Goal: Task Accomplishment & Management: Use online tool/utility

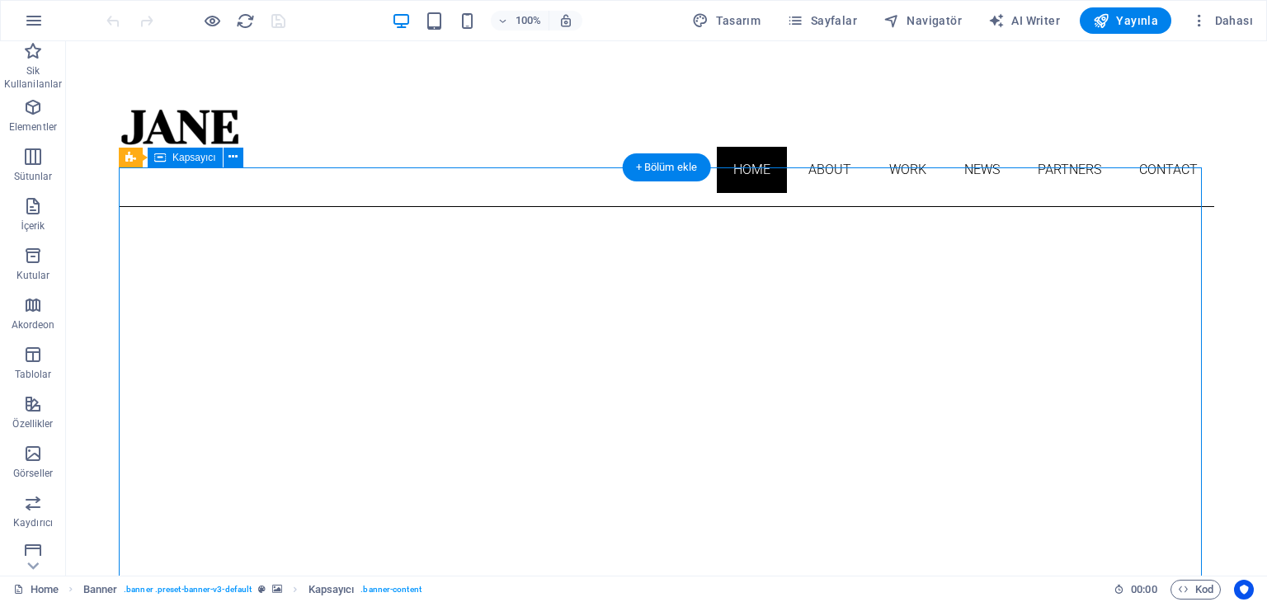
drag, startPoint x: 546, startPoint y: 408, endPoint x: 695, endPoint y: 416, distance: 148.7
drag, startPoint x: 695, startPoint y: 380, endPoint x: 565, endPoint y: 344, distance: 134.5
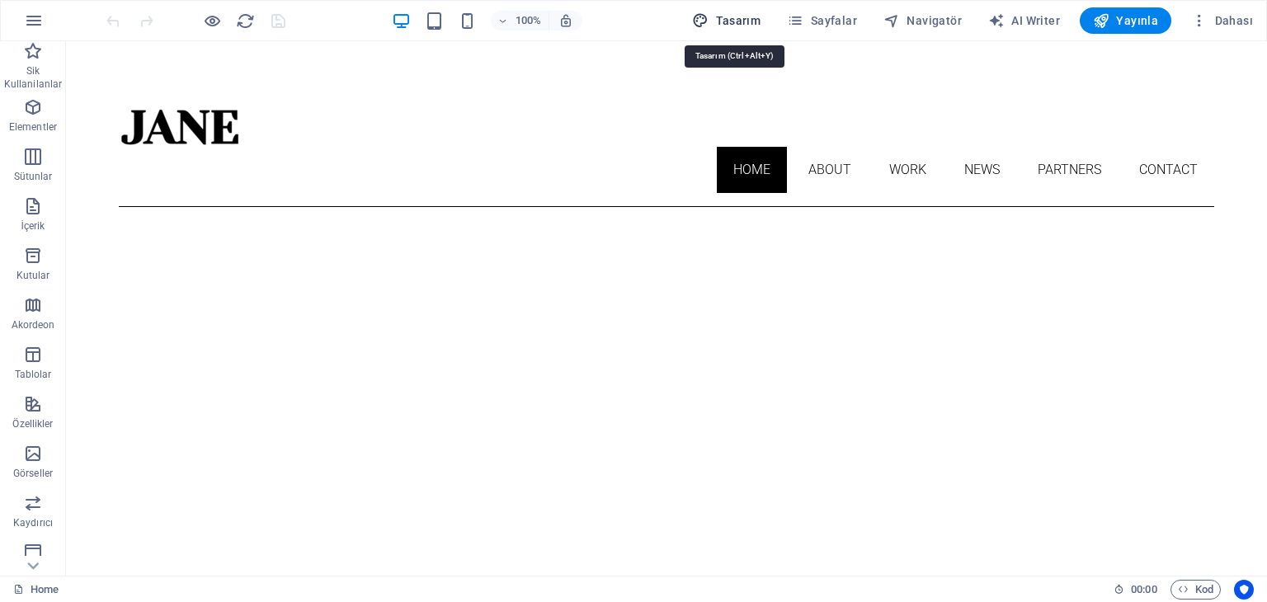
click at [732, 29] on button "Tasarım" at bounding box center [727, 20] width 82 height 26
select select "px"
select select "300"
select select "px"
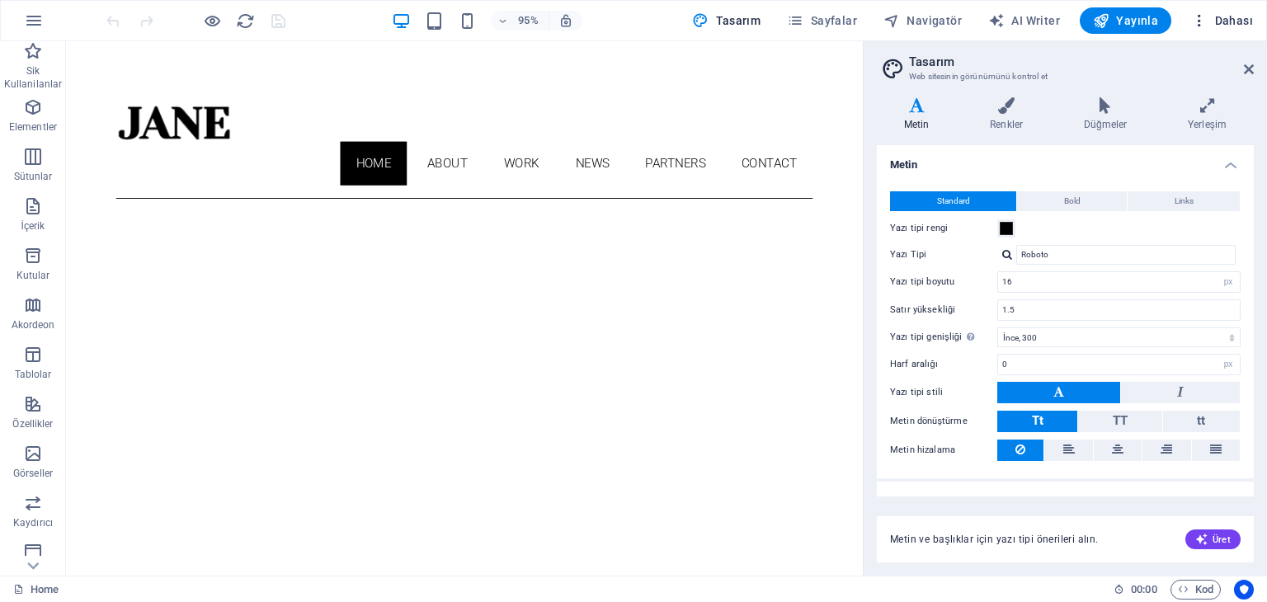
click at [1206, 22] on icon "button" at bounding box center [1199, 20] width 16 height 16
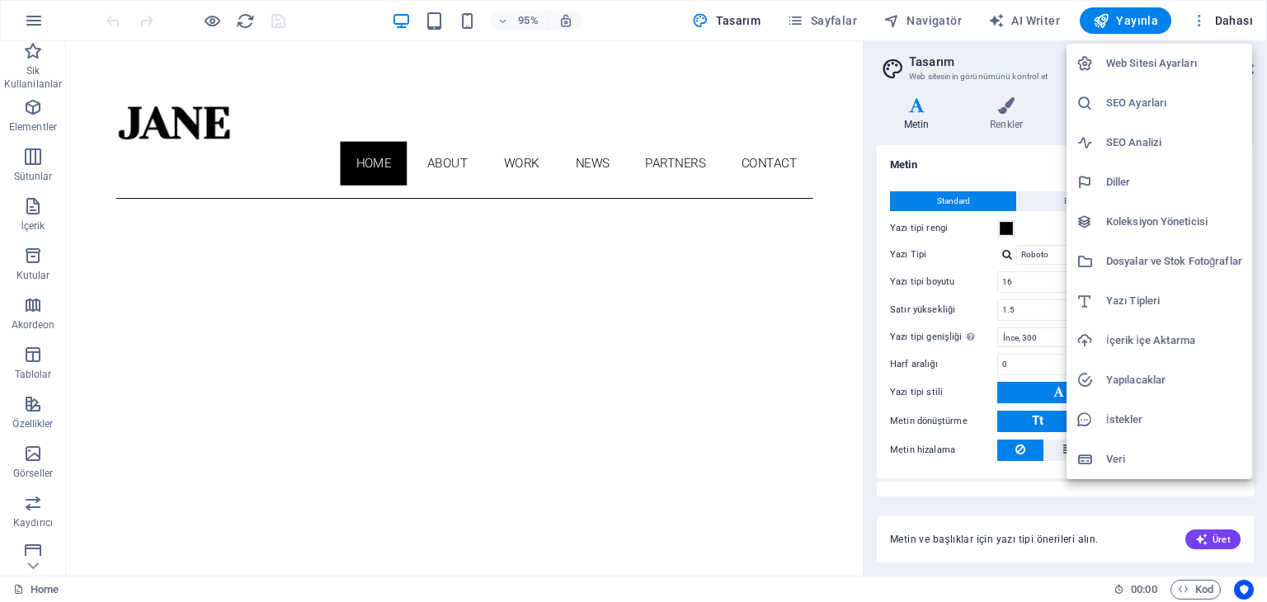
click at [1206, 22] on div at bounding box center [633, 301] width 1267 height 602
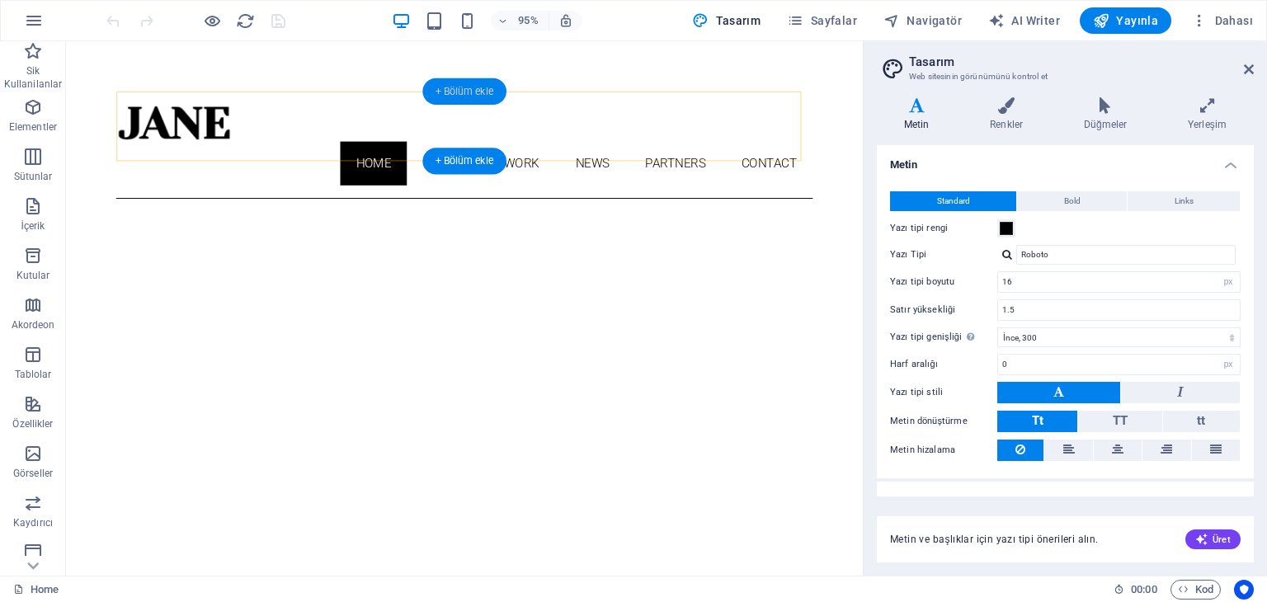
click at [459, 95] on div "+ Bölüm ekle" at bounding box center [463, 91] width 83 height 26
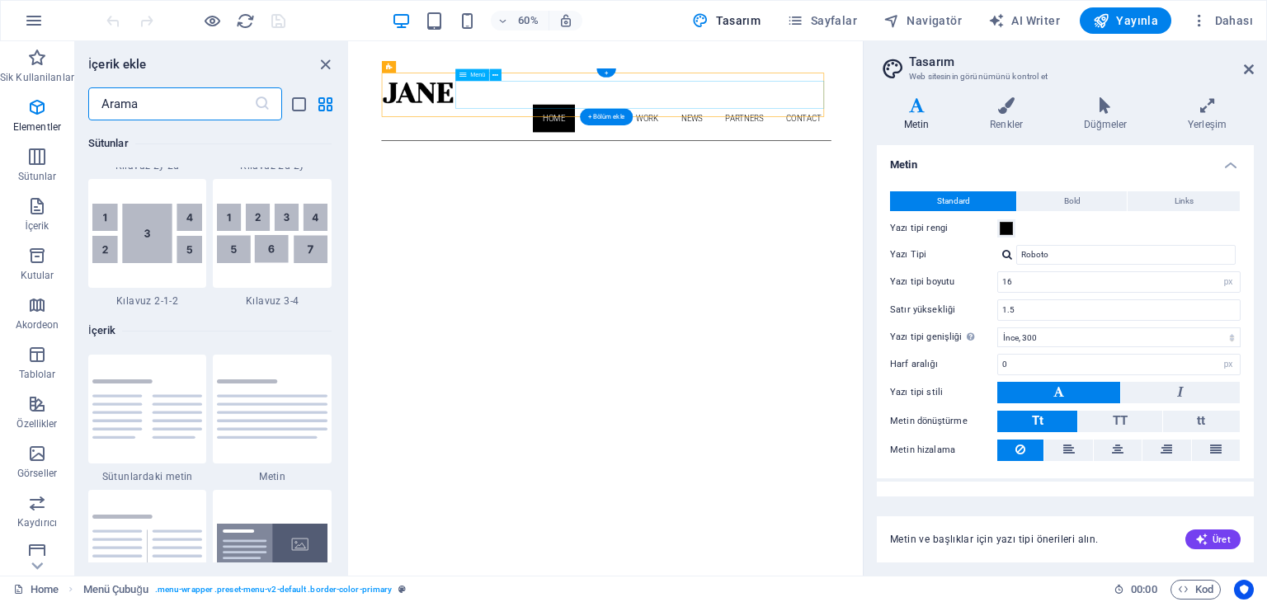
scroll to position [2887, 0]
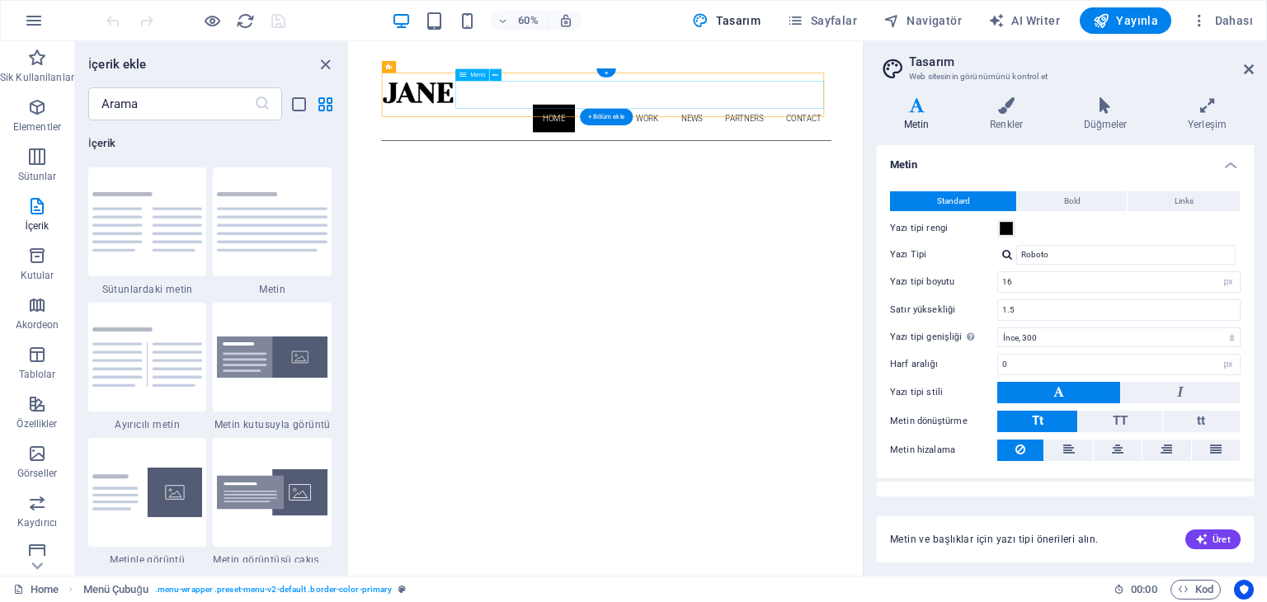
click at [773, 147] on nav "Home About Work News Partners Contact" at bounding box center [778, 170] width 750 height 46
click at [755, 147] on nav "Home About Work News Partners Contact" at bounding box center [778, 170] width 750 height 46
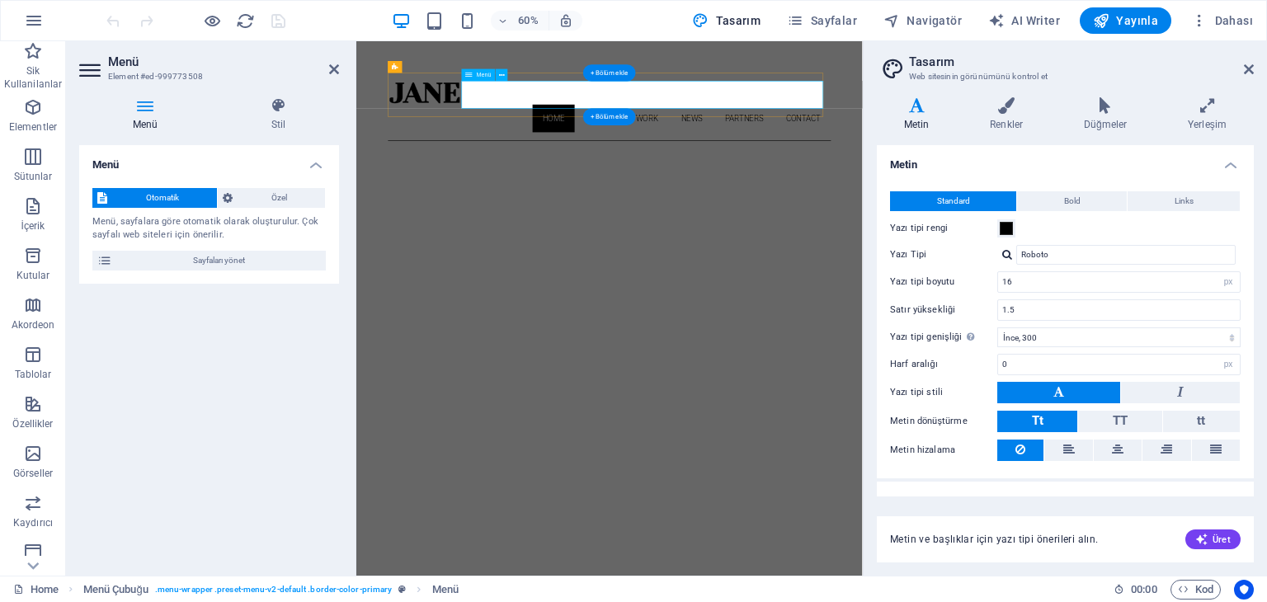
click at [763, 147] on nav "Home About Work News Partners Contact" at bounding box center [778, 170] width 738 height 46
click at [301, 205] on span "Özel" at bounding box center [279, 198] width 82 height 20
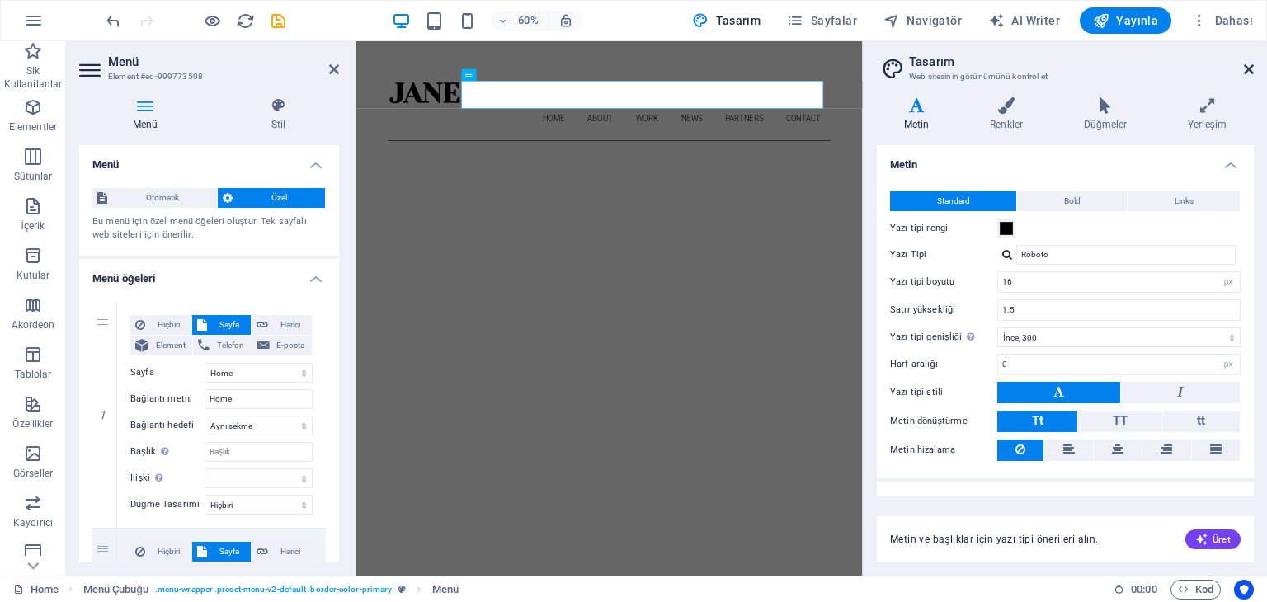
click at [1244, 66] on icon at bounding box center [1249, 69] width 10 height 13
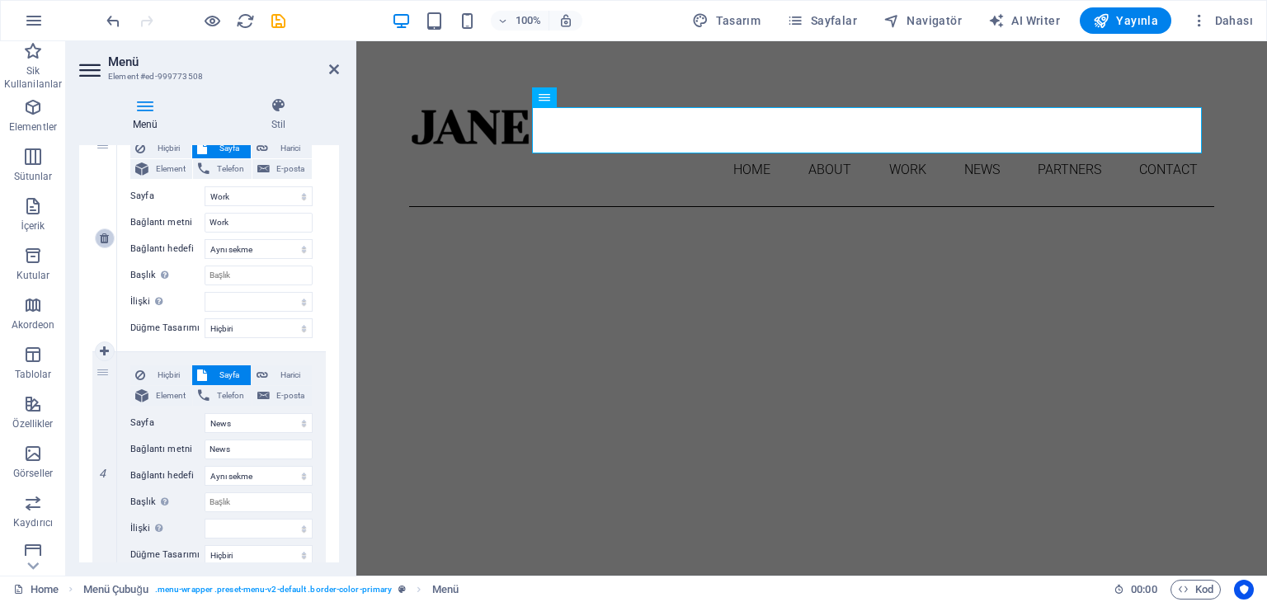
scroll to position [742, 0]
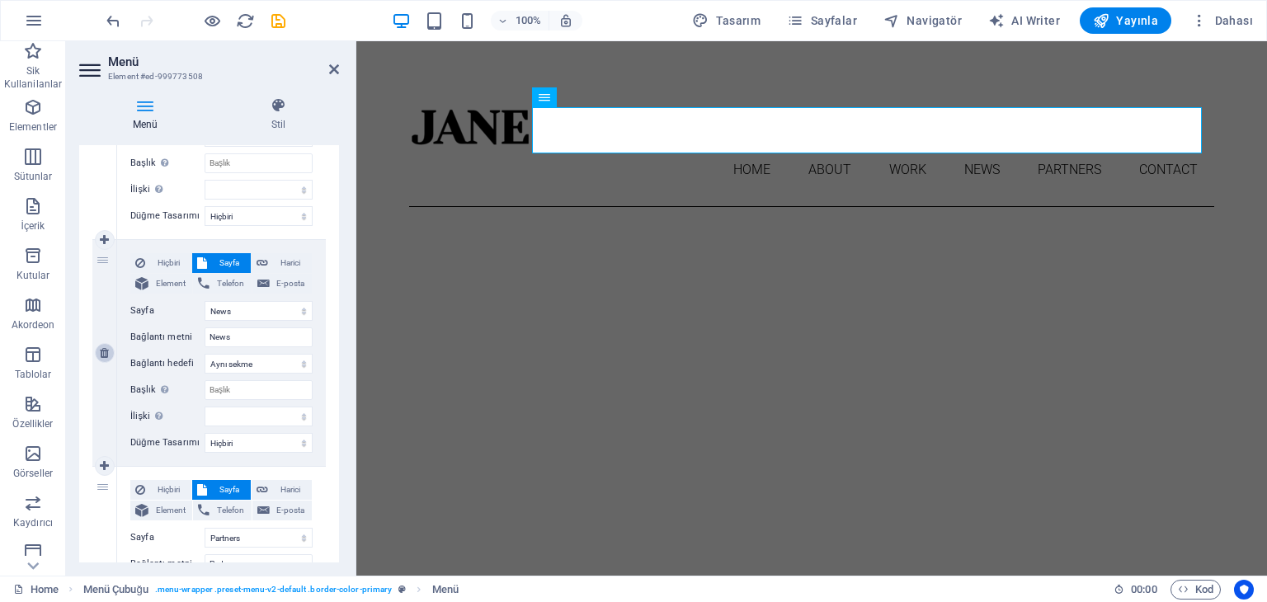
click at [106, 352] on icon at bounding box center [104, 353] width 9 height 12
select select
select select "4"
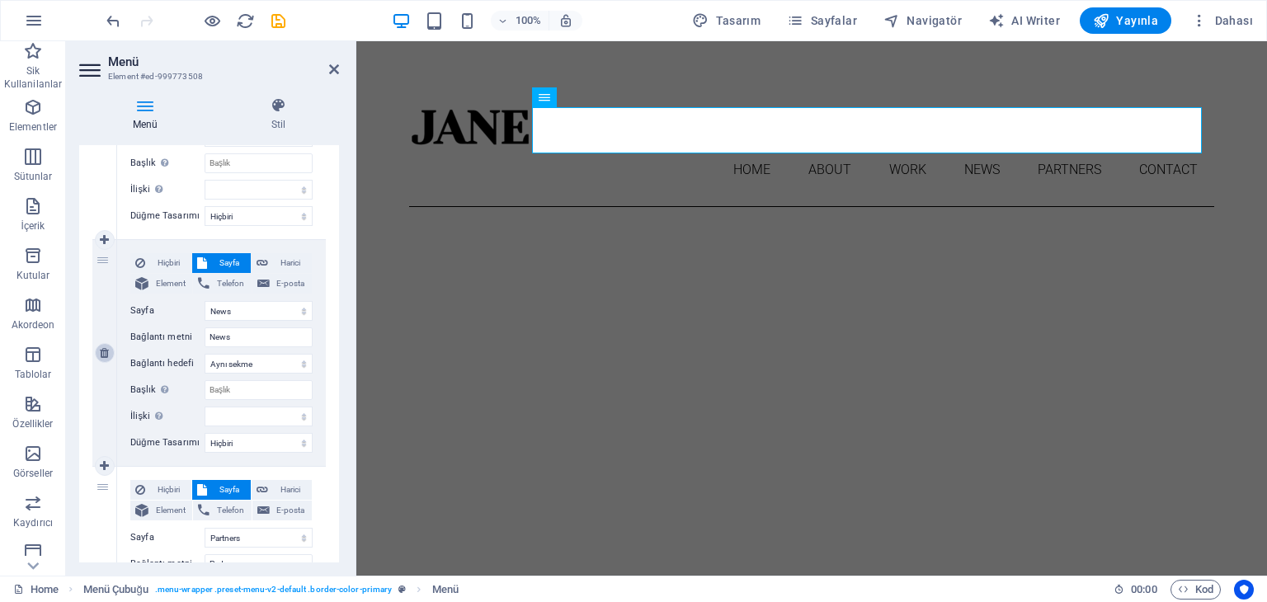
type input "Partners"
select select
select select "5"
type input "Contact"
select select
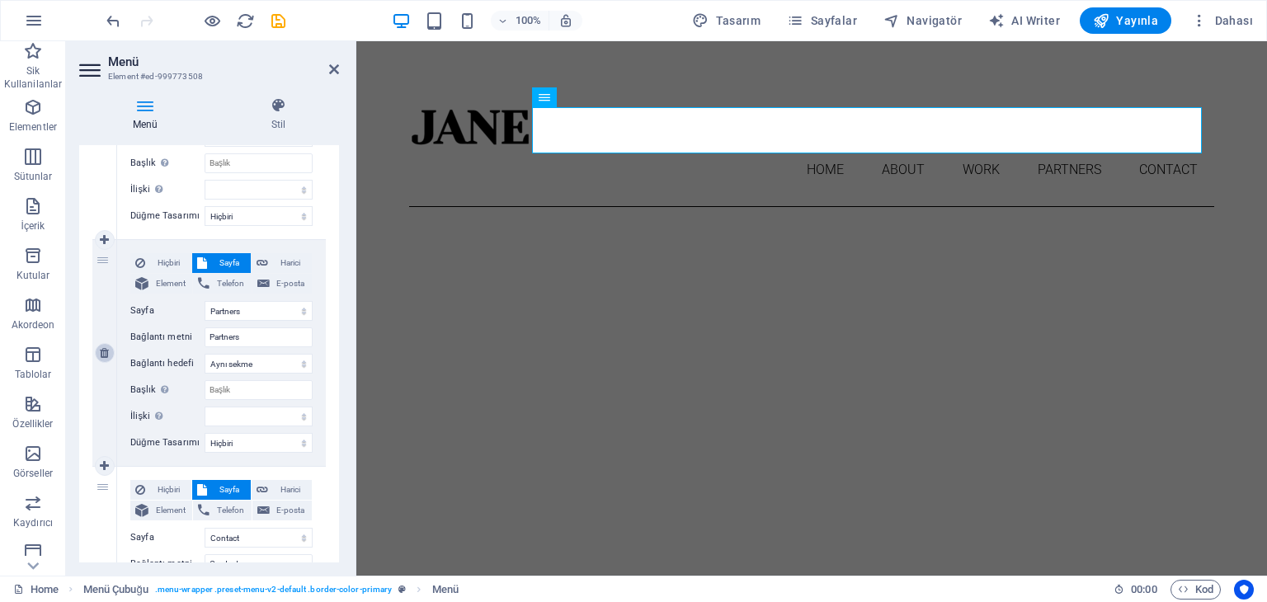
click at [105, 349] on icon at bounding box center [104, 353] width 9 height 12
select select
select select "5"
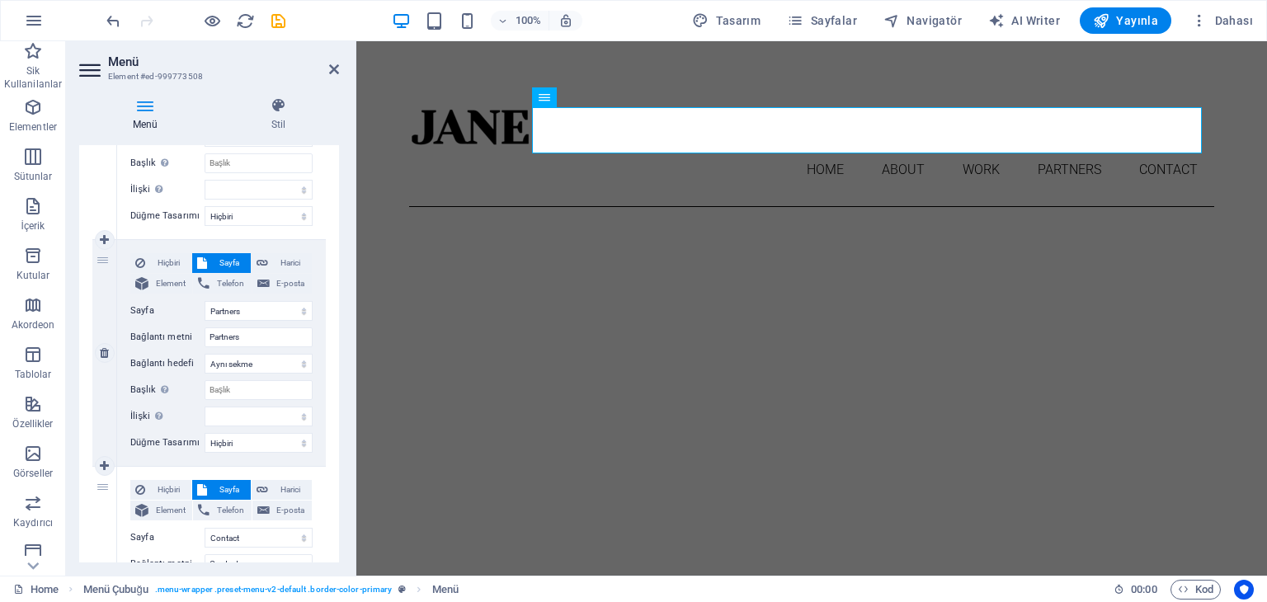
type input "Contact"
select select
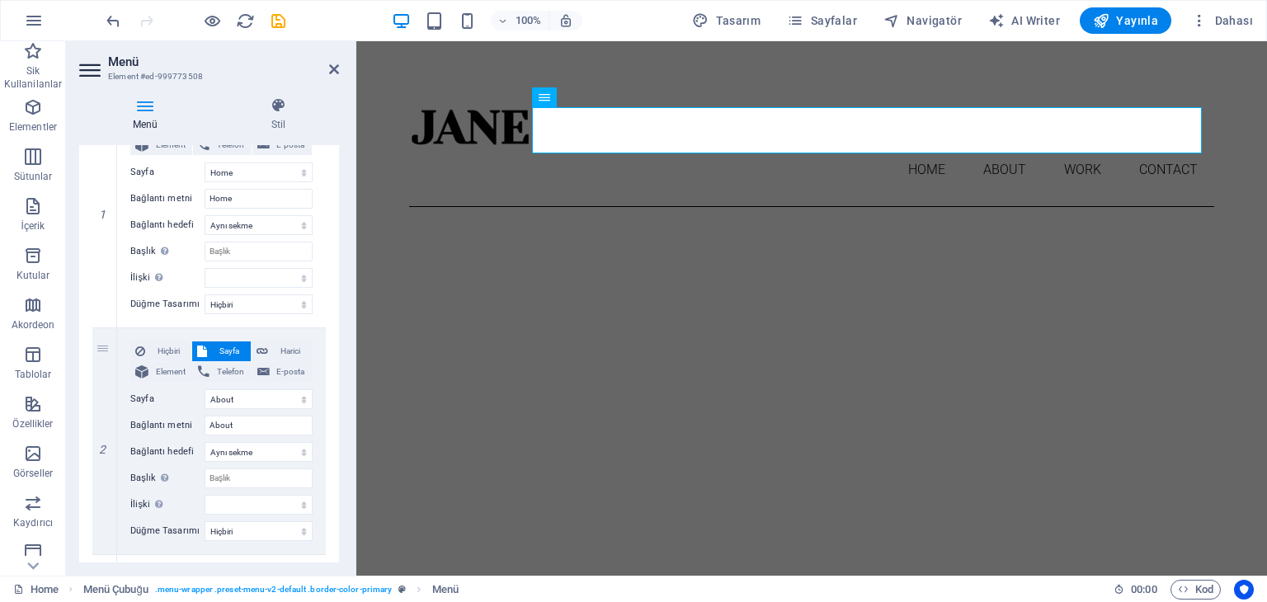
scroll to position [0, 0]
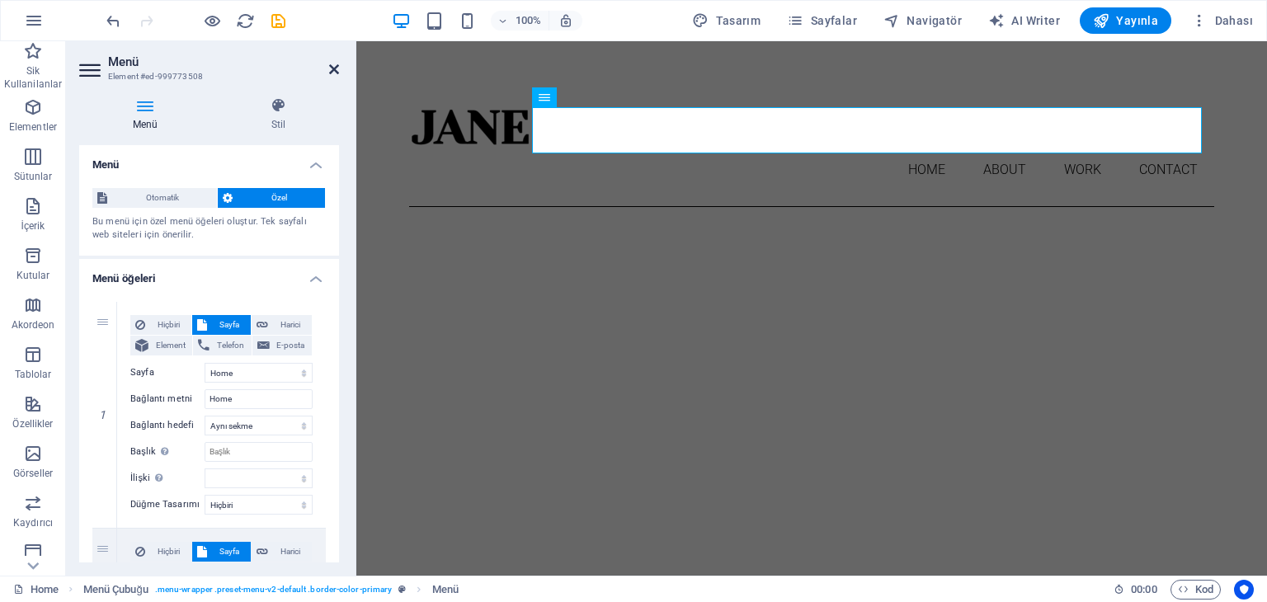
click at [330, 63] on icon at bounding box center [334, 69] width 10 height 13
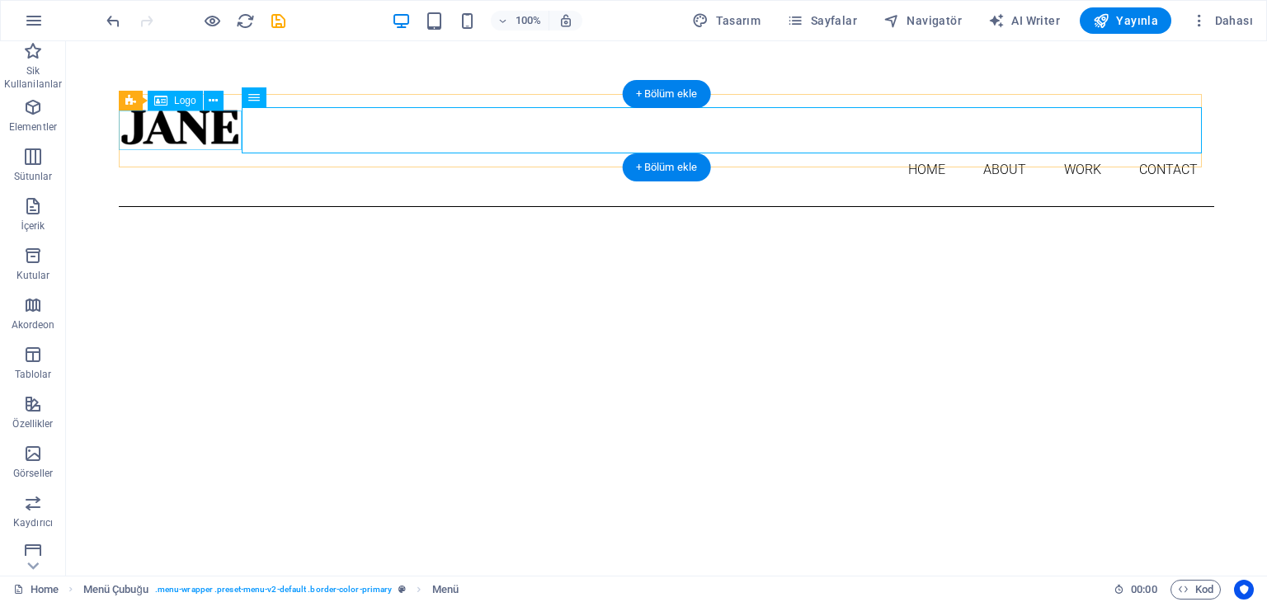
click at [183, 137] on div at bounding box center [667, 127] width 1096 height 40
select select "px"
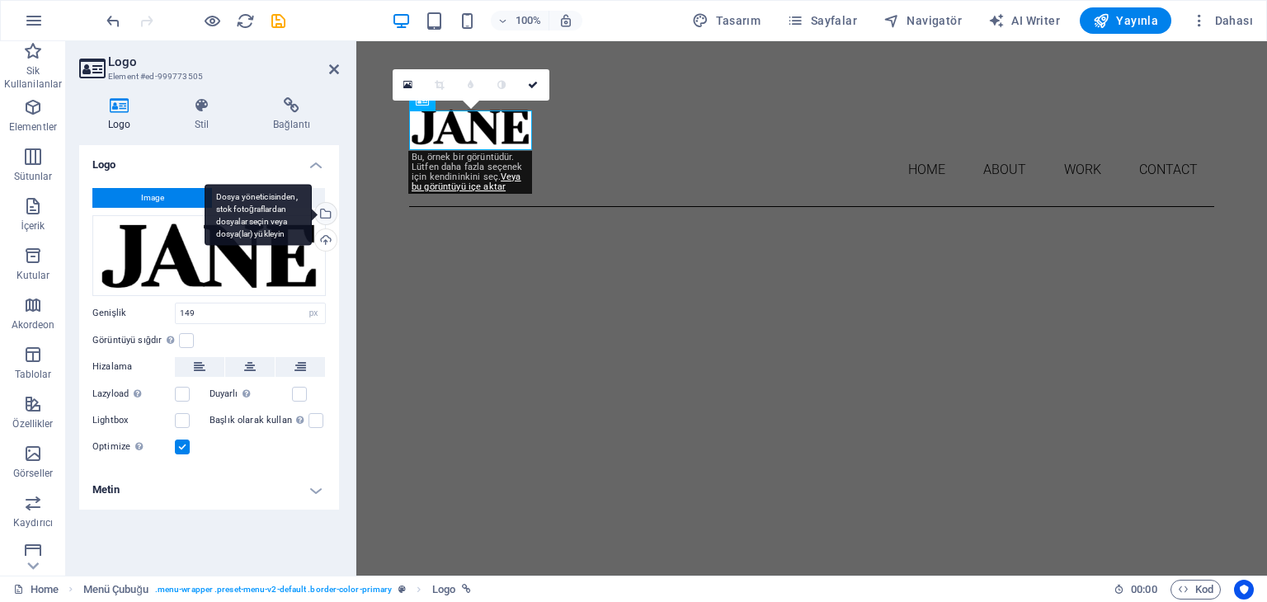
click at [325, 210] on div "Dosya yöneticisinden, stok fotoğraflardan dosyalar seçin veya dosya(lar) yükley…" at bounding box center [324, 215] width 25 height 25
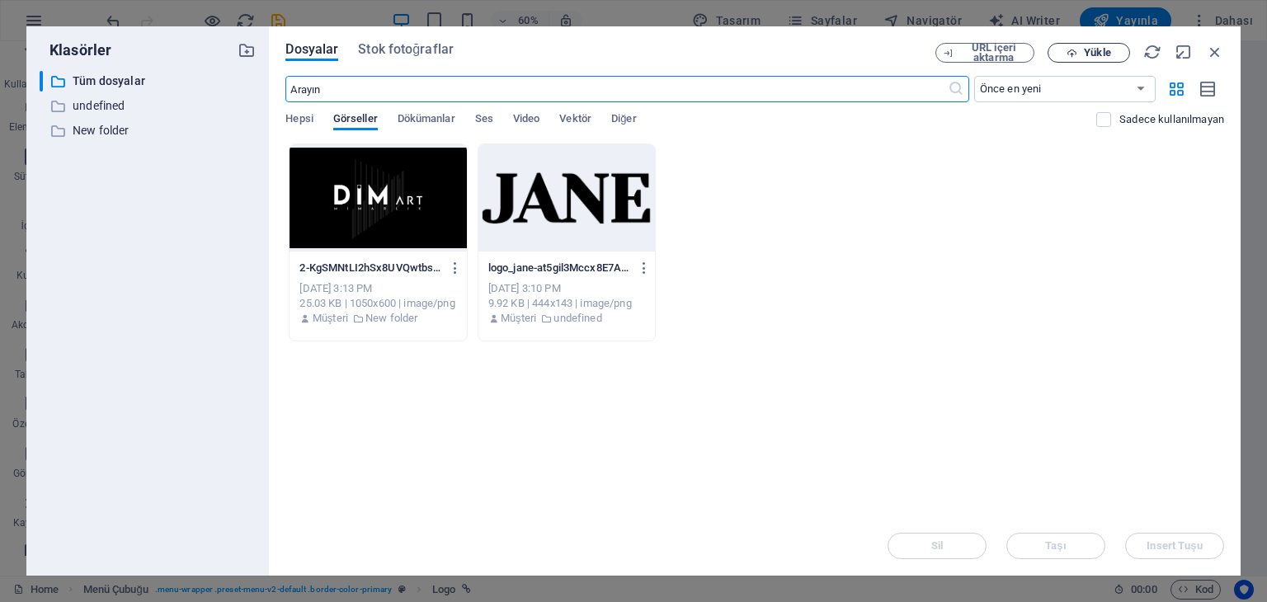
click at [1059, 48] on span "Yükle" at bounding box center [1089, 53] width 68 height 11
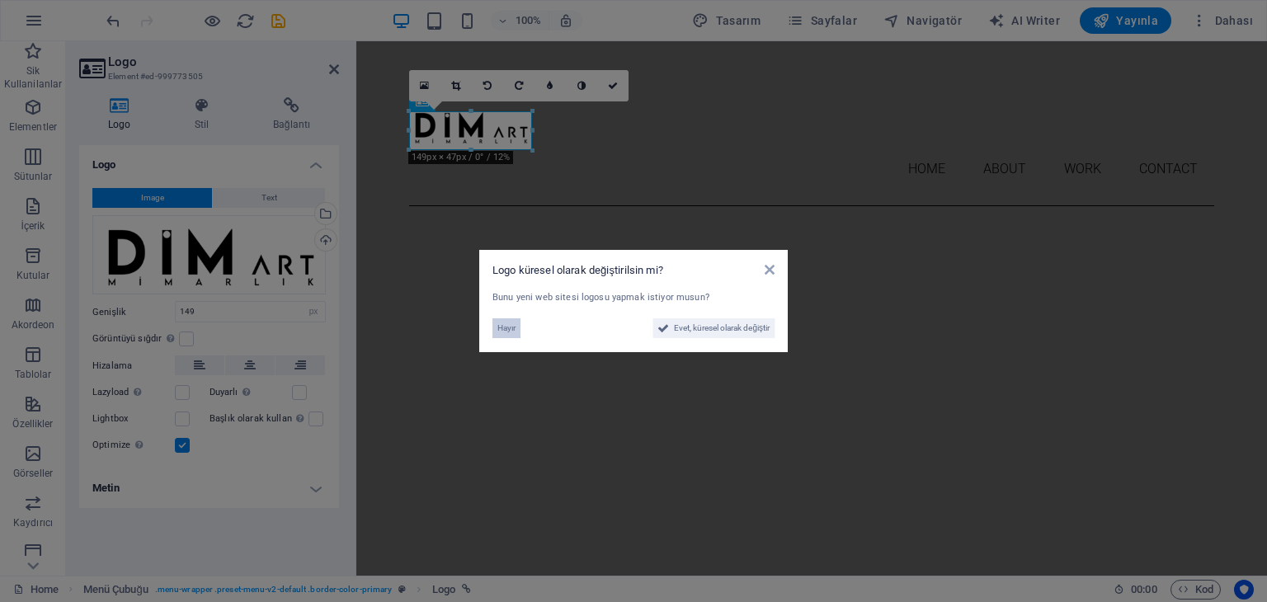
click at [495, 324] on button "Hayır" at bounding box center [507, 328] width 28 height 20
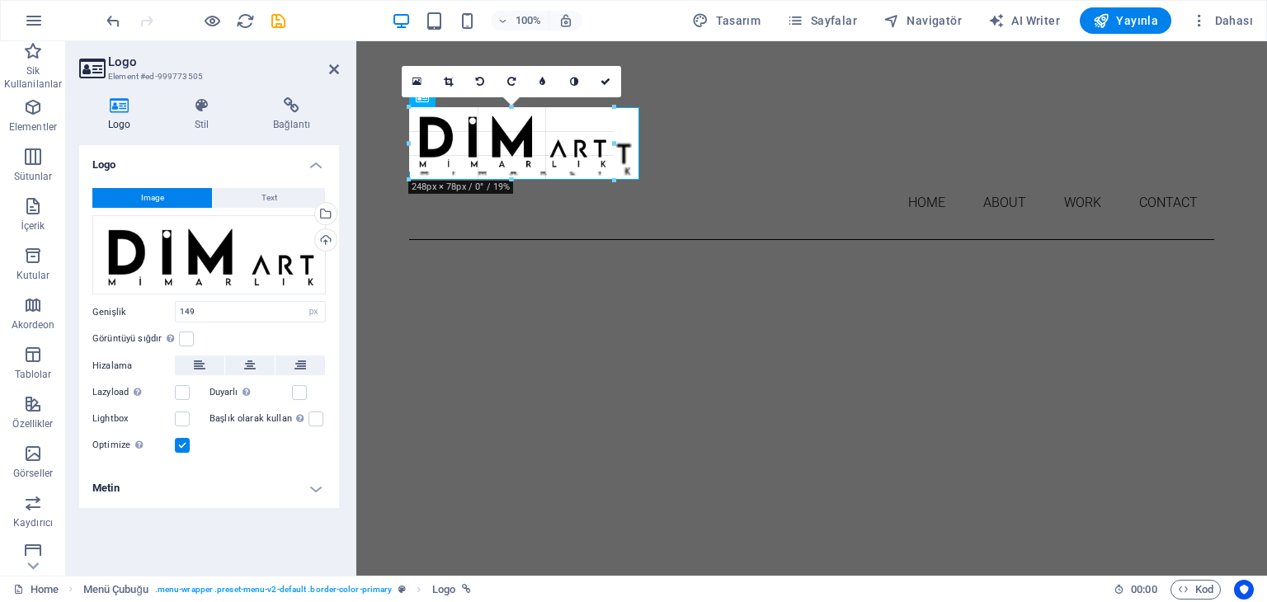
drag, startPoint x: 533, startPoint y: 130, endPoint x: 640, endPoint y: 120, distance: 107.6
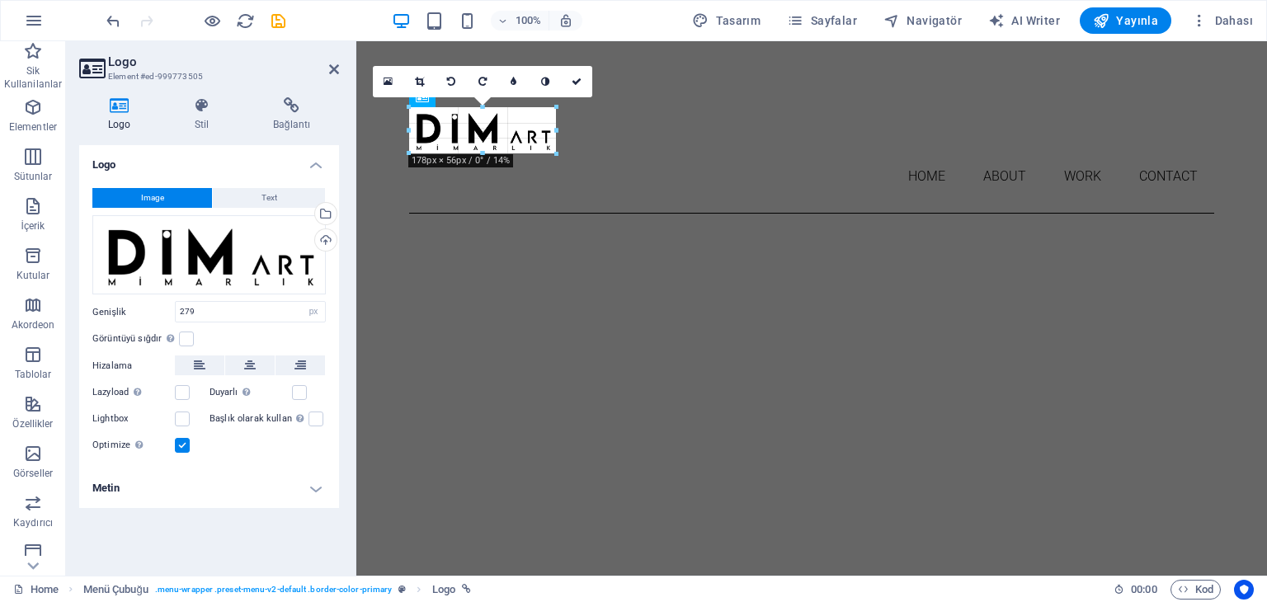
drag, startPoint x: 521, startPoint y: 179, endPoint x: 524, endPoint y: 151, distance: 28.2
type input "178"
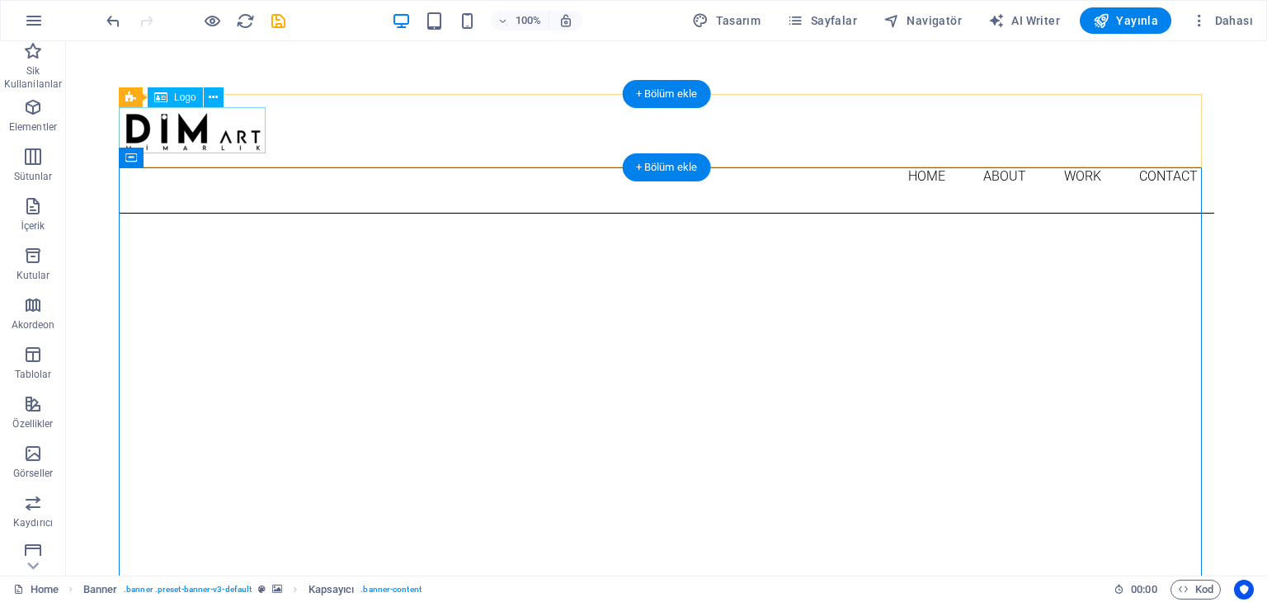
click at [247, 131] on div at bounding box center [667, 130] width 1096 height 46
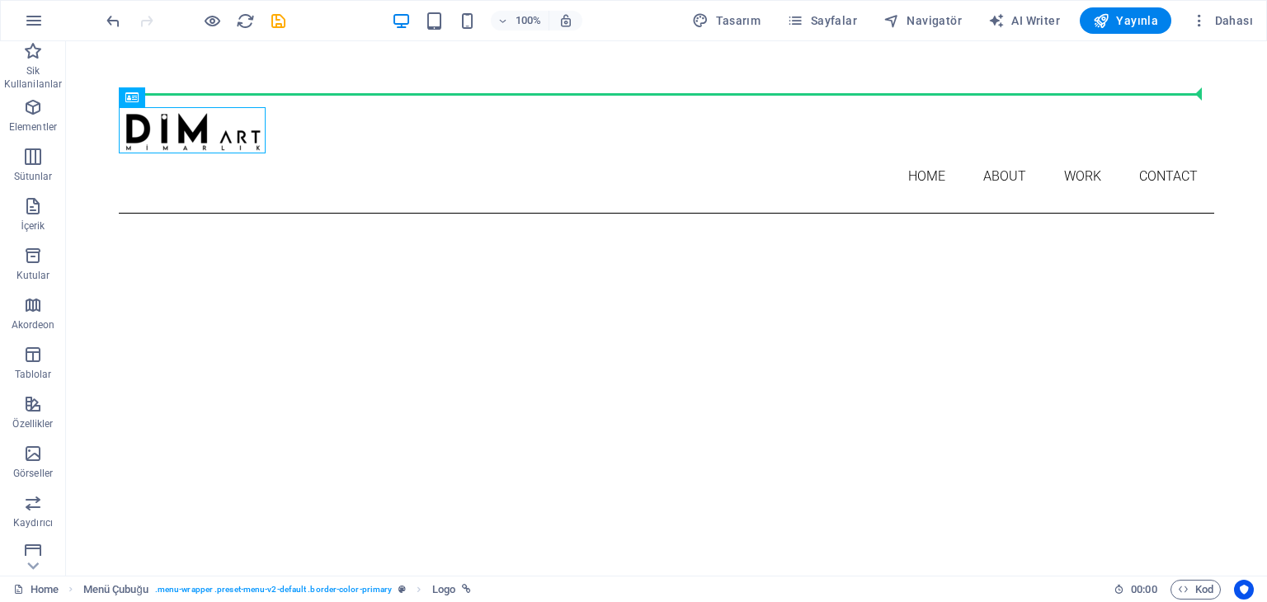
drag, startPoint x: 231, startPoint y: 117, endPoint x: 255, endPoint y: 87, distance: 38.8
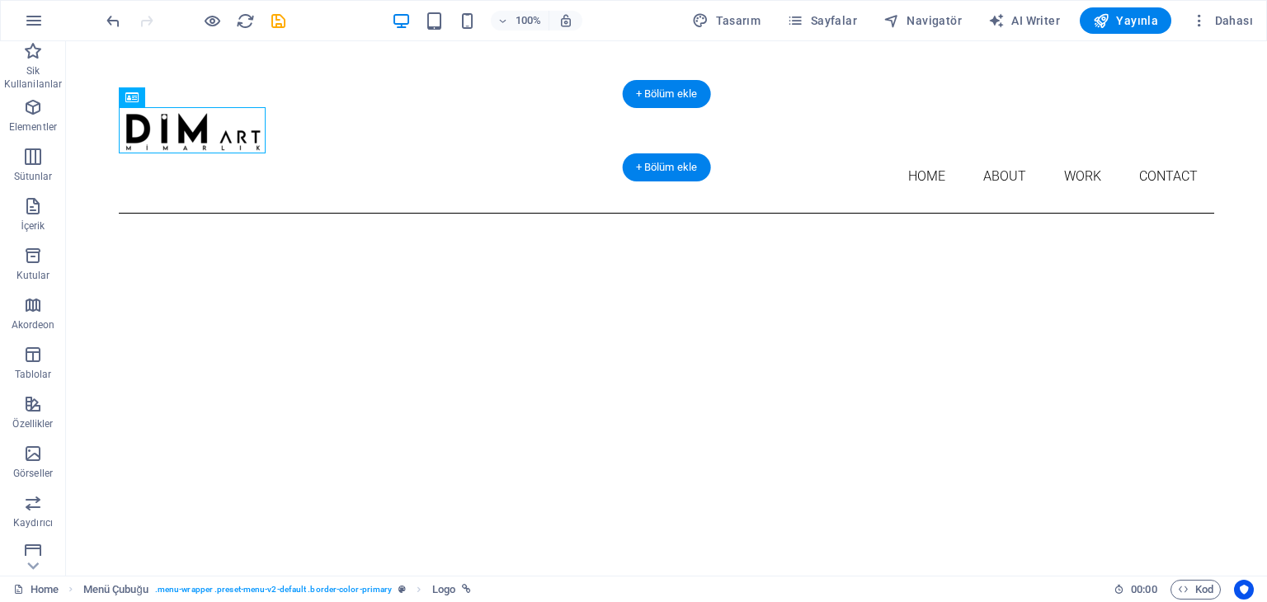
drag, startPoint x: 248, startPoint y: 124, endPoint x: 238, endPoint y: 103, distance: 22.9
click at [238, 103] on div "Home About Work Contact Menu" at bounding box center [667, 154] width 1096 height 120
click at [240, 118] on div at bounding box center [667, 130] width 1096 height 46
click at [243, 129] on div at bounding box center [667, 130] width 1096 height 46
click at [243, 128] on div at bounding box center [667, 130] width 1096 height 46
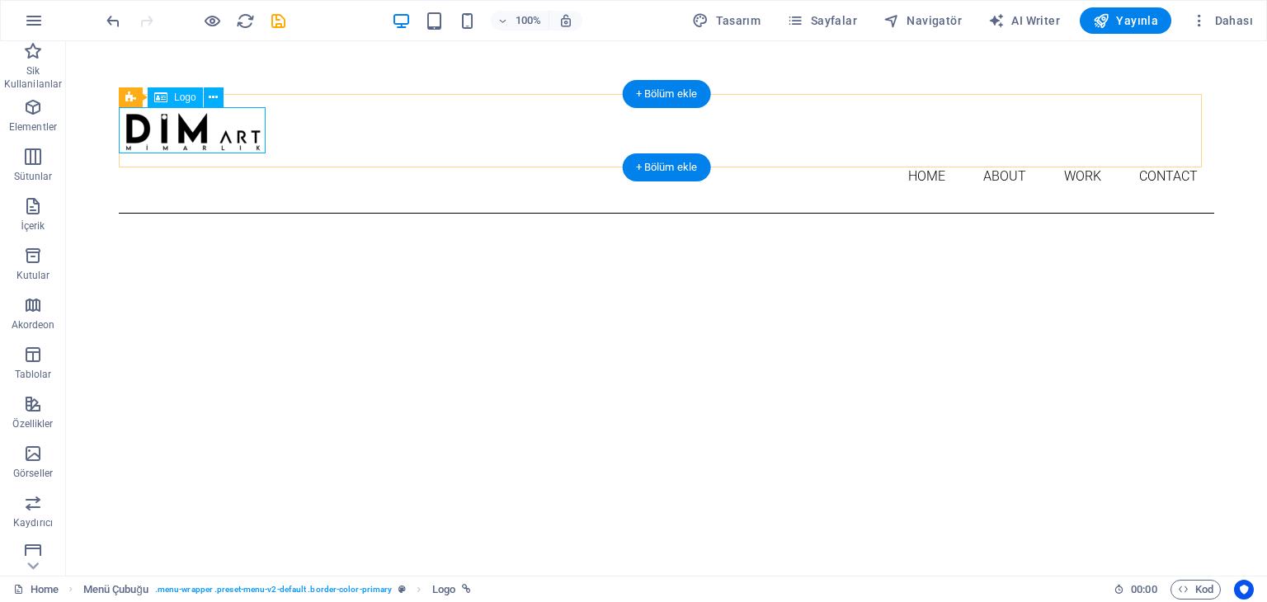
select select "px"
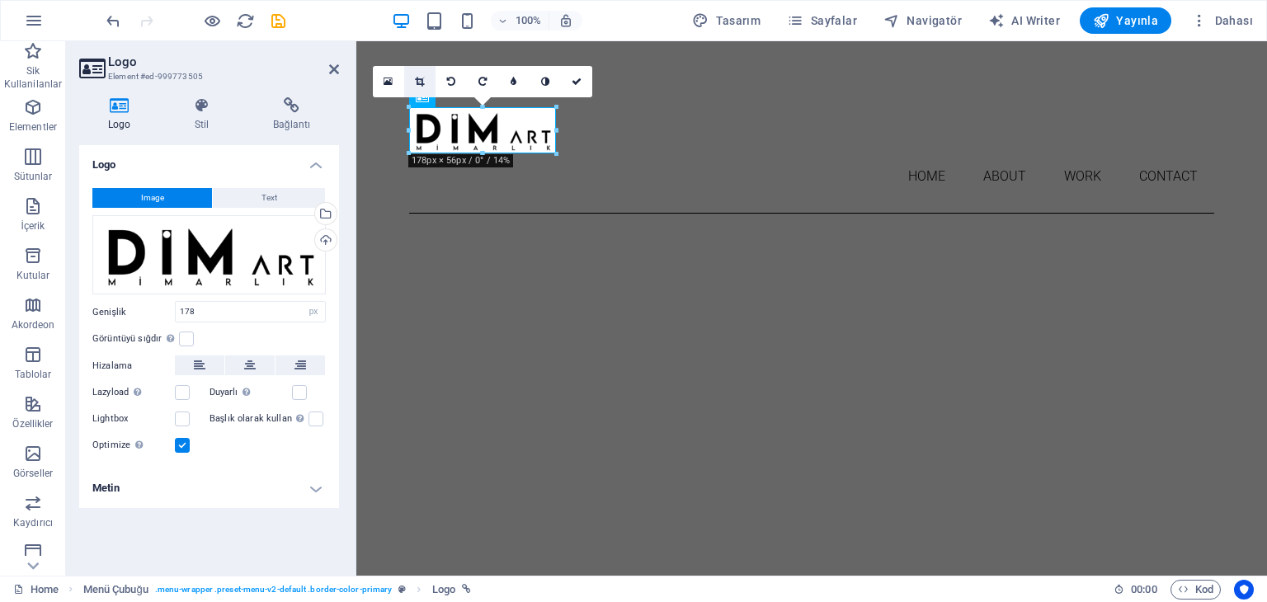
click at [419, 77] on icon at bounding box center [419, 82] width 9 height 10
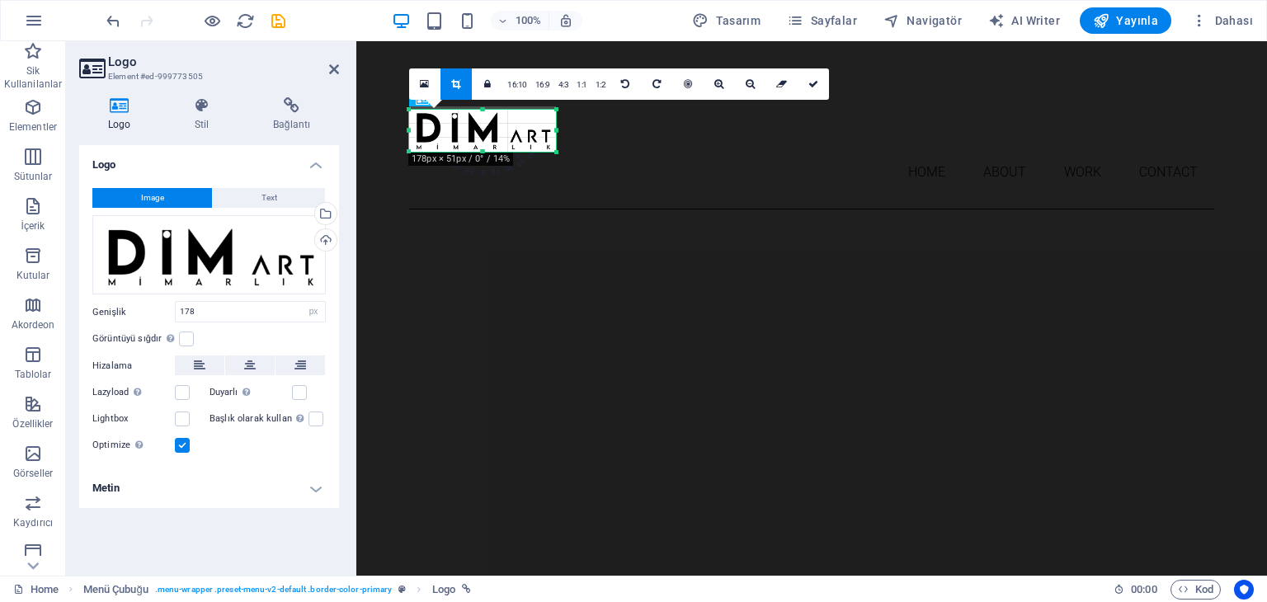
click at [483, 111] on div at bounding box center [482, 109] width 147 height 6
click at [808, 81] on icon at bounding box center [813, 83] width 10 height 10
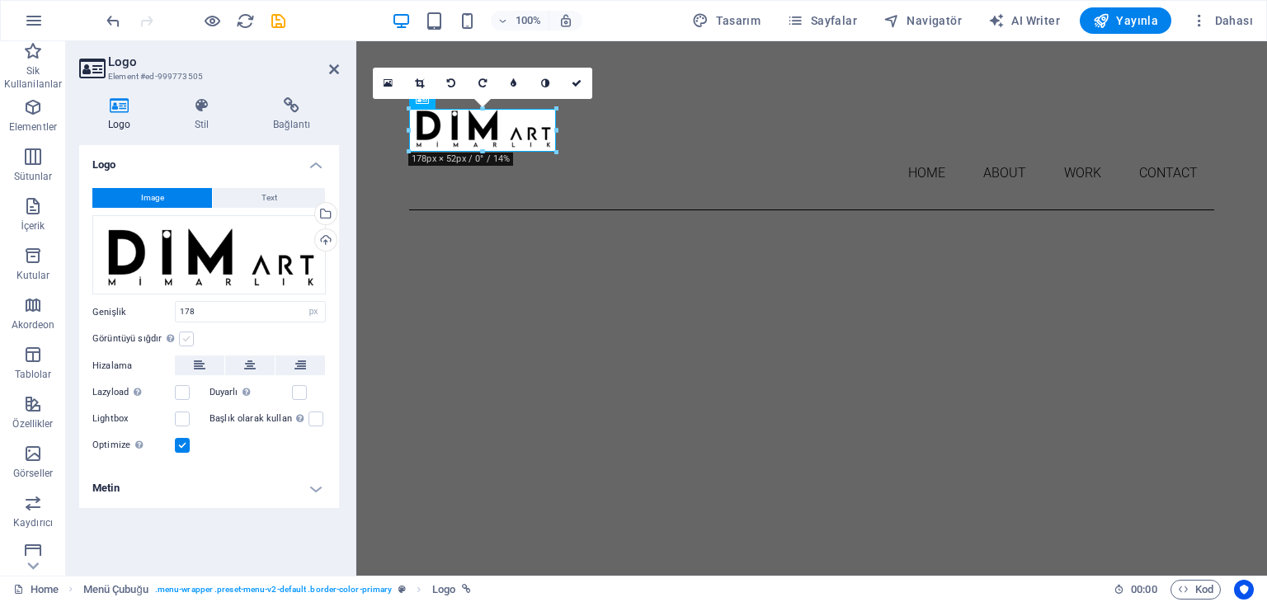
click at [186, 342] on label at bounding box center [186, 339] width 15 height 15
click at [0, 0] on input "Görüntüyü sığdır Görüntüyü otomatik olarak sabit bir genişliğe ve yüksekliğe sı…" at bounding box center [0, 0] width 0 height 0
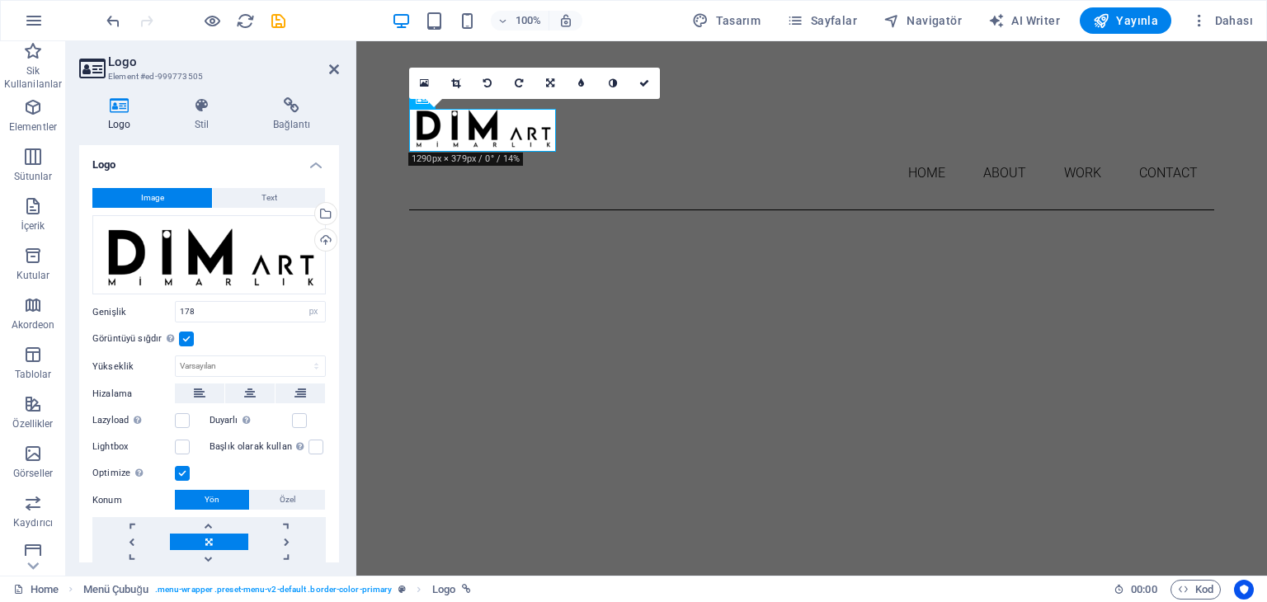
click at [186, 342] on label at bounding box center [186, 339] width 15 height 15
click at [0, 0] on input "Görüntüyü sığdır Görüntüyü otomatik olarak sabit bir genişliğe ve yüksekliğe sı…" at bounding box center [0, 0] width 0 height 0
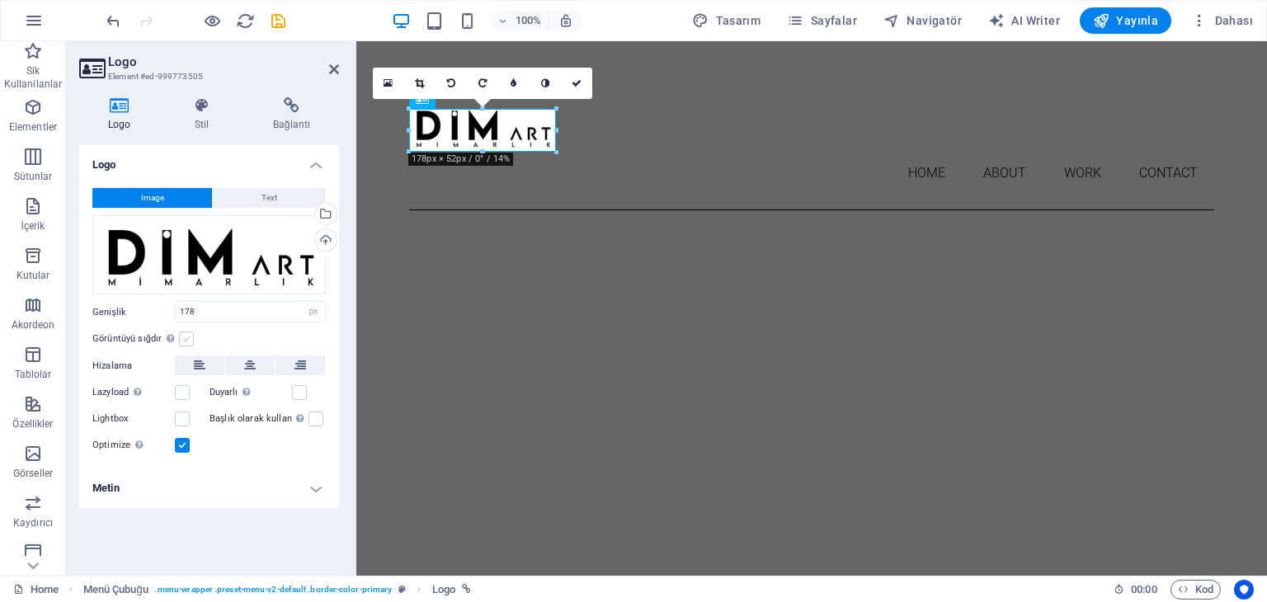
click at [186, 342] on label at bounding box center [186, 339] width 15 height 15
click at [0, 0] on input "Görüntüyü sığdır Görüntüyü otomatik olarak sabit bir genişliğe ve yüksekliğe sı…" at bounding box center [0, 0] width 0 height 0
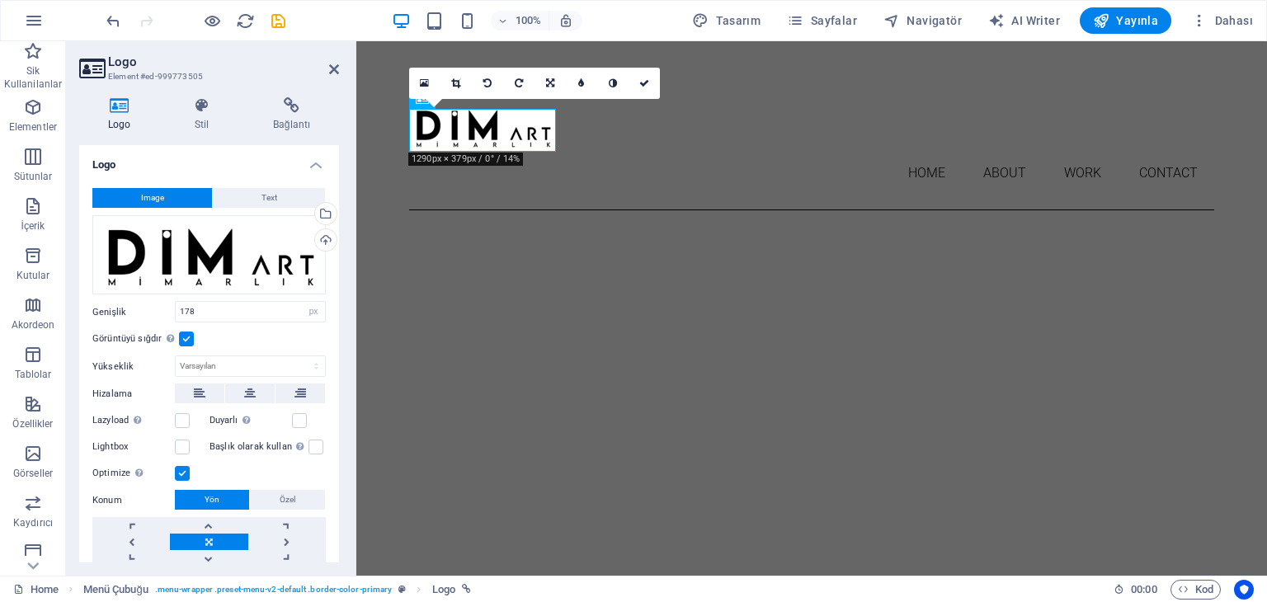
click at [186, 342] on label at bounding box center [186, 339] width 15 height 15
click at [0, 0] on input "Görüntüyü sığdır Görüntüyü otomatik olarak sabit bir genişliğe ve yüksekliğe sı…" at bounding box center [0, 0] width 0 height 0
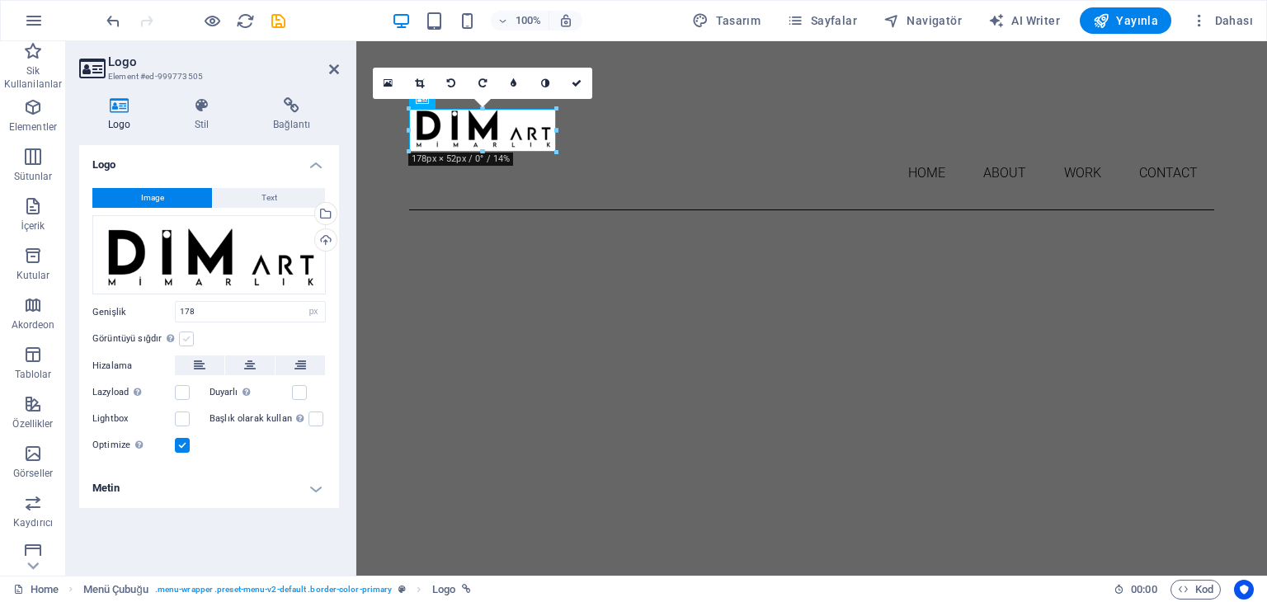
click at [186, 342] on label at bounding box center [186, 339] width 15 height 15
click at [0, 0] on input "Görüntüyü sığdır Görüntüyü otomatik olarak sabit bir genişliğe ve yüksekliğe sı…" at bounding box center [0, 0] width 0 height 0
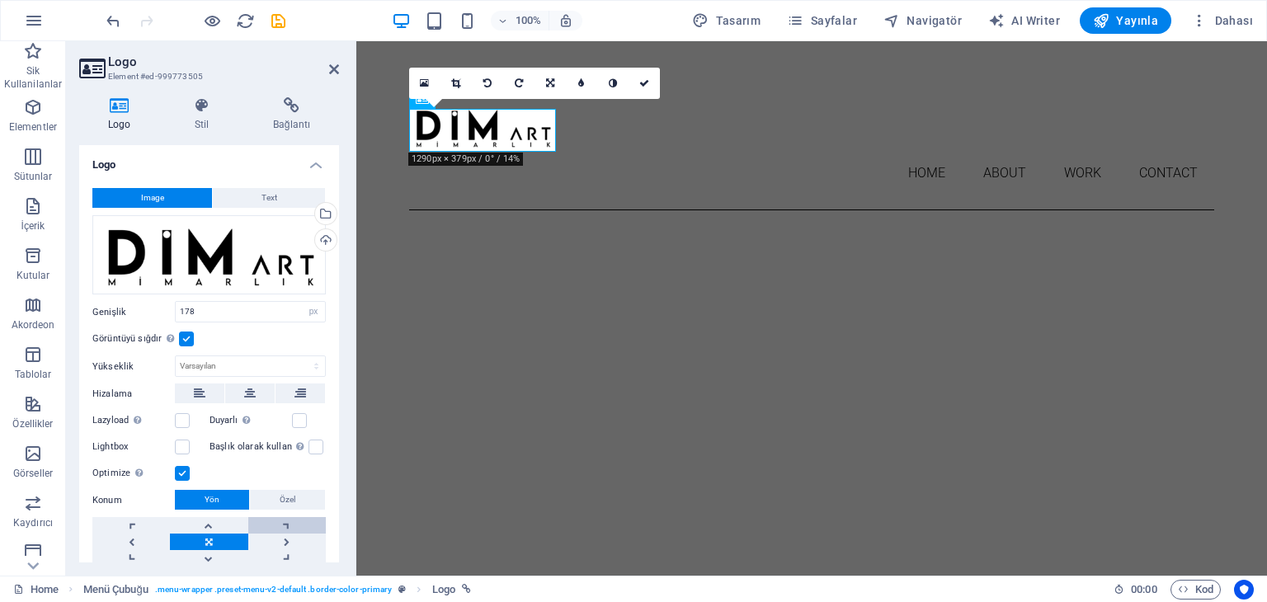
click at [282, 522] on link at bounding box center [287, 525] width 78 height 16
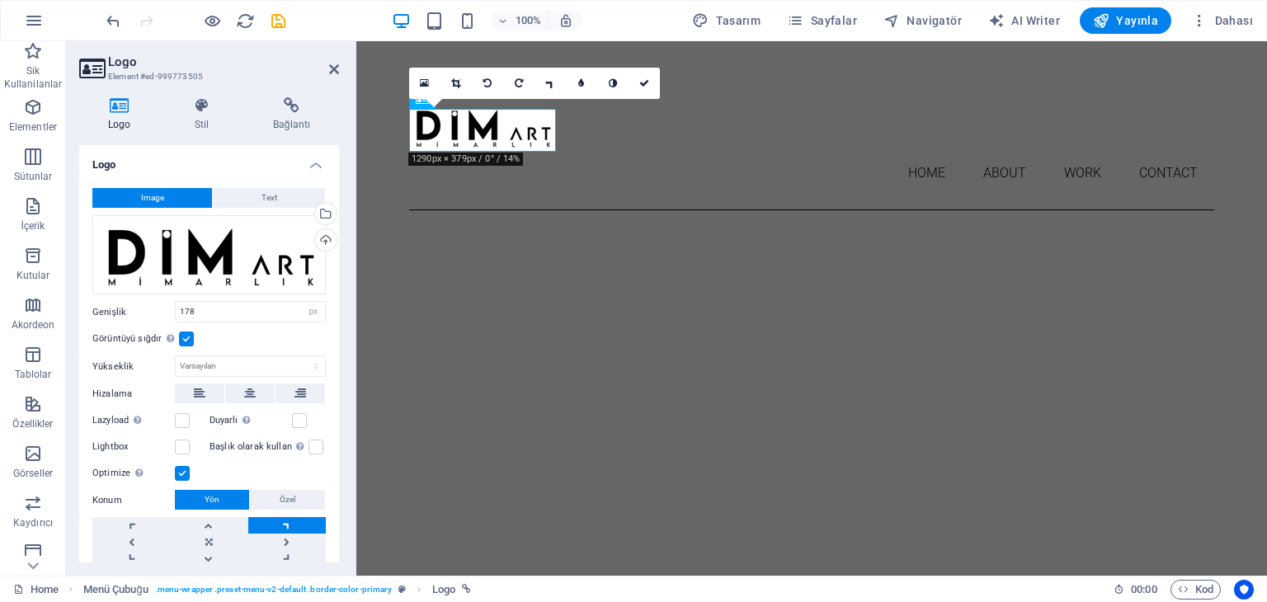
click at [282, 522] on link at bounding box center [287, 525] width 78 height 16
click at [212, 540] on link at bounding box center [209, 542] width 78 height 16
click at [541, 128] on div at bounding box center [811, 128] width 805 height 43
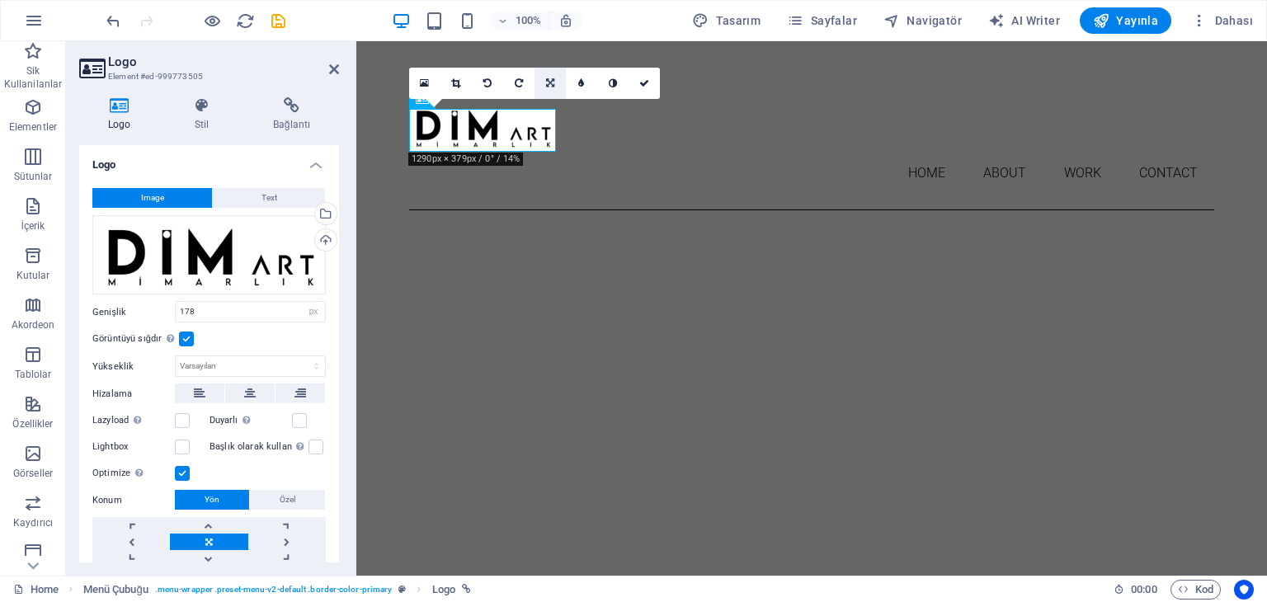
click at [554, 78] on link at bounding box center [550, 83] width 31 height 31
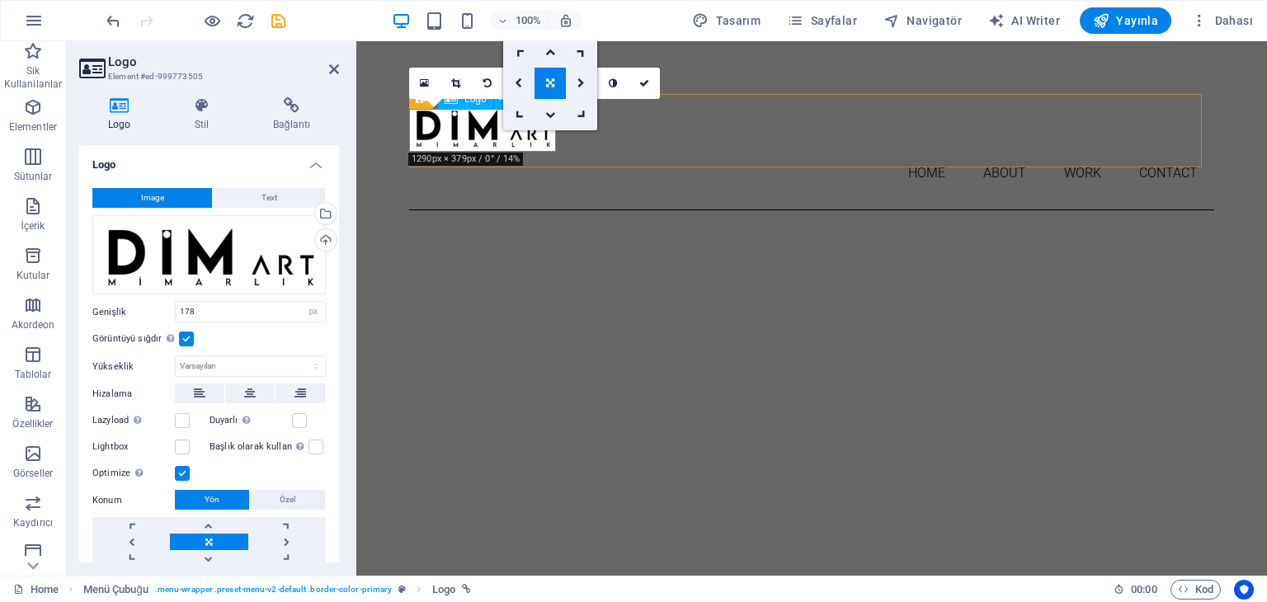
click at [524, 136] on div at bounding box center [811, 128] width 805 height 43
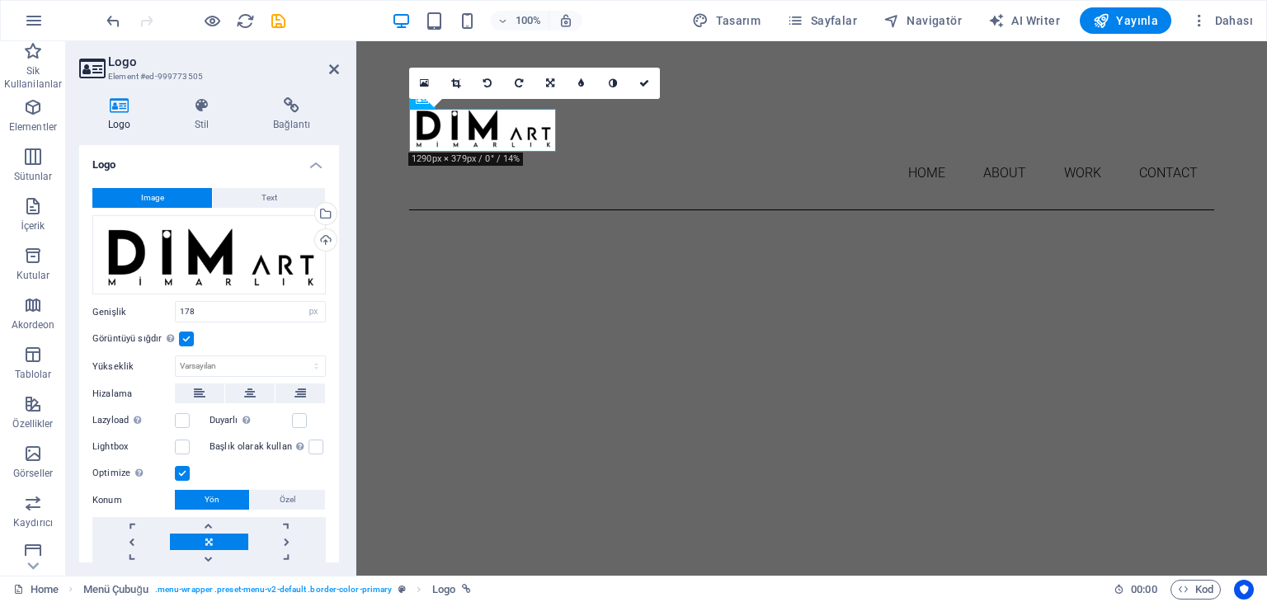
click at [189, 337] on label at bounding box center [186, 339] width 15 height 15
click at [0, 0] on input "Görüntüyü sığdır Görüntüyü otomatik olarak sabit bir genişliğe ve yüksekliğe sı…" at bounding box center [0, 0] width 0 height 0
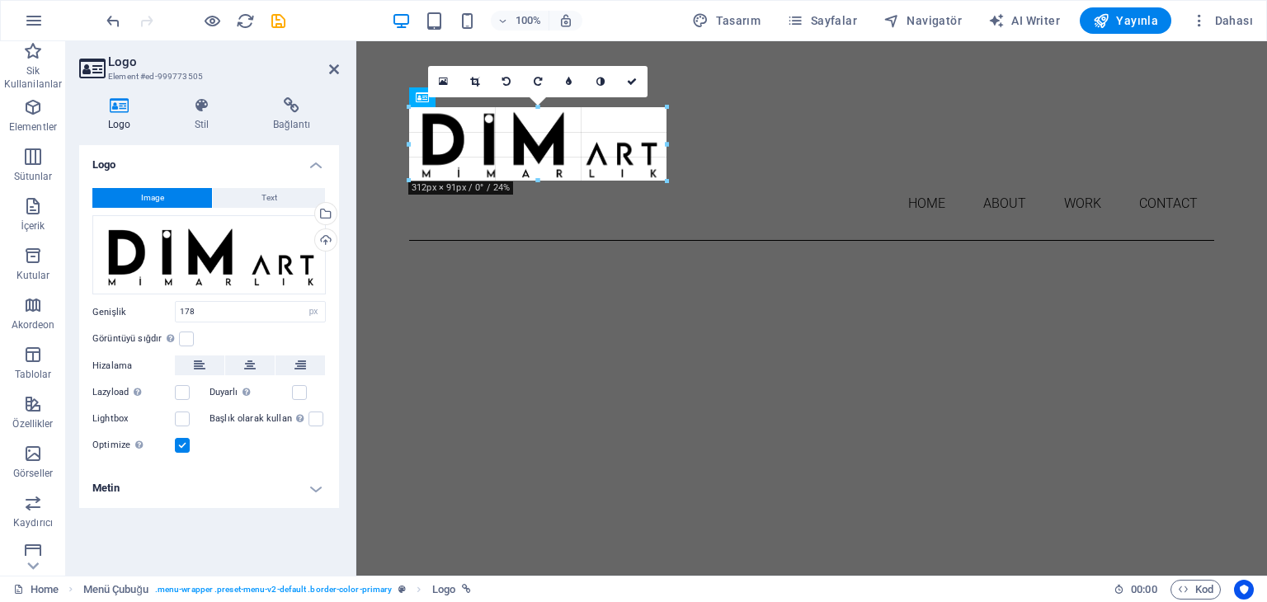
drag, startPoint x: 556, startPoint y: 130, endPoint x: 662, endPoint y: 116, distance: 107.3
type input "308"
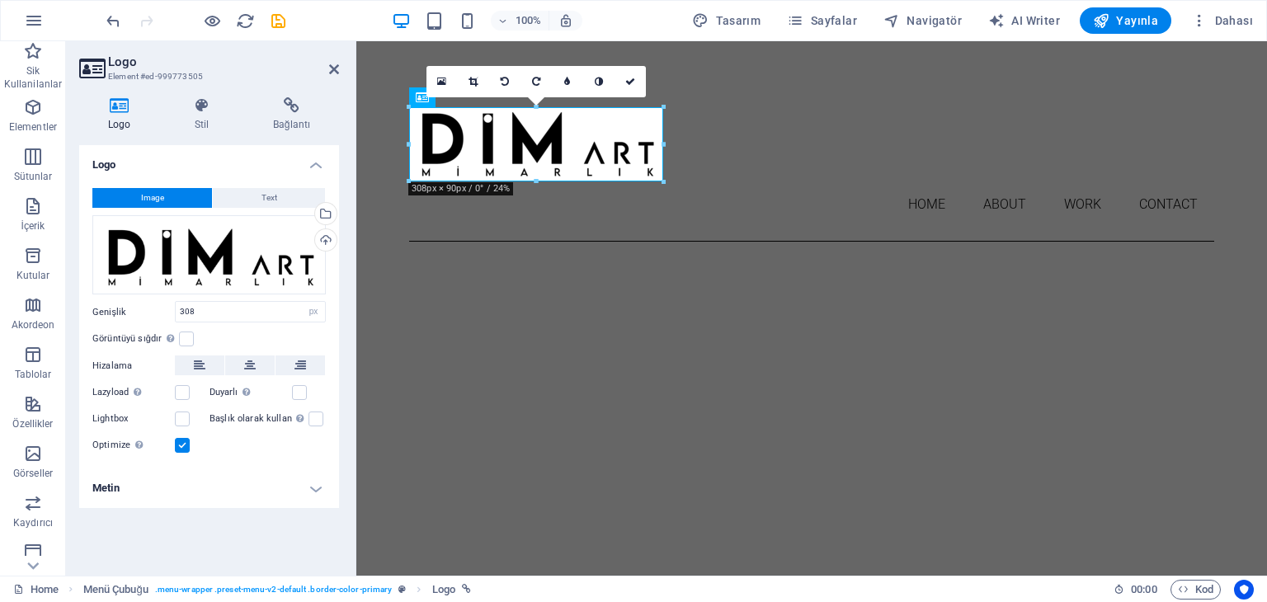
click at [630, 80] on icon at bounding box center [630, 82] width 10 height 10
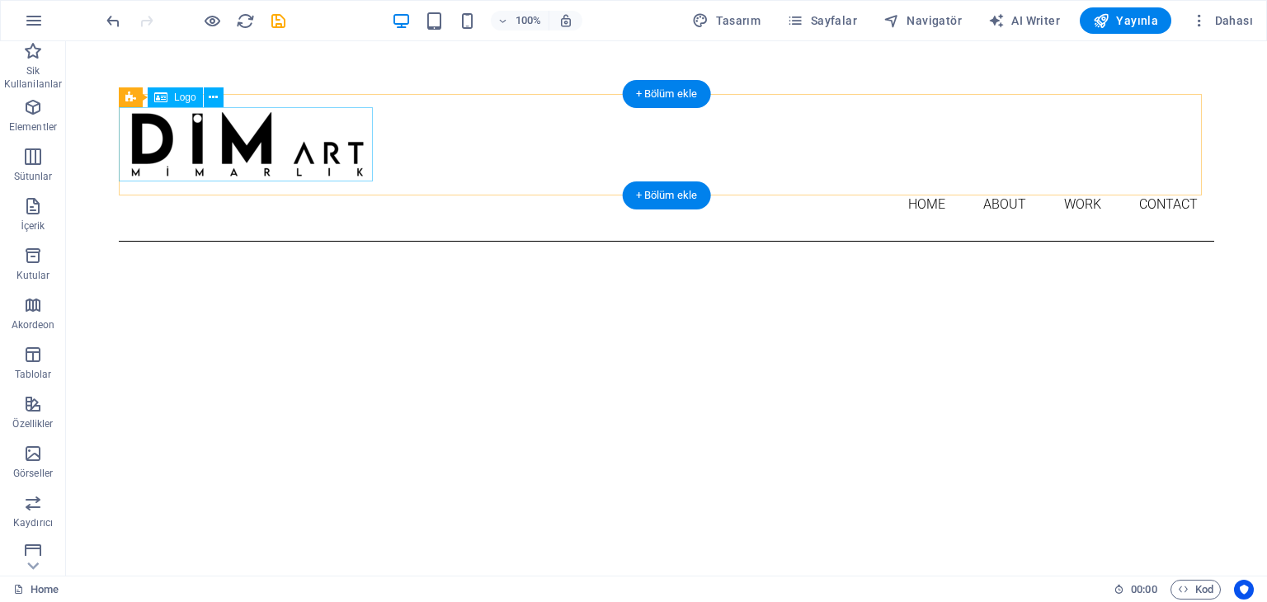
click at [302, 166] on div at bounding box center [667, 144] width 1096 height 74
select select "px"
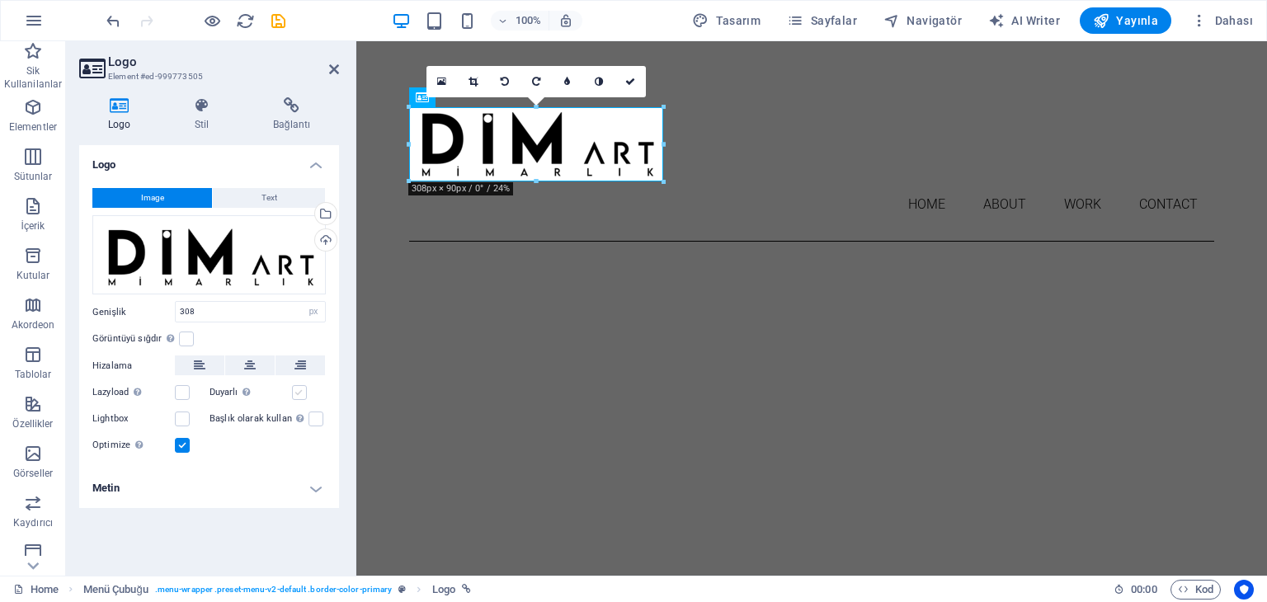
click at [295, 397] on label at bounding box center [299, 392] width 15 height 15
click at [0, 0] on input "Duyarlı Retina görüntüsünü ve akıllı telefon için optimize edilmiş boyutları ot…" at bounding box center [0, 0] width 0 height 0
click at [210, 101] on icon at bounding box center [202, 105] width 72 height 16
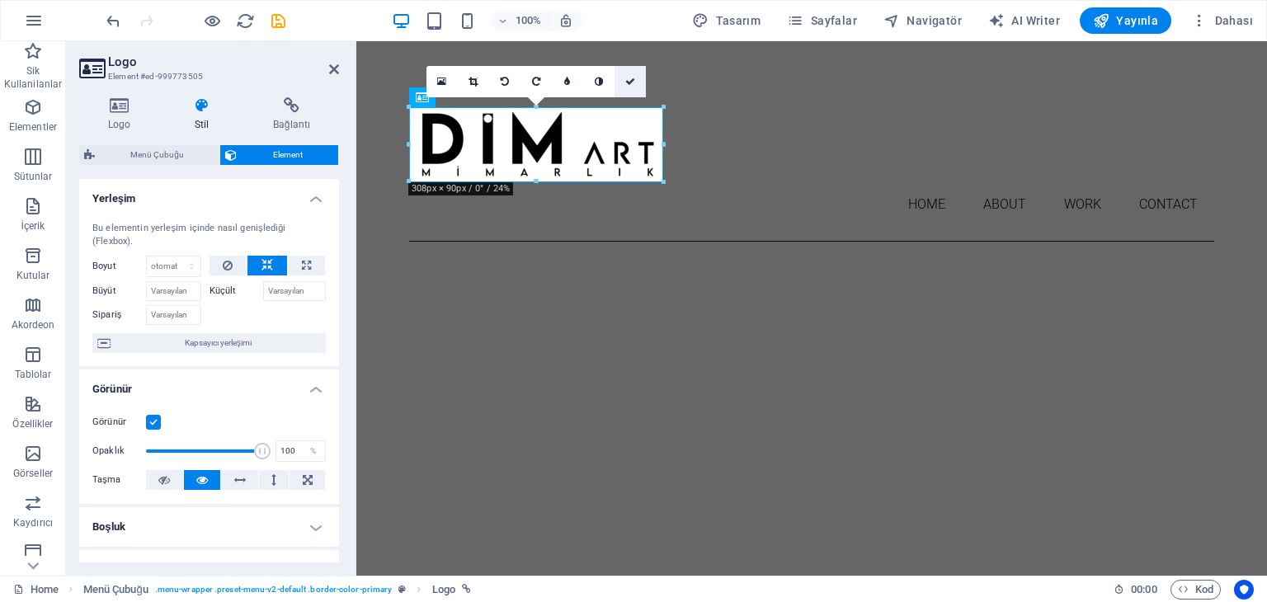
click at [633, 74] on link at bounding box center [630, 81] width 31 height 31
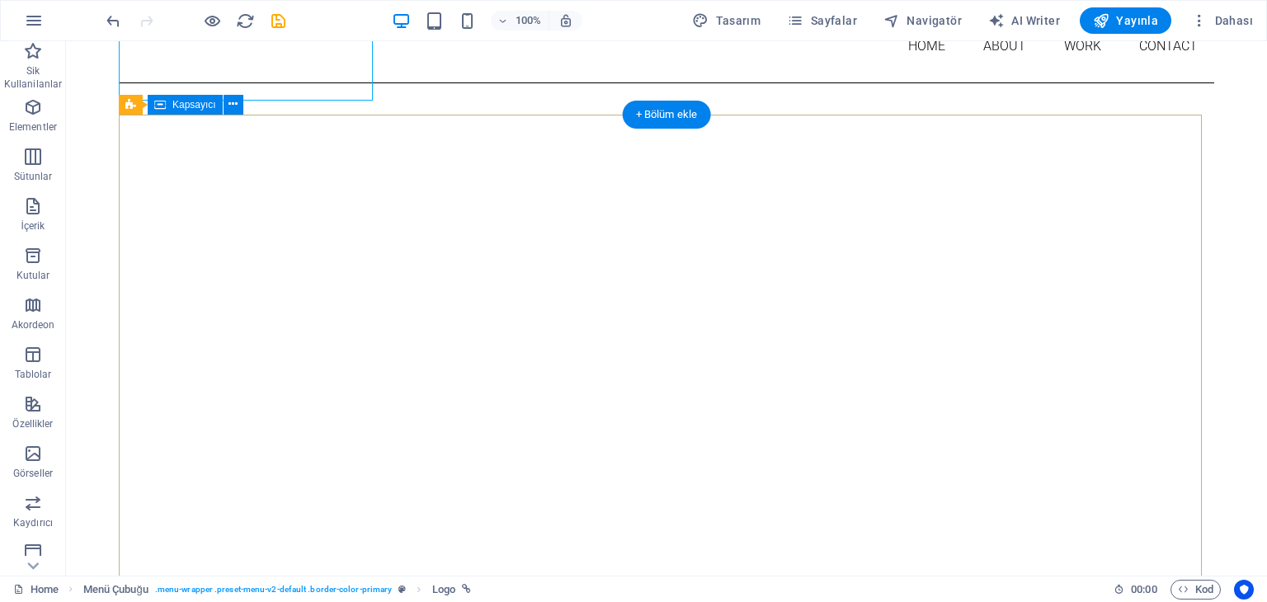
scroll to position [165, 0]
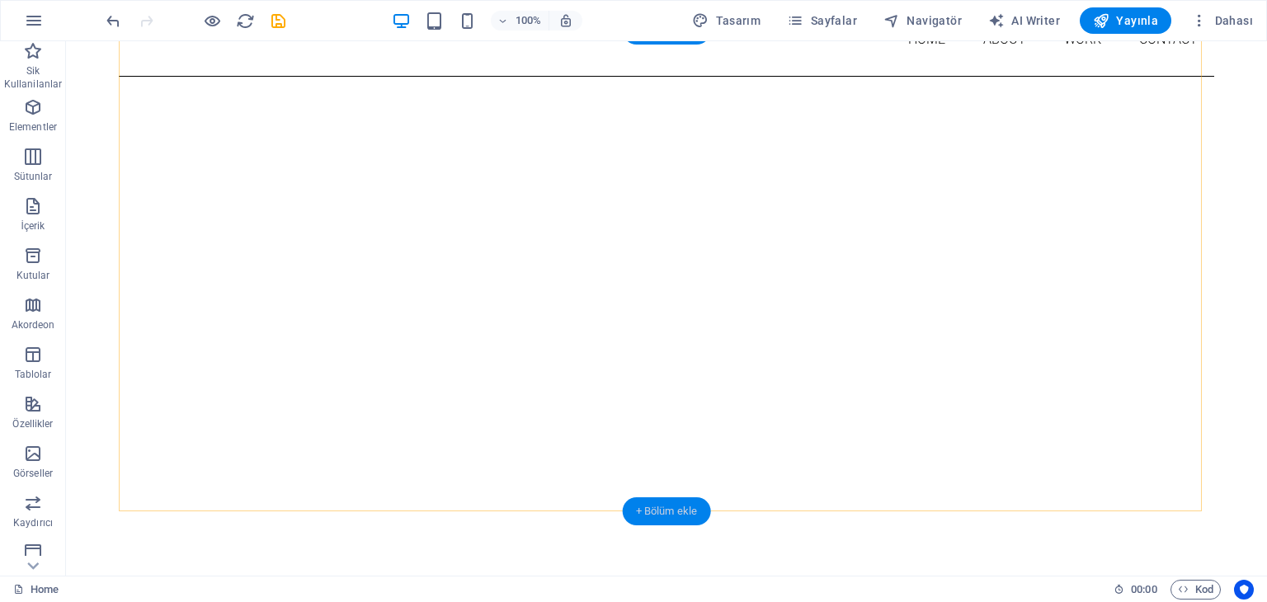
click at [672, 508] on div "+ Bölüm ekle" at bounding box center [667, 511] width 88 height 28
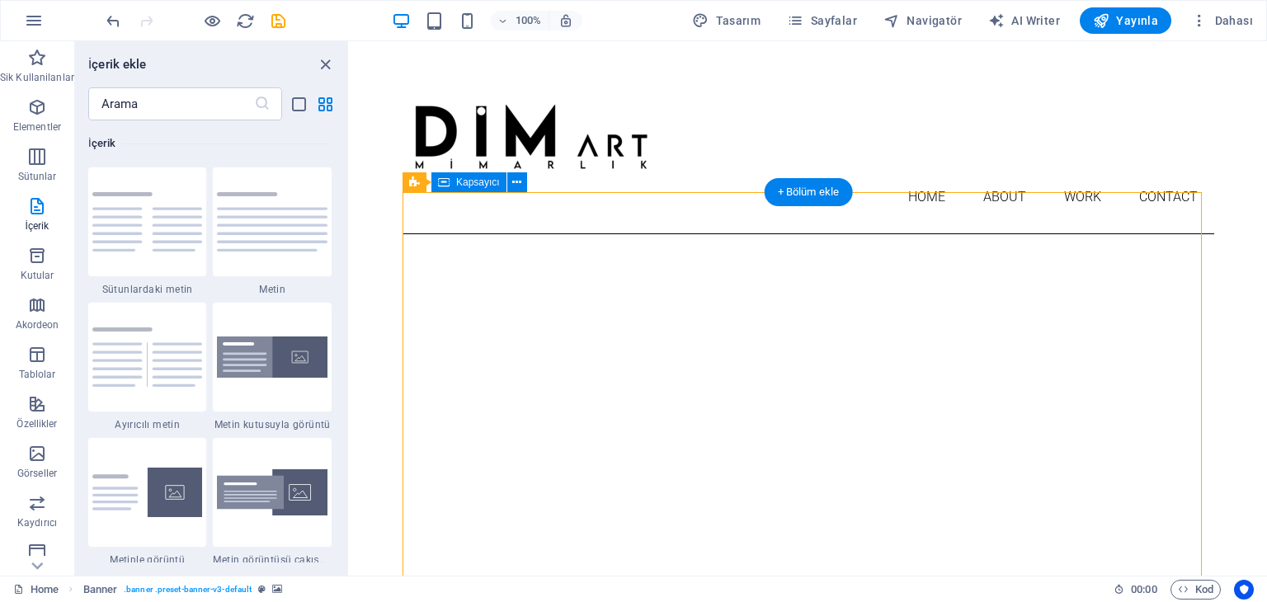
scroll to position [0, 0]
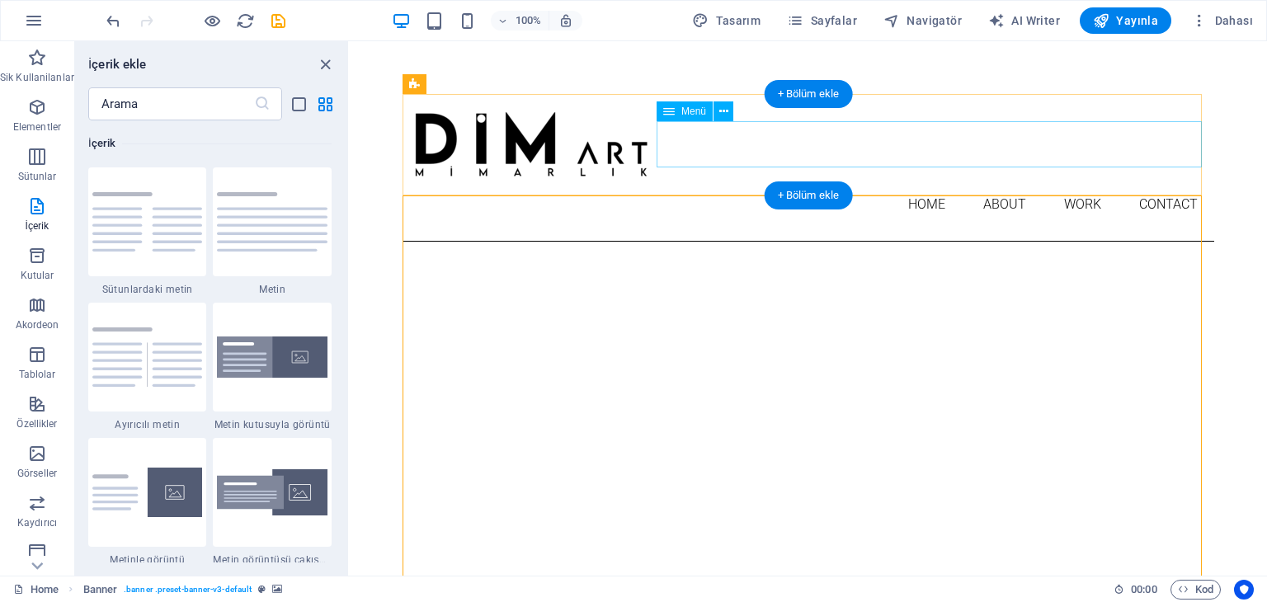
click at [911, 181] on nav "Home About Work Contact" at bounding box center [809, 204] width 812 height 46
select select
select select "1"
select select
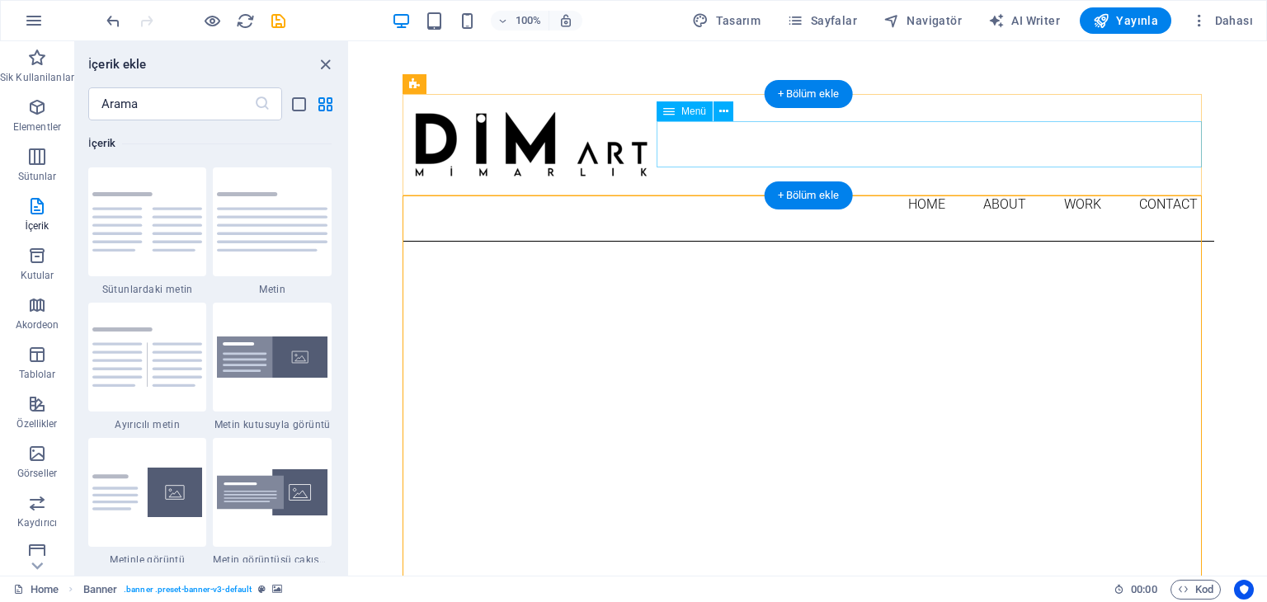
select select "2"
select select
select select "5"
select select
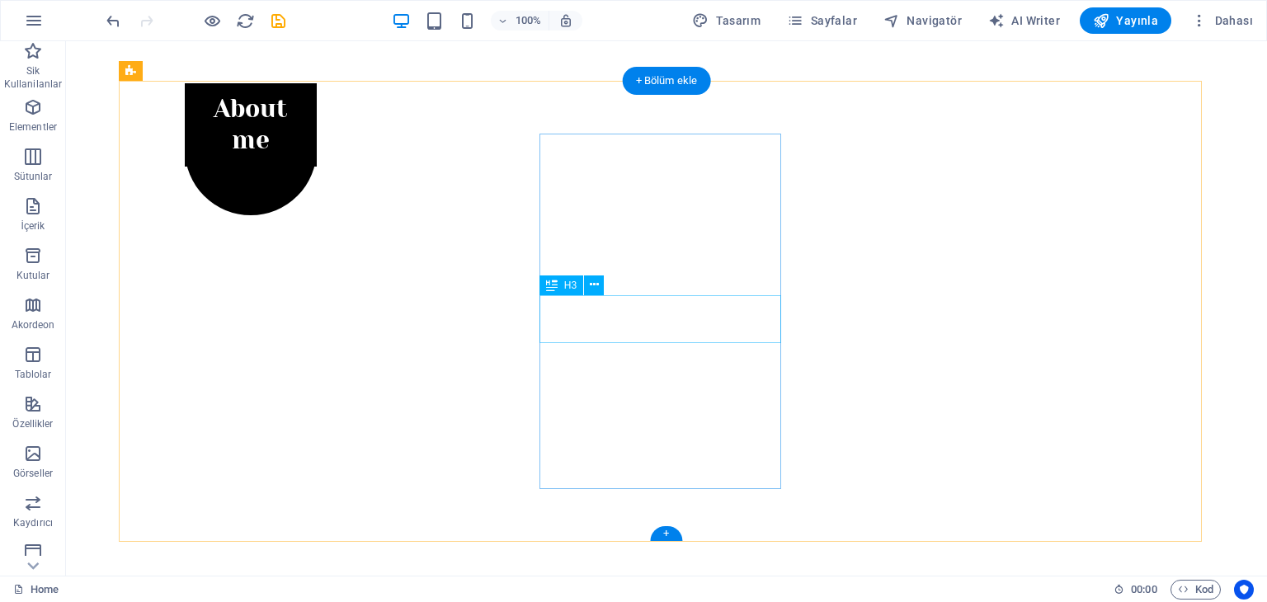
scroll to position [809, 0]
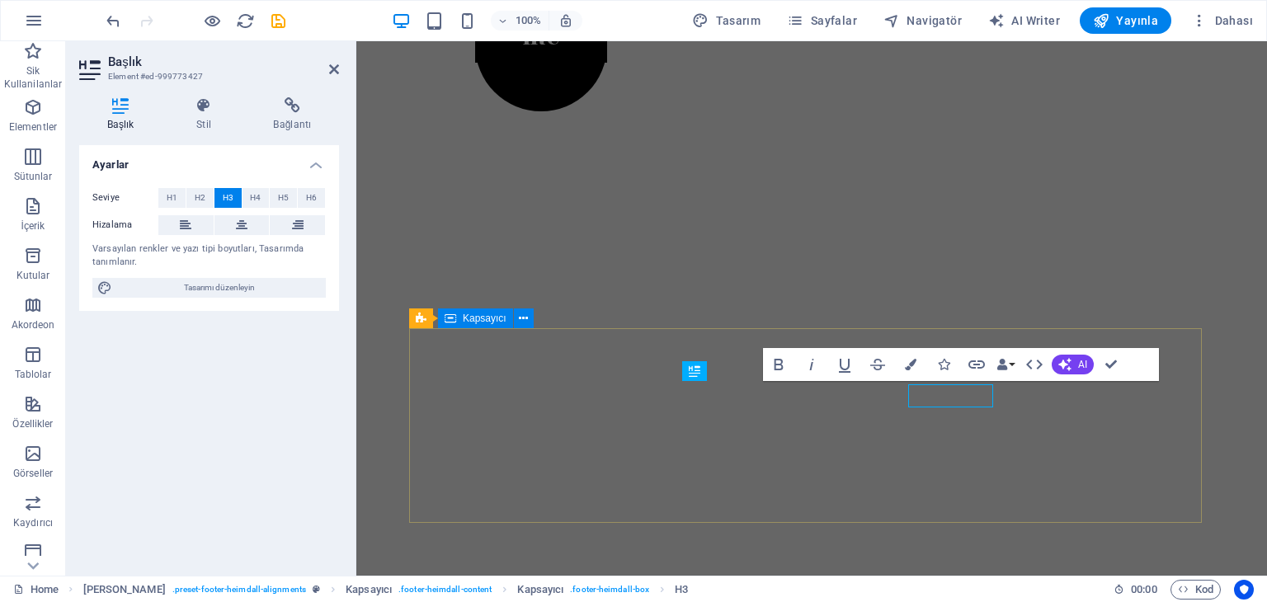
scroll to position [806, 0]
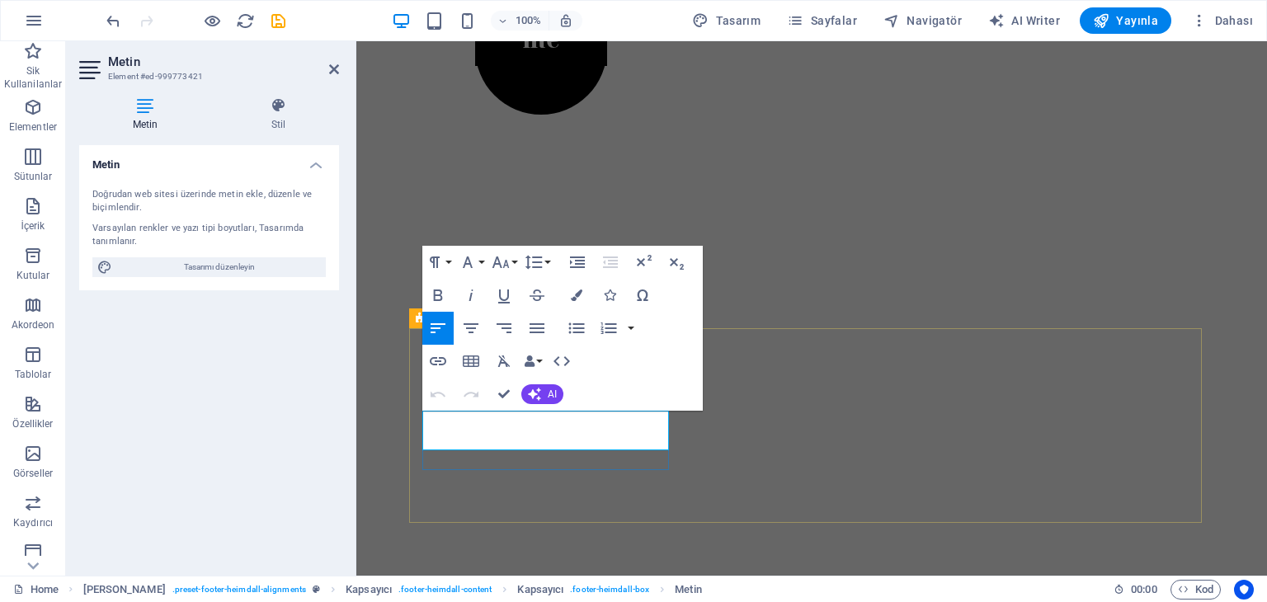
drag, startPoint x: 475, startPoint y: 427, endPoint x: 409, endPoint y: 422, distance: 66.2
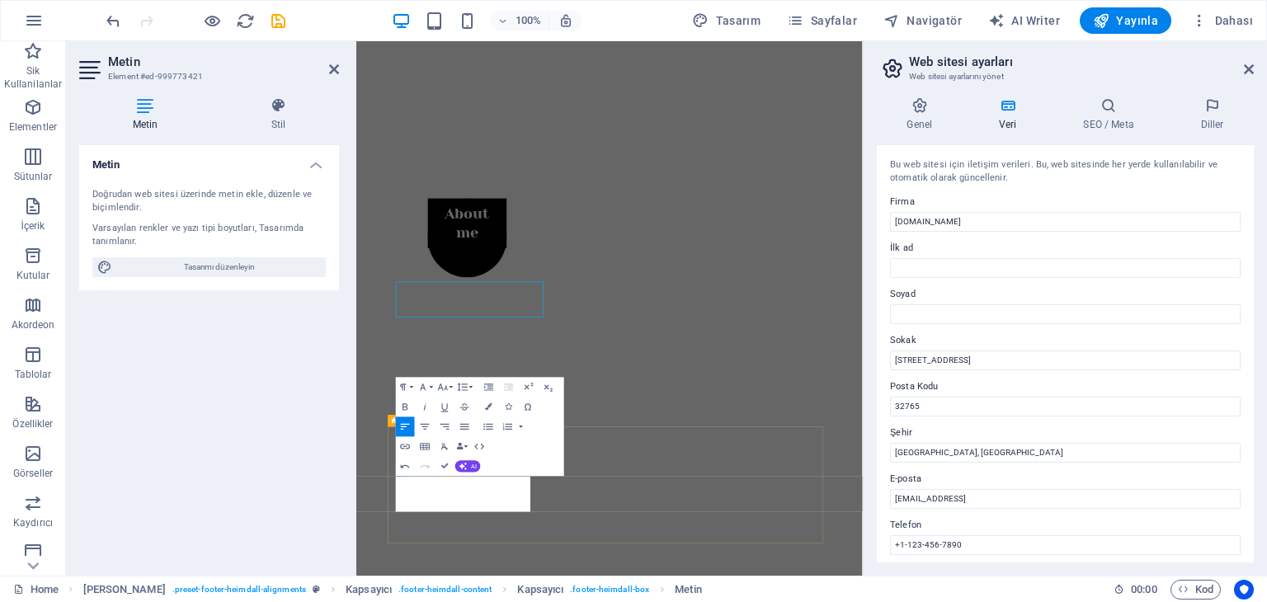
scroll to position [775, 0]
drag, startPoint x: 483, startPoint y: 441, endPoint x: 567, endPoint y: 707, distance: 278.7
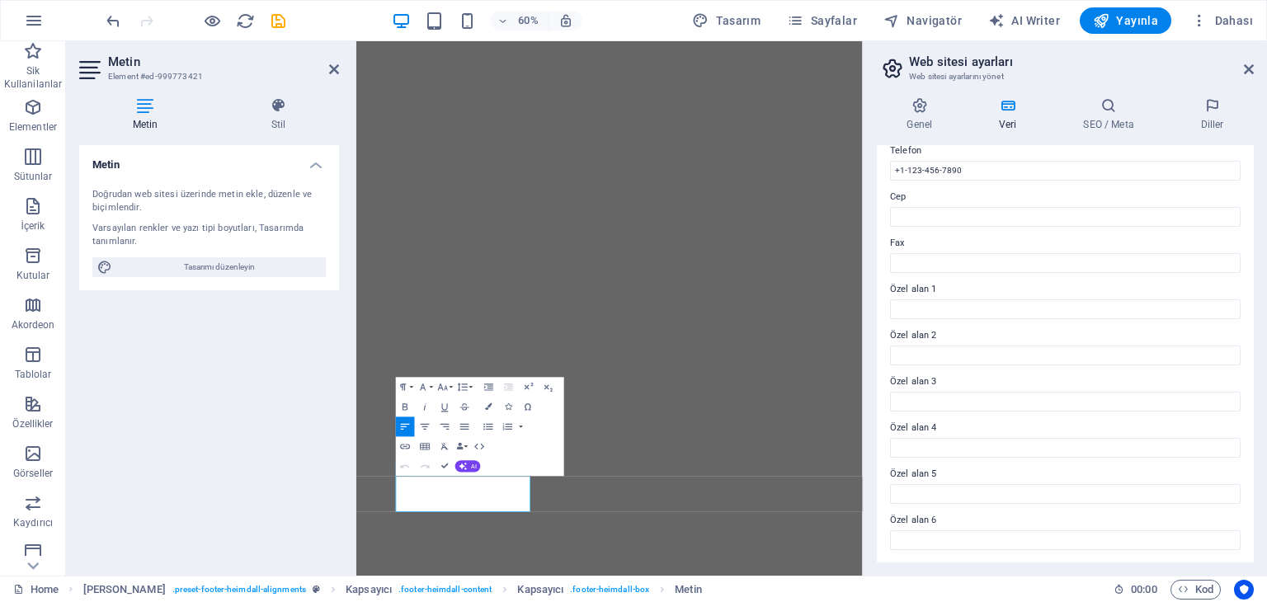
scroll to position [0, 0]
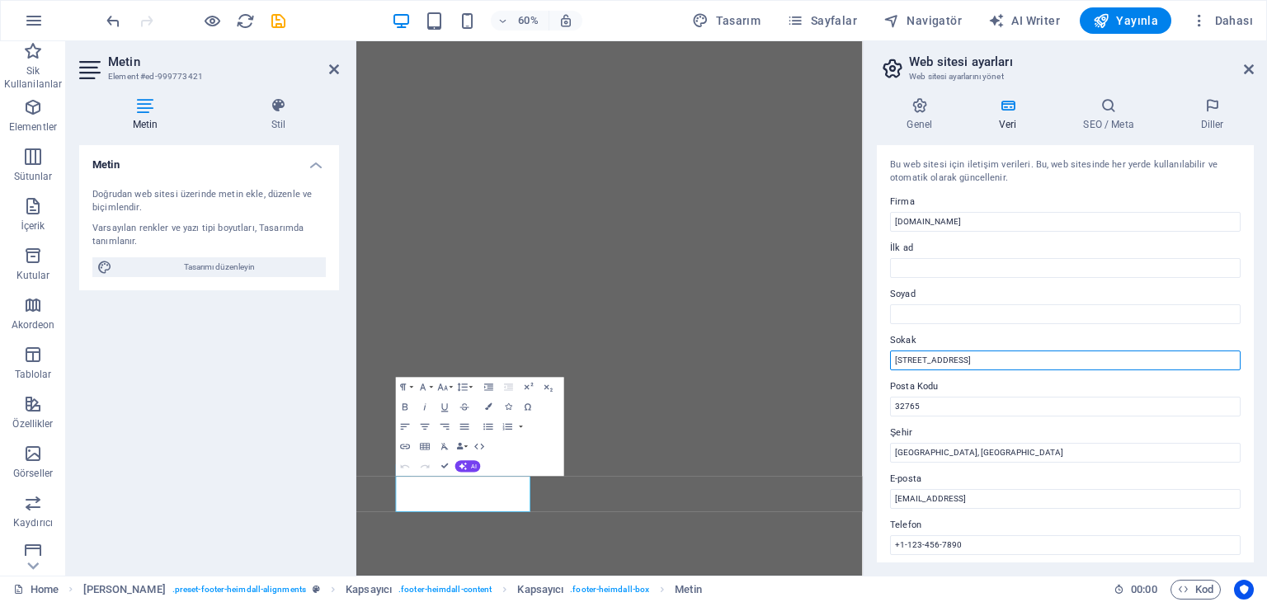
drag, startPoint x: 997, startPoint y: 357, endPoint x: 887, endPoint y: 346, distance: 110.2
click at [887, 346] on div "Bu web sitesi için iletişim verileri. Bu, web sitesinde her yerde kullanılabili…" at bounding box center [1065, 353] width 377 height 417
type input "ELMAKSAN SK."
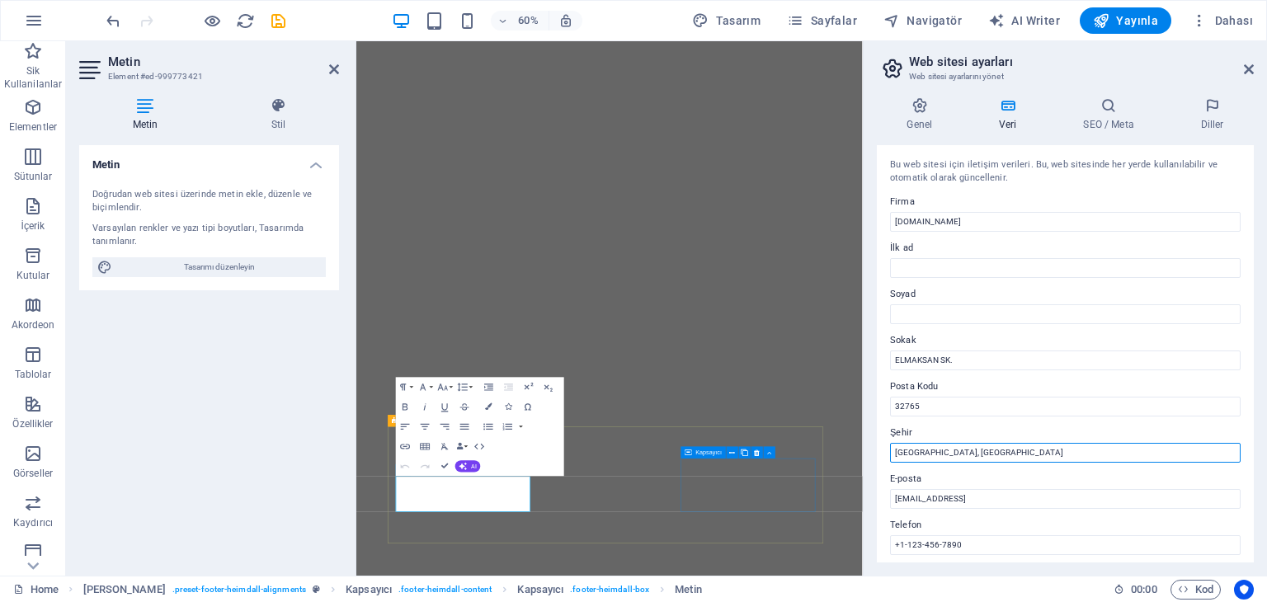
drag, startPoint x: 1297, startPoint y: 497, endPoint x: 1120, endPoint y: 762, distance: 319.4
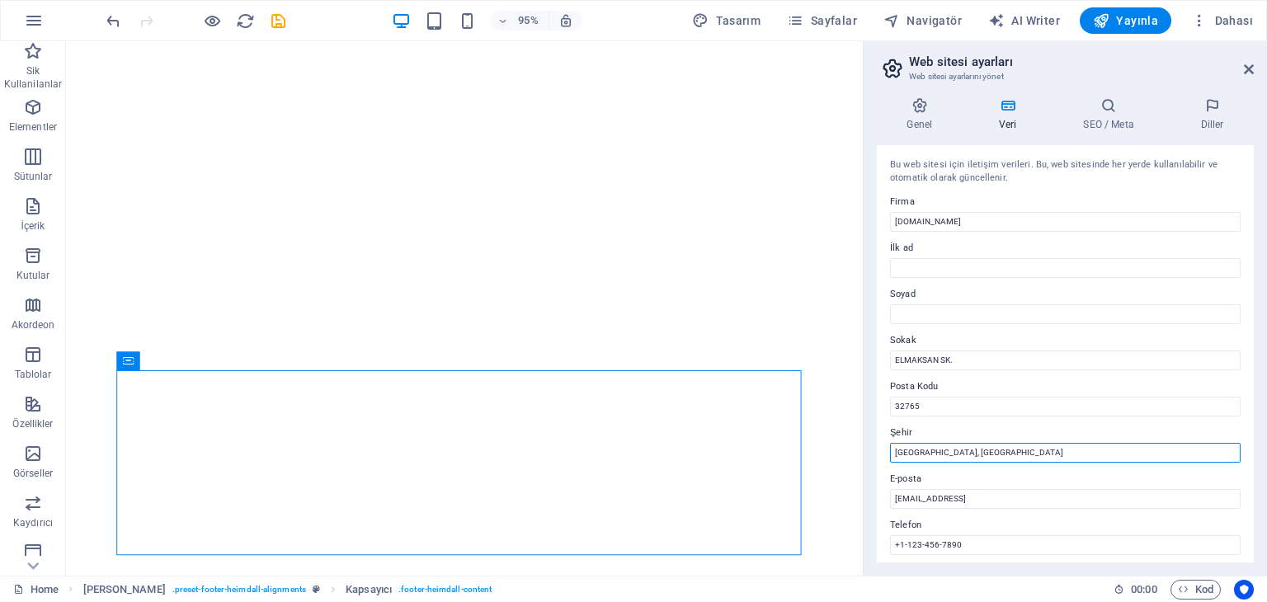
drag, startPoint x: 1039, startPoint y: 493, endPoint x: 890, endPoint y: 469, distance: 150.4
type input "İ"
type input "[GEOGRAPHIC_DATA]"
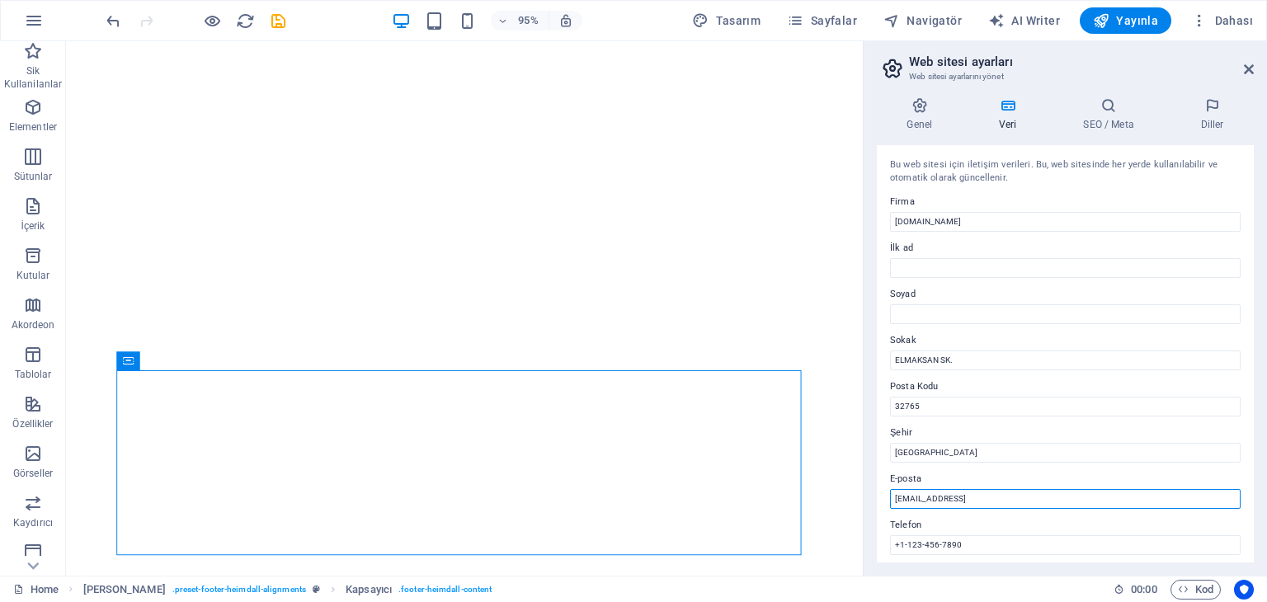
click at [959, 499] on input "[EMAIL_ADDRESS]" at bounding box center [1065, 499] width 351 height 20
type input "İ"
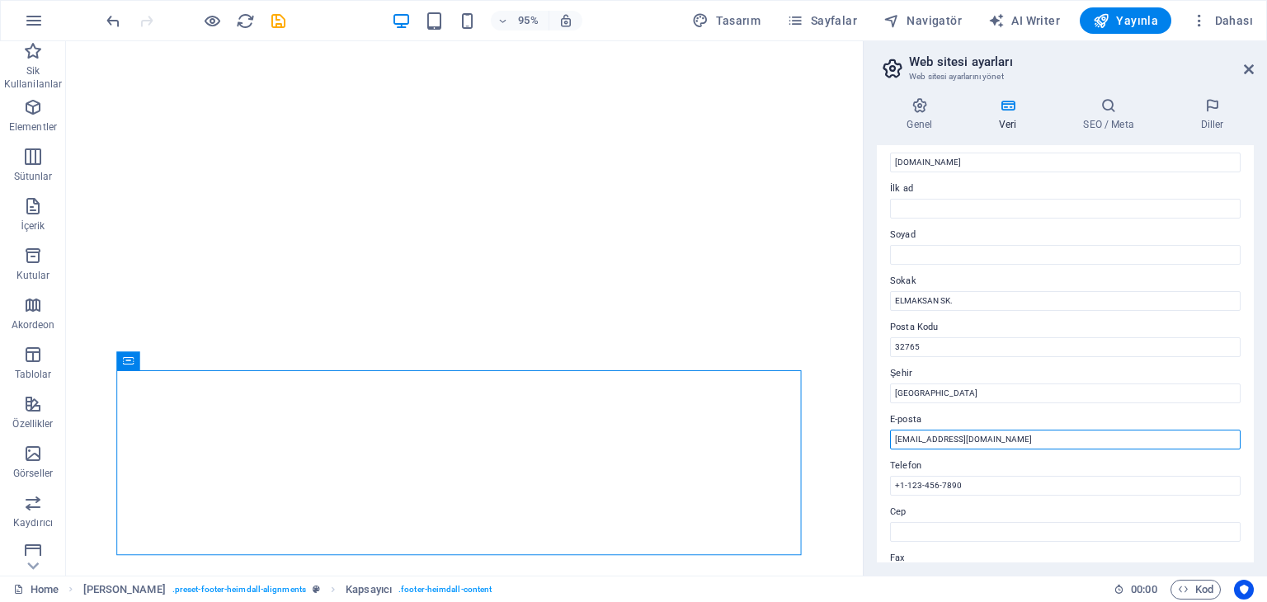
scroll to position [82, 0]
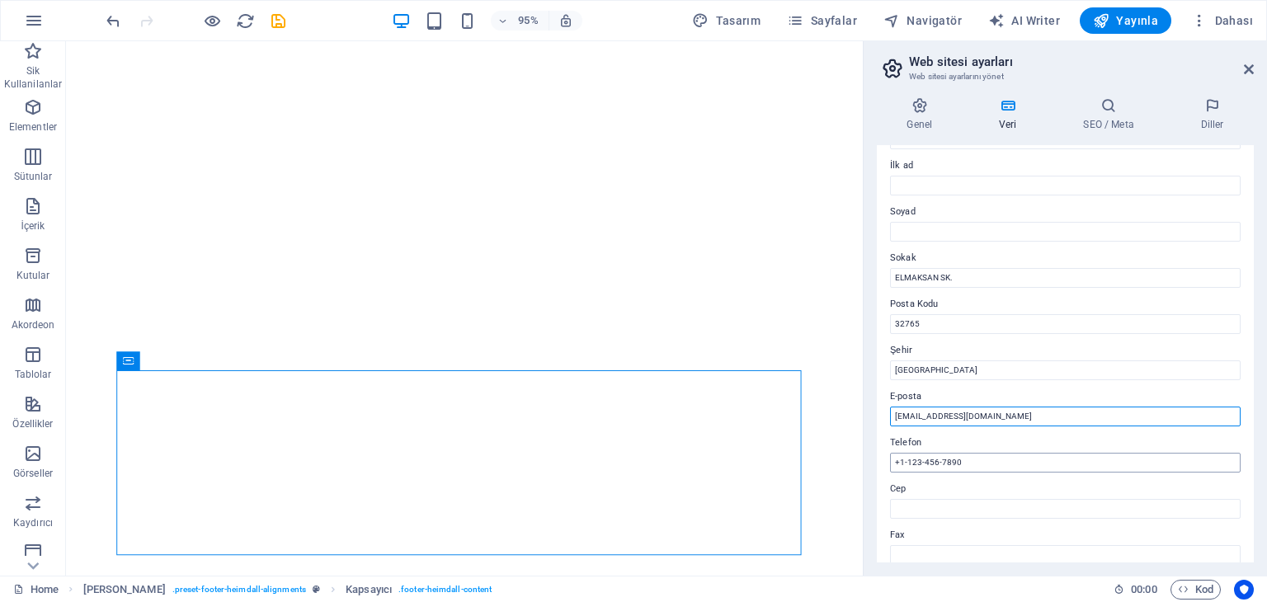
type input "[EMAIL_ADDRESS][DOMAIN_NAME]"
click at [960, 465] on input "+1-123-456-7890" at bounding box center [1065, 463] width 351 height 20
type input "0"
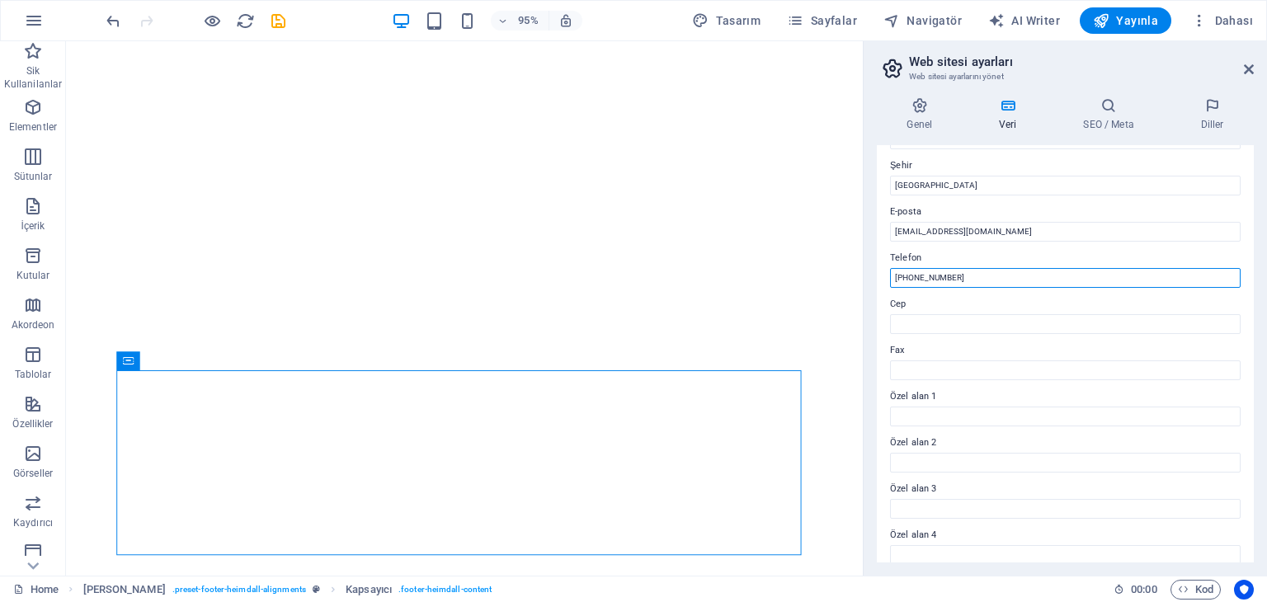
scroll to position [0, 0]
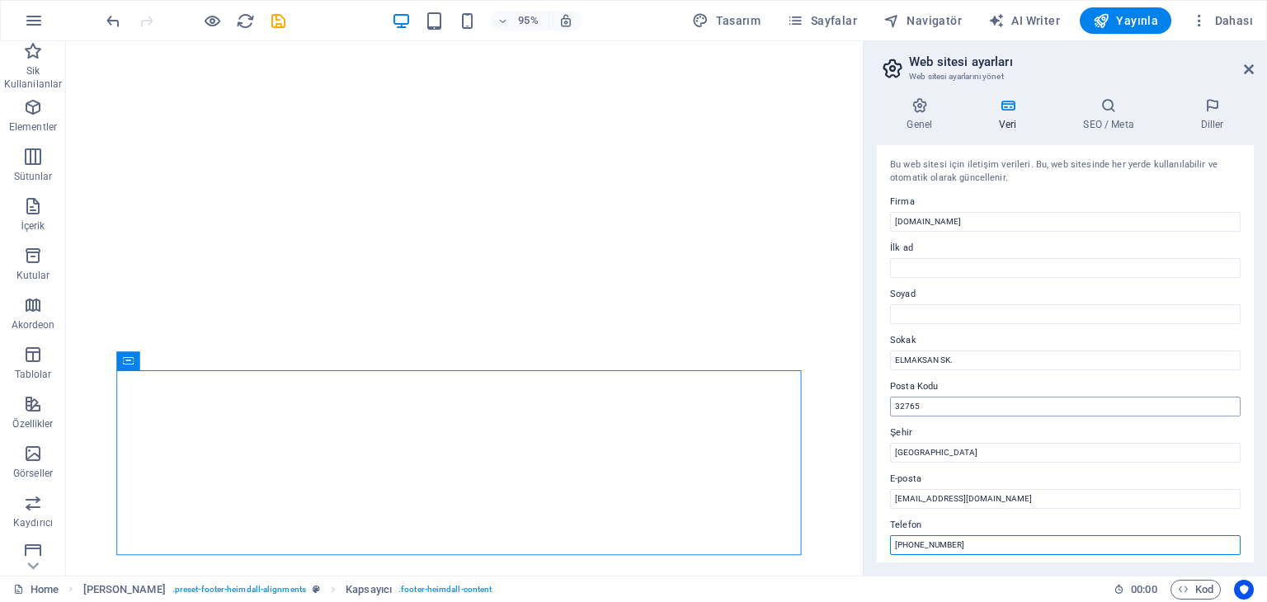
type input "[PHONE_NUMBER]"
drag, startPoint x: 1002, startPoint y: 448, endPoint x: 850, endPoint y: 451, distance: 151.8
type input "34785"
click at [1222, 116] on h4 "Diller" at bounding box center [1212, 114] width 83 height 35
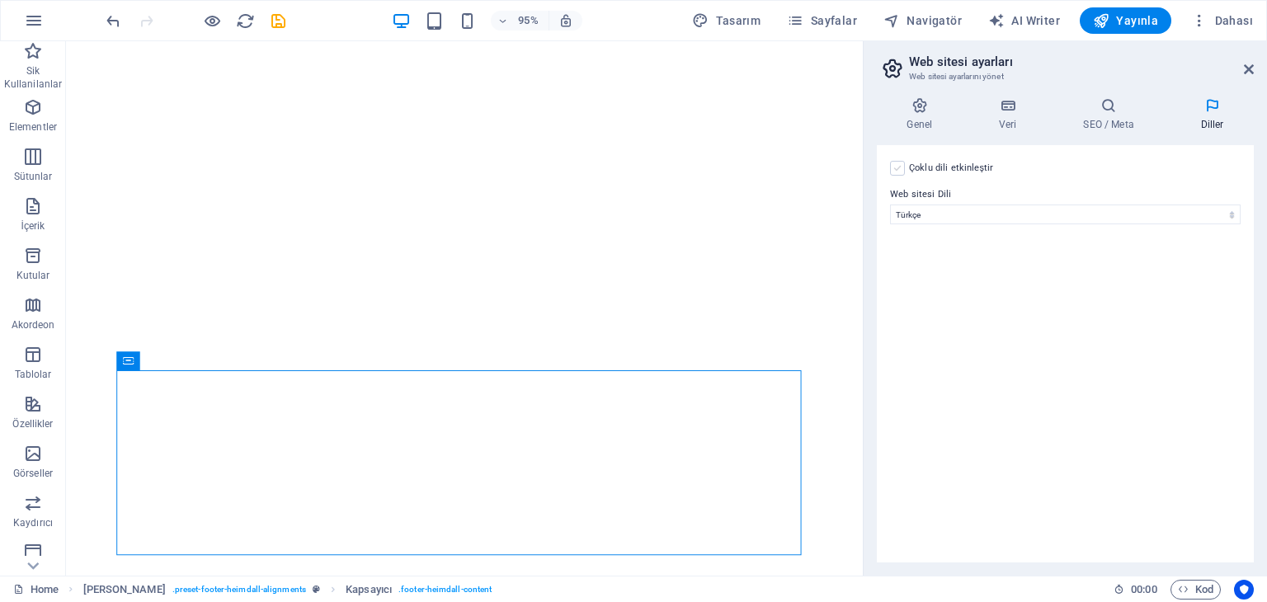
click at [898, 169] on label at bounding box center [897, 168] width 15 height 15
click at [0, 0] on input "Çoklu dili etkinleştir Çoklu dili silmek için tek bir dil kalana kadar tüm dill…" at bounding box center [0, 0] width 0 height 0
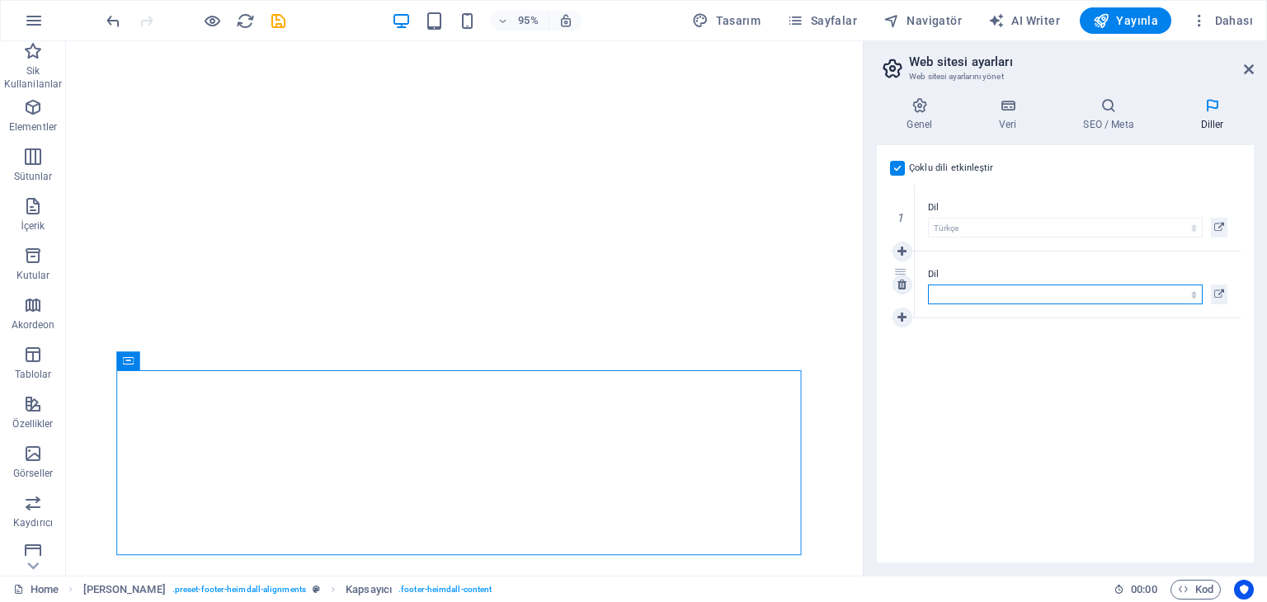
click at [1020, 290] on select "Abkhazian Afar Afrikaans Akan Albanian Almanca Amharic Aragonese Arapça Armenia…" at bounding box center [1065, 295] width 275 height 20
select select "72"
click at [928, 285] on select "Abkhazian Afar Afrikaans Akan Albanian Almanca Amharic Aragonese Arapça Armenia…" at bounding box center [1065, 295] width 275 height 20
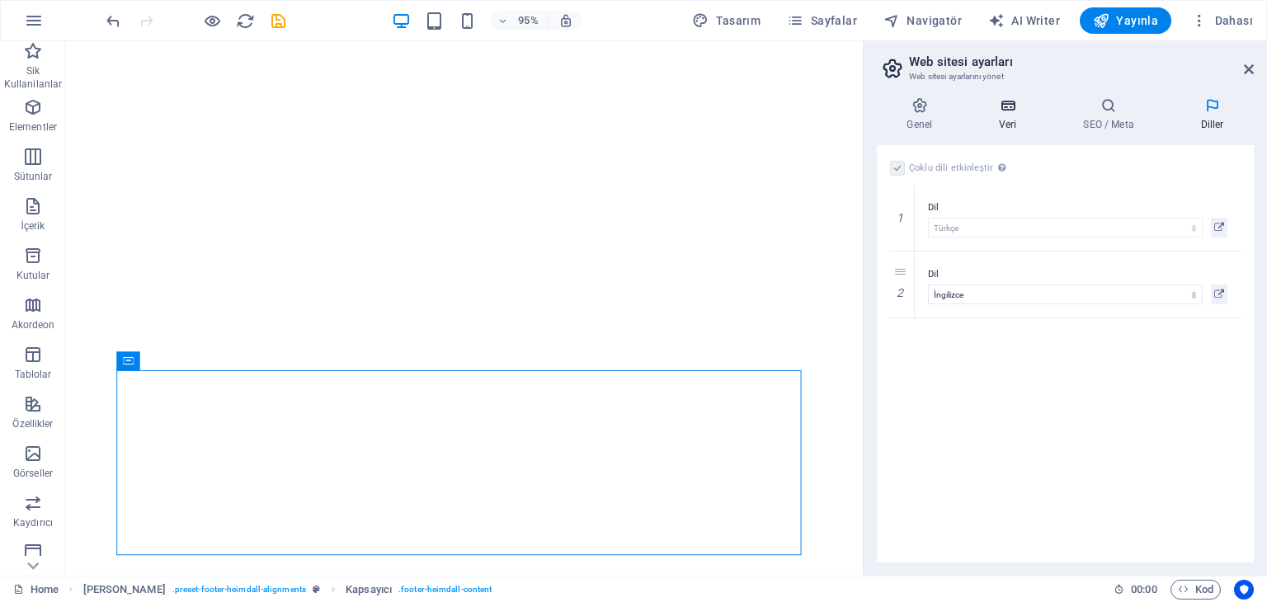
click at [998, 104] on icon at bounding box center [1008, 105] width 78 height 16
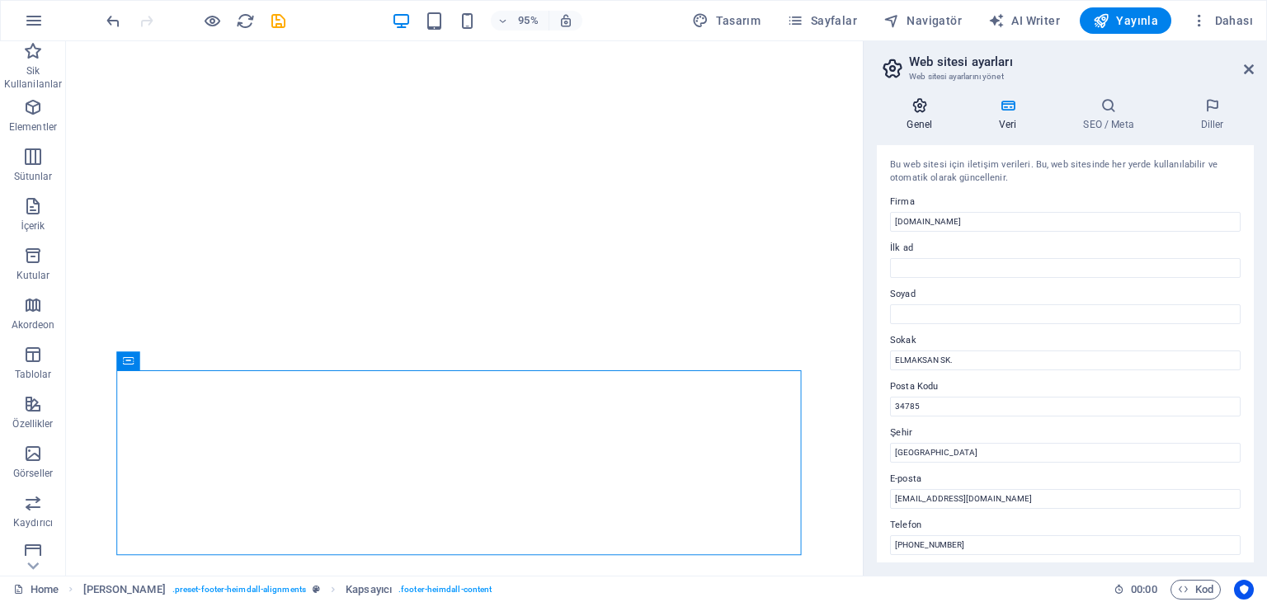
click at [926, 104] on icon at bounding box center [920, 105] width 86 height 16
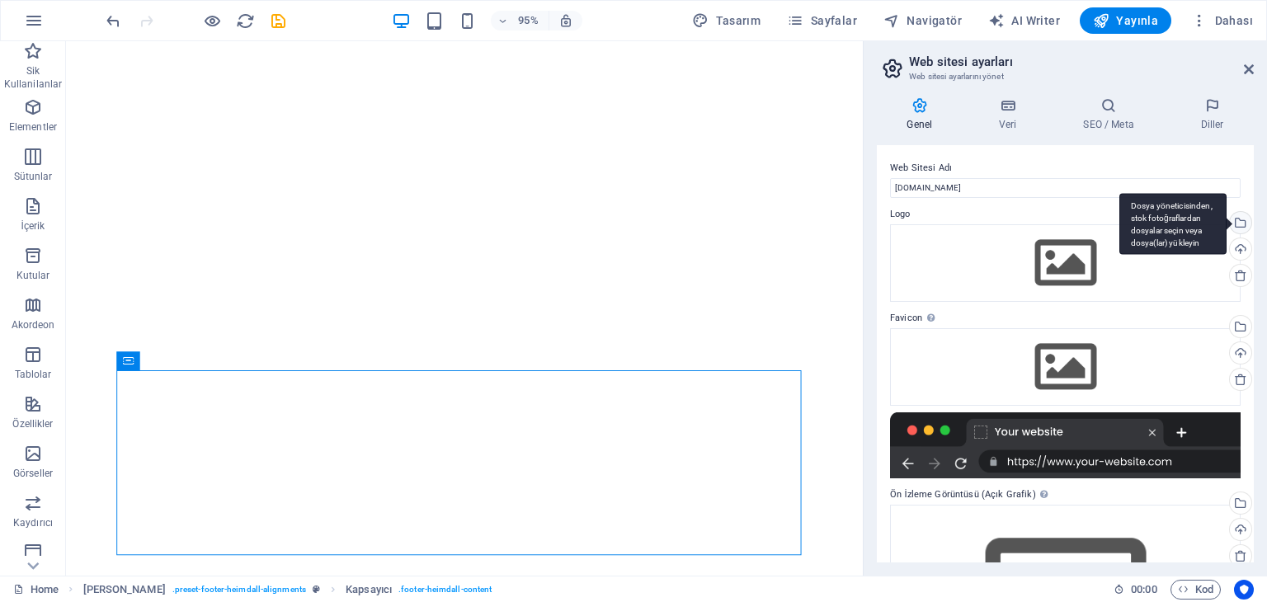
click at [1244, 219] on div "Dosya yöneticisinden, stok fotoğraflardan dosyalar seçin veya dosya(lar) yükley…" at bounding box center [1239, 224] width 25 height 25
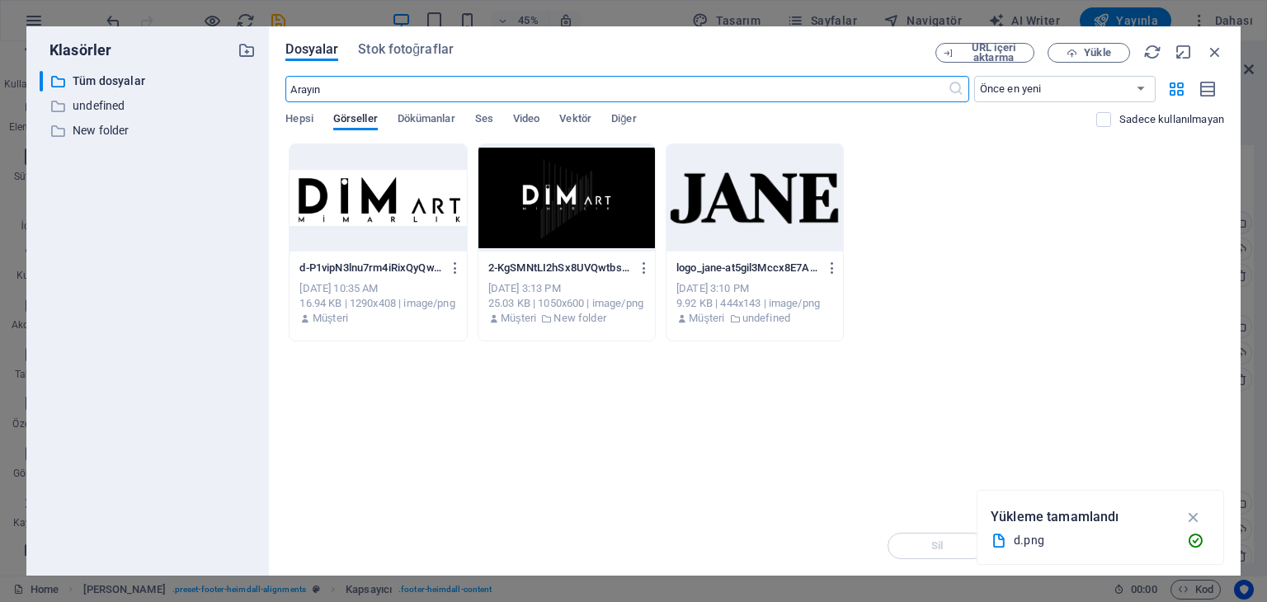
scroll to position [733, 0]
click at [1096, 50] on span "Yükle" at bounding box center [1097, 53] width 26 height 10
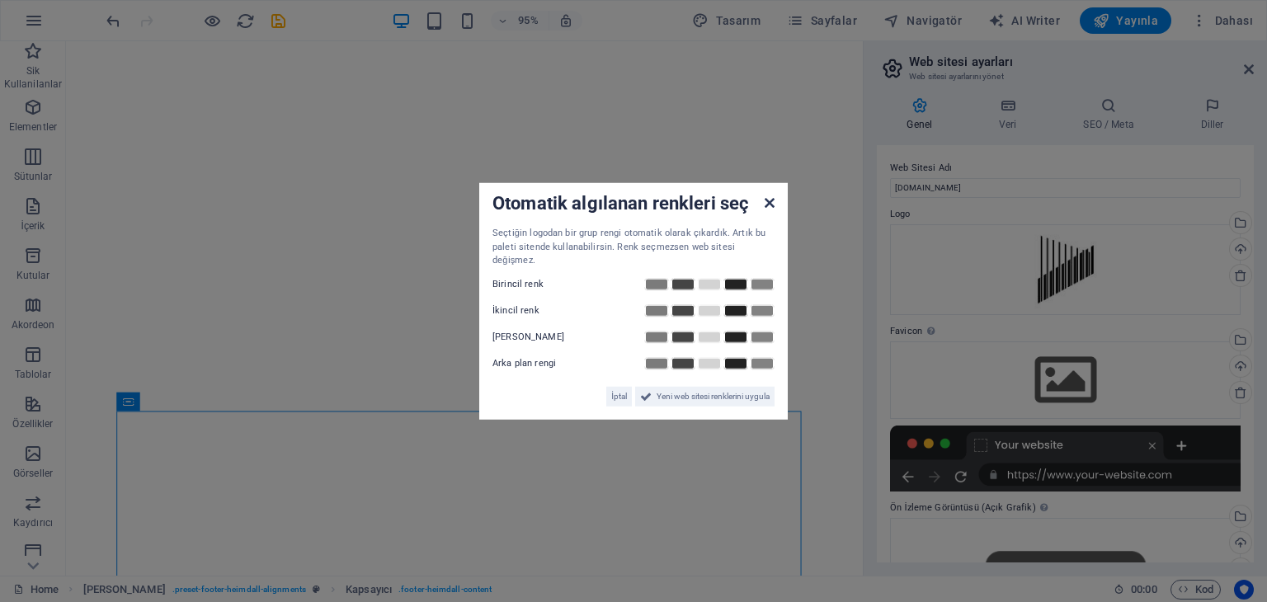
click at [770, 203] on icon at bounding box center [770, 202] width 10 height 13
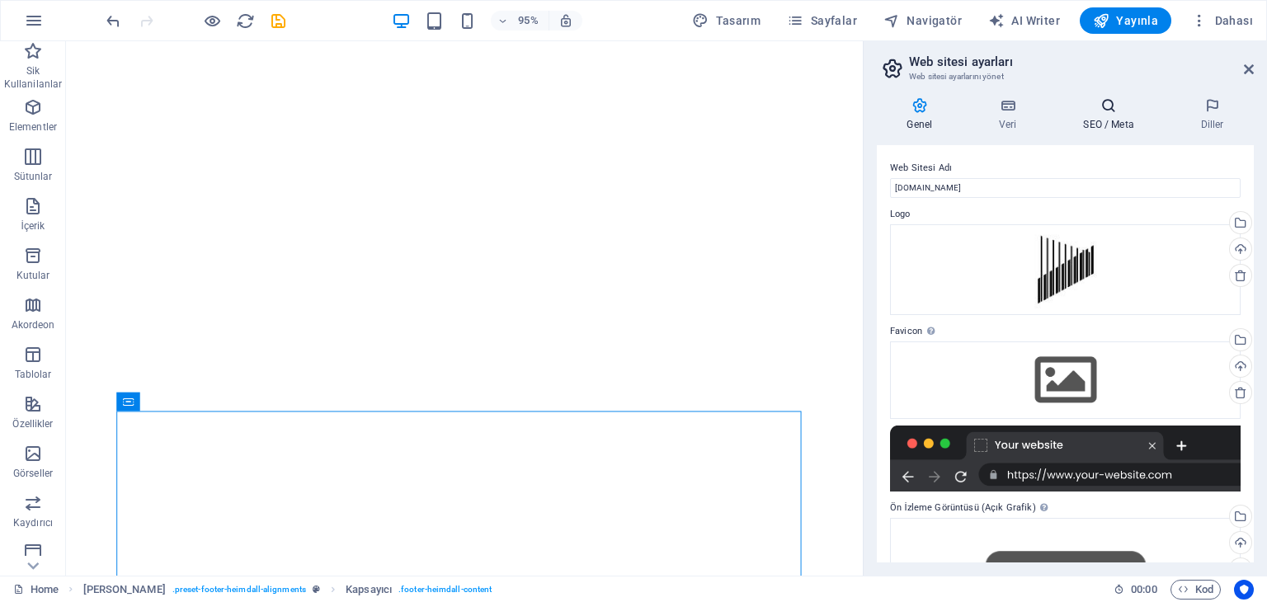
click at [1110, 126] on h4 "SEO / Meta" at bounding box center [1112, 114] width 117 height 35
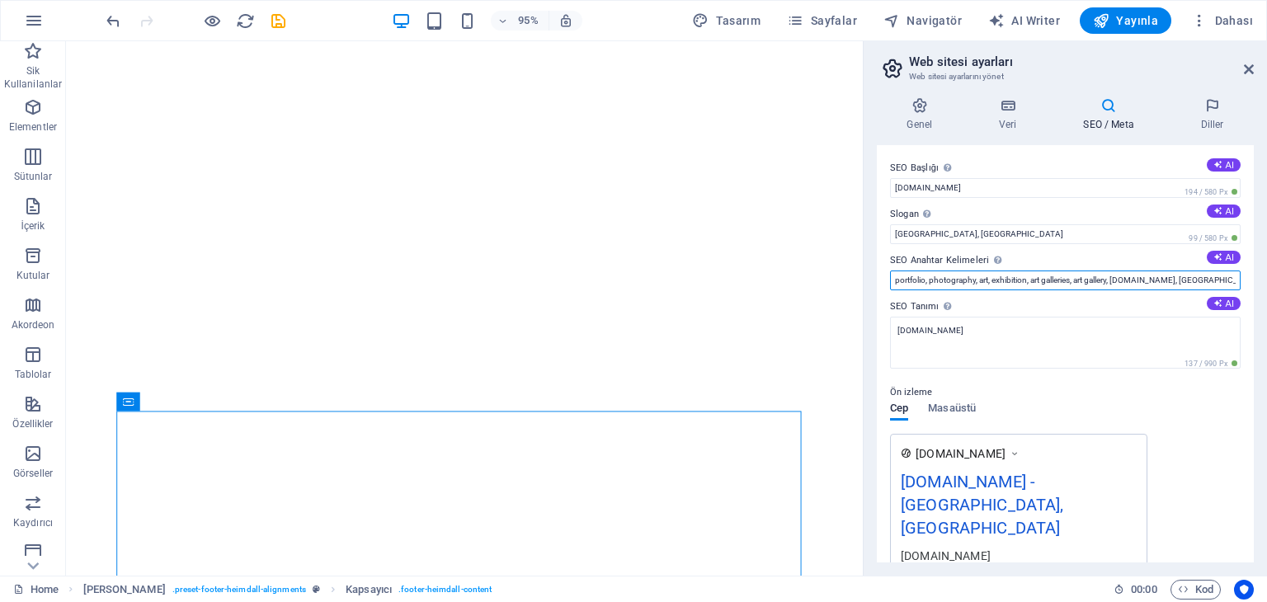
drag, startPoint x: 1158, startPoint y: 281, endPoint x: 1084, endPoint y: 274, distance: 74.6
click at [1084, 274] on input "portfolio, photography, art, exhibition, art galleries, art gallery, [DOMAIN_NA…" at bounding box center [1065, 281] width 351 height 20
click at [1082, 275] on input "portfolio, photography, art, exhibition, art galleries, art gallery, [DOMAIN_NA…" at bounding box center [1065, 281] width 351 height 20
click at [1096, 279] on input "portfolio, photography, art, exhibition, art galleries, art gallery, [DOMAIN_NA…" at bounding box center [1065, 281] width 351 height 20
drag, startPoint x: 1183, startPoint y: 321, endPoint x: 902, endPoint y: 281, distance: 284.1
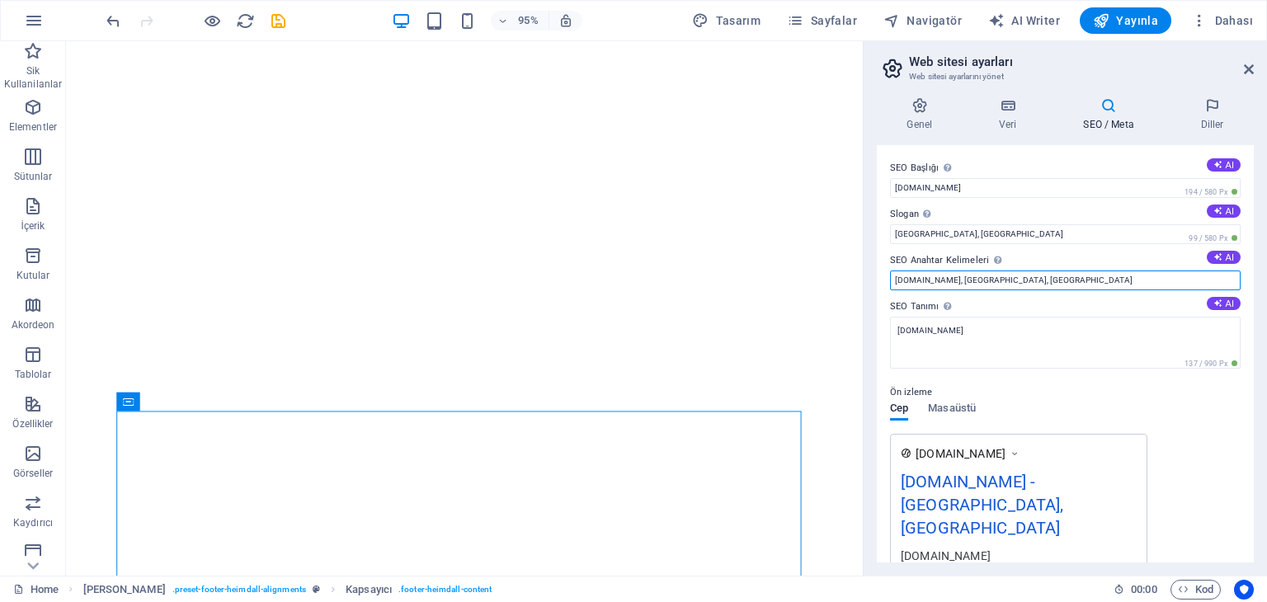
drag, startPoint x: 1059, startPoint y: 283, endPoint x: 980, endPoint y: 277, distance: 79.4
click at [980, 277] on input "[DOMAIN_NAME], [GEOGRAPHIC_DATA], [GEOGRAPHIC_DATA]" at bounding box center [1065, 281] width 351 height 20
drag, startPoint x: 896, startPoint y: 280, endPoint x: 914, endPoint y: 285, distance: 18.8
click at [896, 280] on input "[DOMAIN_NAME]" at bounding box center [1065, 281] width 351 height 20
click at [983, 284] on input "[DOMAIN_NAME]" at bounding box center [1065, 281] width 351 height 20
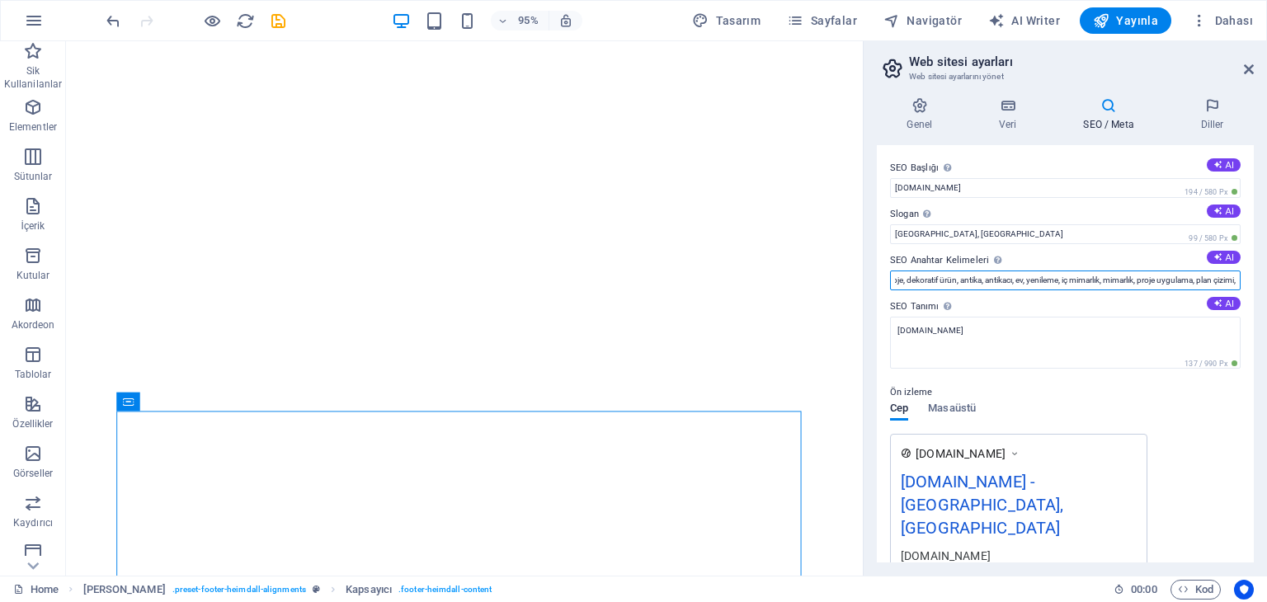
scroll to position [0, 218]
type input "[DOMAIN_NAME], tadilat, dekorasyon, dekoratif obje, dekoratif ürün, antika, ant…"
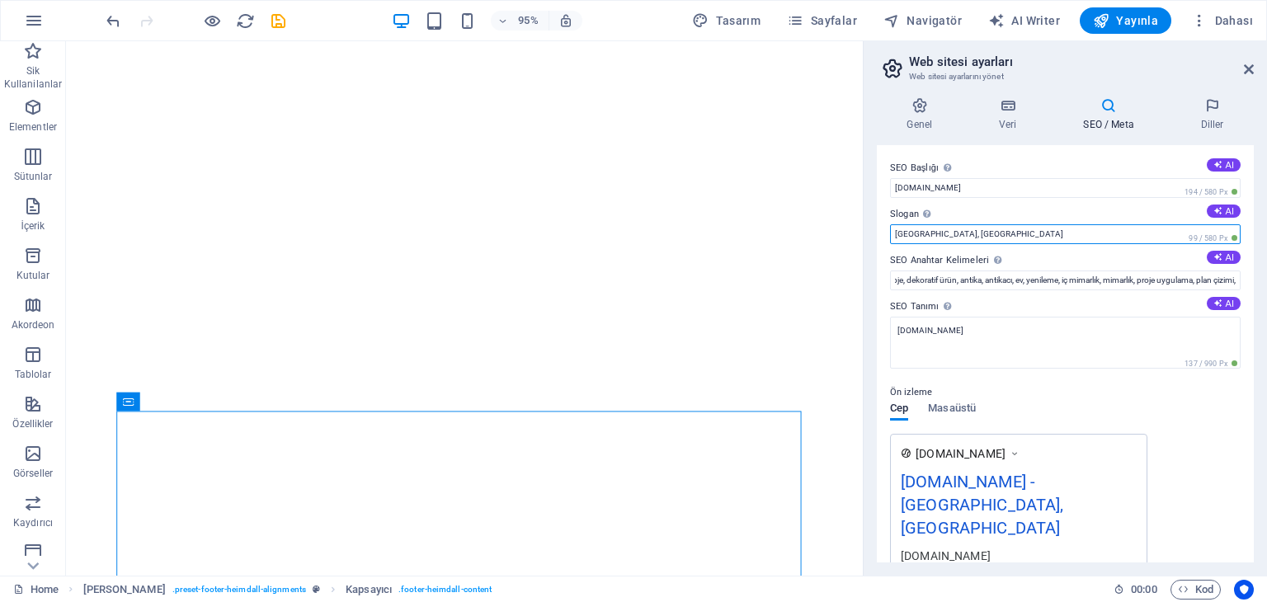
scroll to position [0, 0]
drag, startPoint x: 1033, startPoint y: 276, endPoint x: 889, endPoint y: 266, distance: 144.7
type input "iç mimarlık, mimarlık, tadilat, dekorasyon, dekoratif obje,"
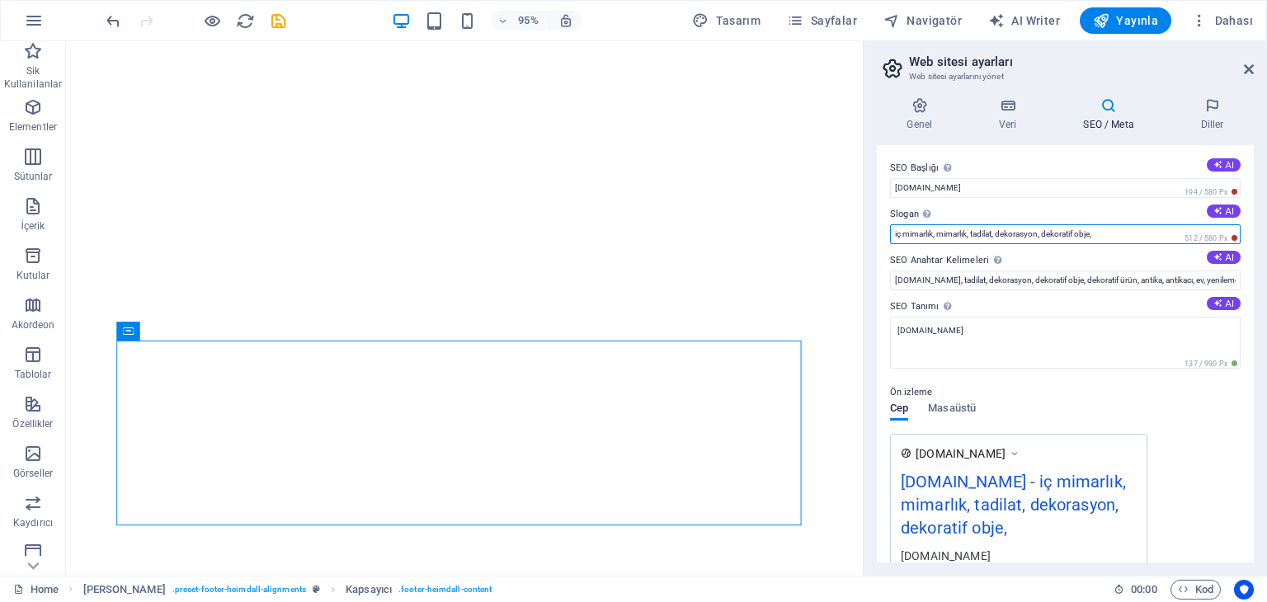
drag, startPoint x: 1110, startPoint y: 233, endPoint x: 865, endPoint y: 252, distance: 245.7
click at [865, 252] on aside "Web sitesi ayarları Web sitesi ayarlarını yönet Genel Veri SEO / Meta Diller We…" at bounding box center [1065, 308] width 404 height 535
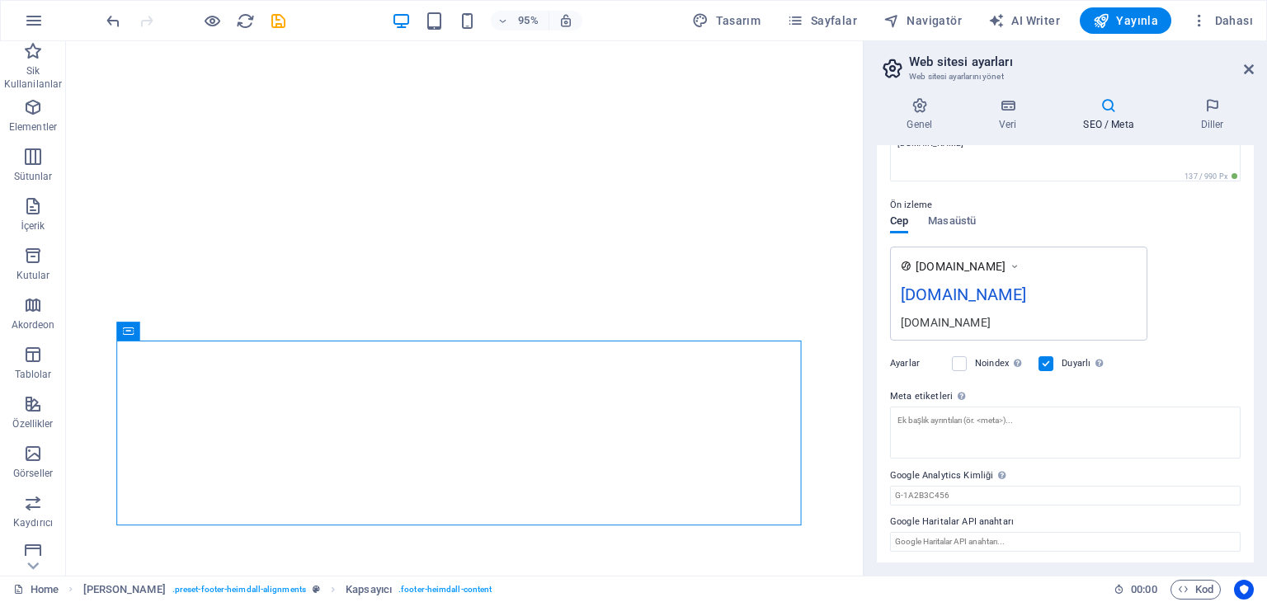
scroll to position [188, 0]
click at [971, 490] on input "Google Analytics Kimliği Lütfen sadece Google Analytics Kimliğini ekleyin. İzle…" at bounding box center [1065, 495] width 351 height 20
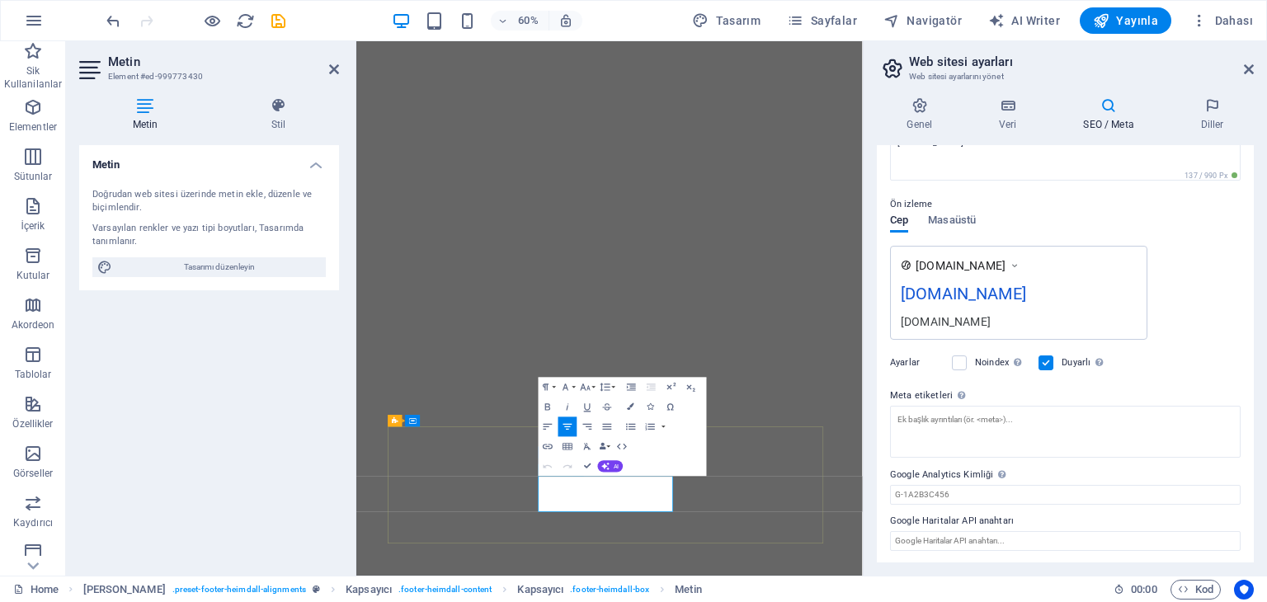
drag, startPoint x: 808, startPoint y: 815, endPoint x: 730, endPoint y: 764, distance: 92.9
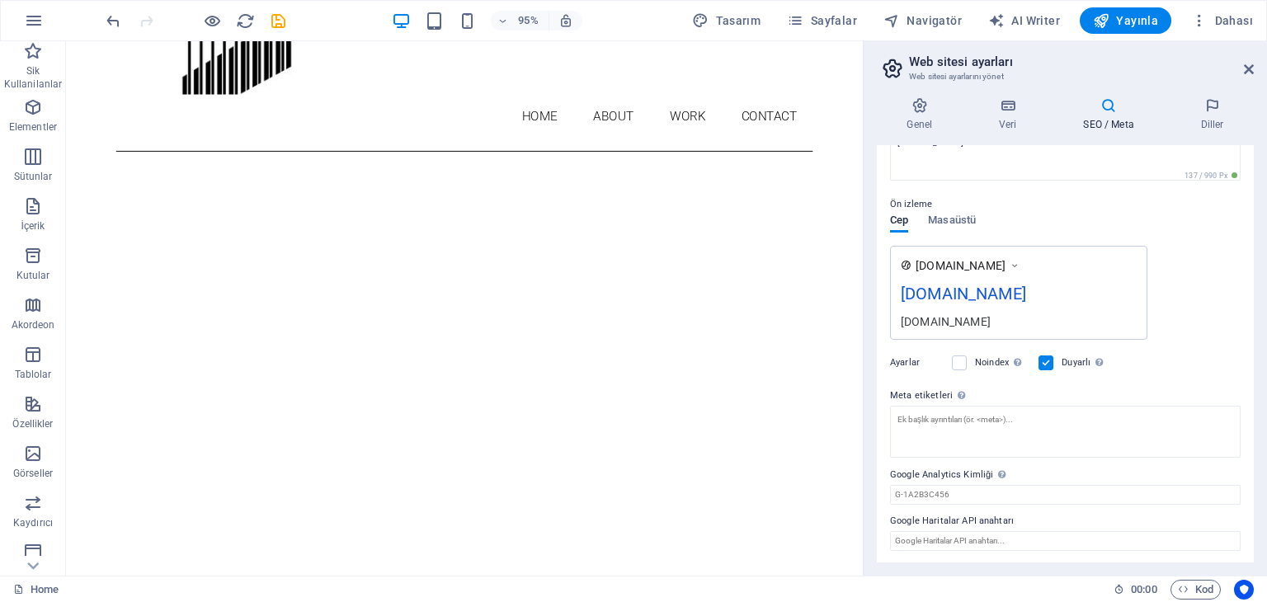
scroll to position [165, 0]
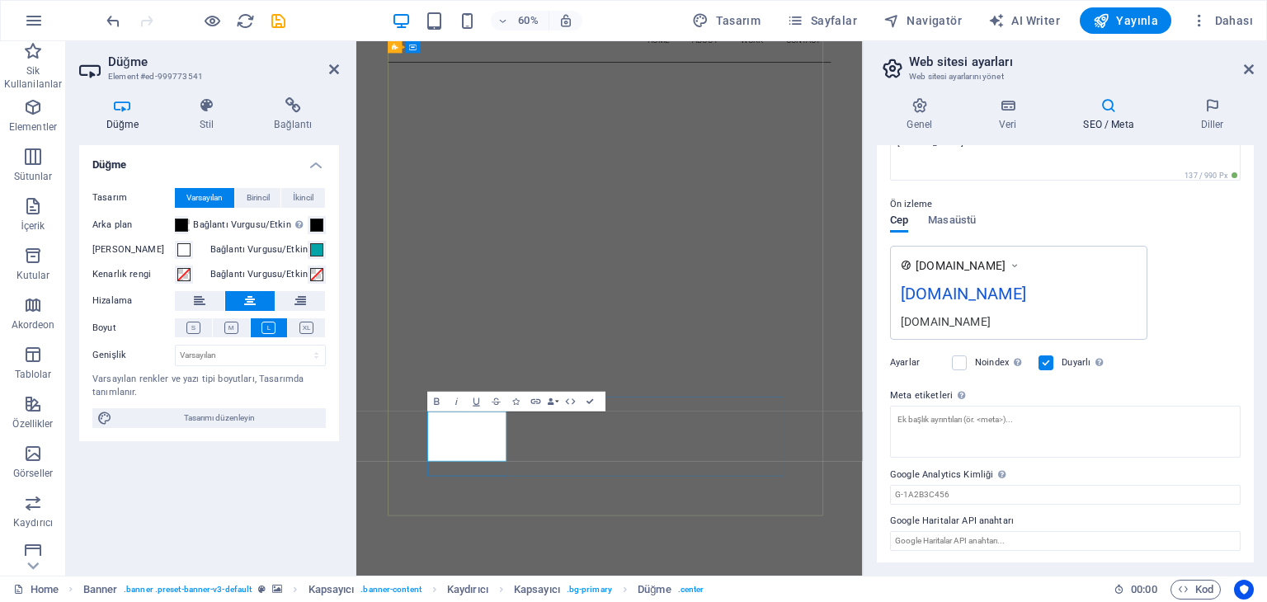
scroll to position [181, 0]
click at [290, 510] on div "Düğme Tasarım Varsayılan Birincil İkincil Arka plan Bağlantı Vurgusu/Etkin Etki…" at bounding box center [209, 353] width 260 height 417
click at [283, 493] on div "Düğme Tasarım Varsayılan Birincil İkincil Arka plan Bağlantı Vurgusu/Etkin Etki…" at bounding box center [209, 353] width 260 height 417
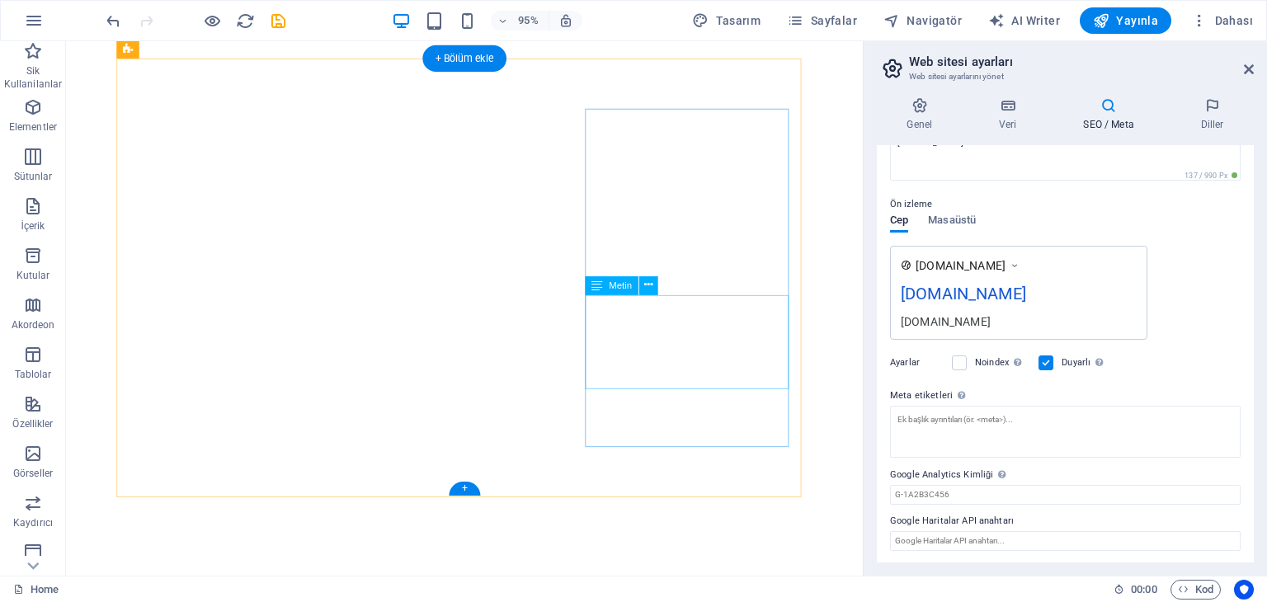
scroll to position [642, 0]
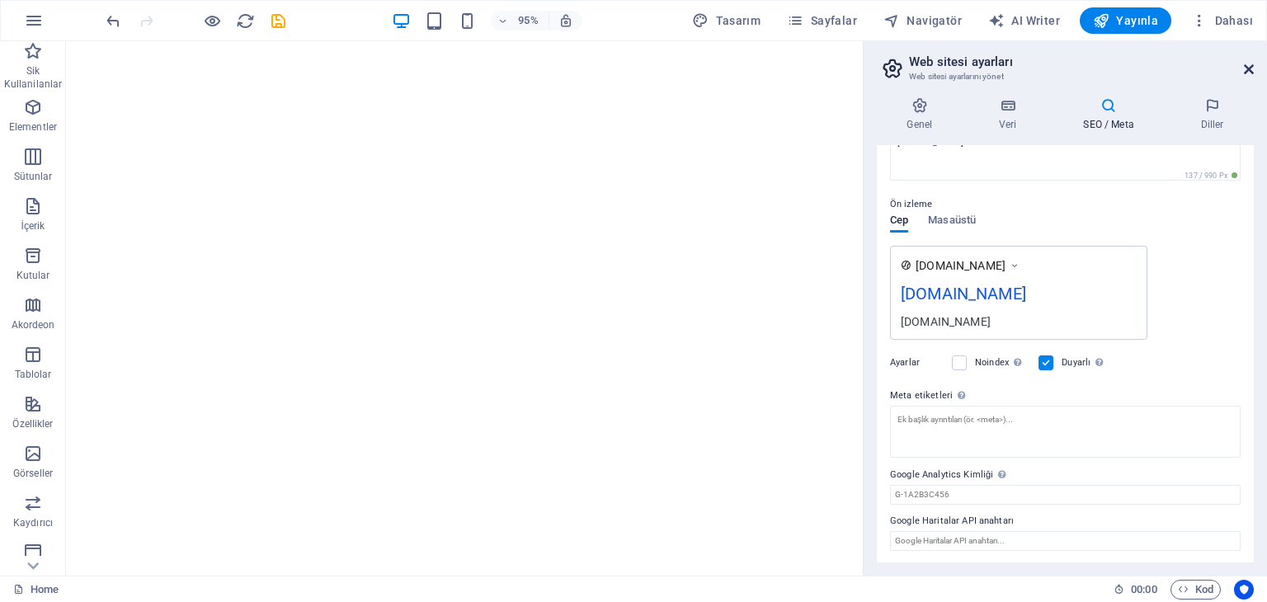
click at [1245, 63] on icon at bounding box center [1249, 69] width 10 height 13
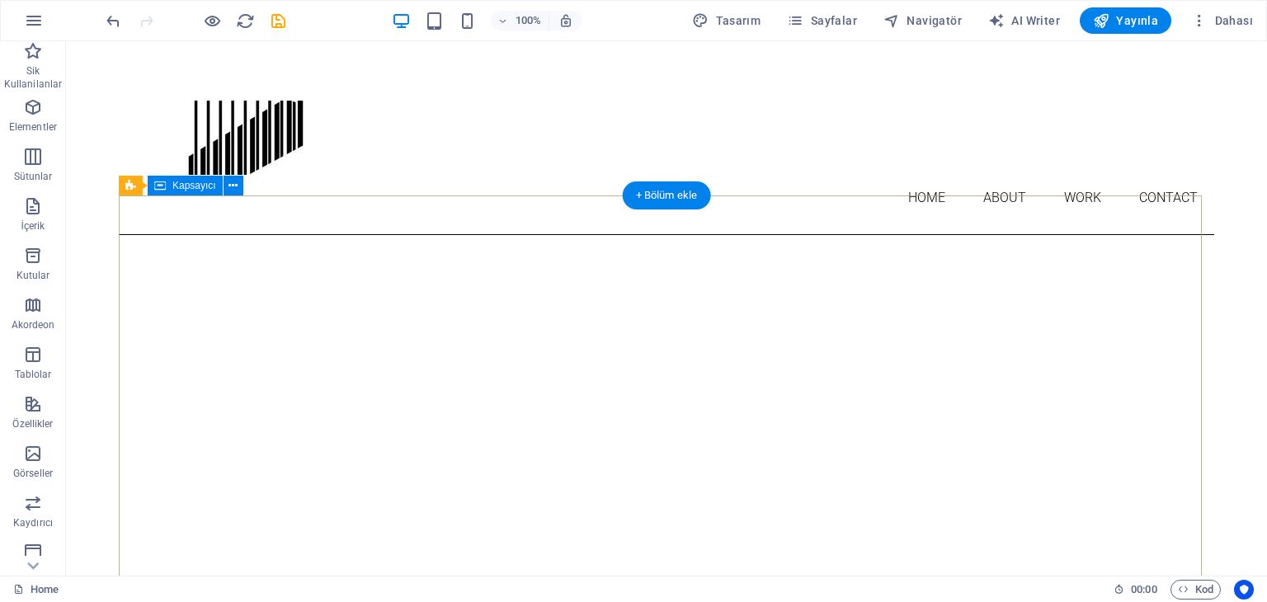
scroll to position [0, 0]
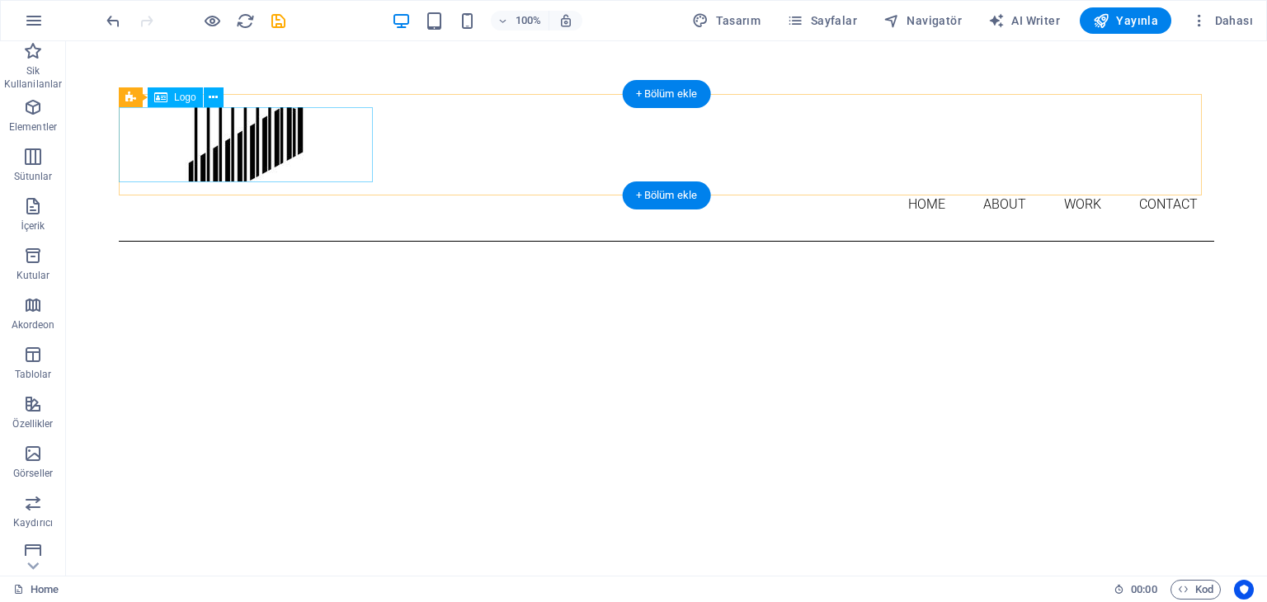
click at [259, 153] on div at bounding box center [667, 144] width 1096 height 74
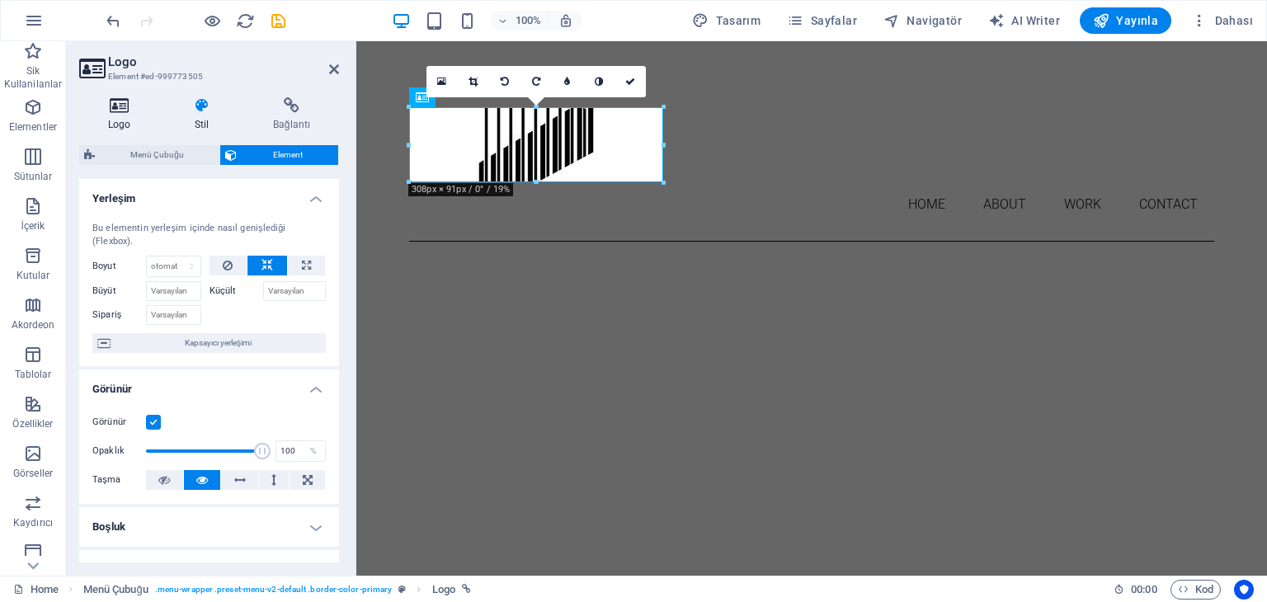
click at [119, 105] on icon at bounding box center [119, 105] width 80 height 16
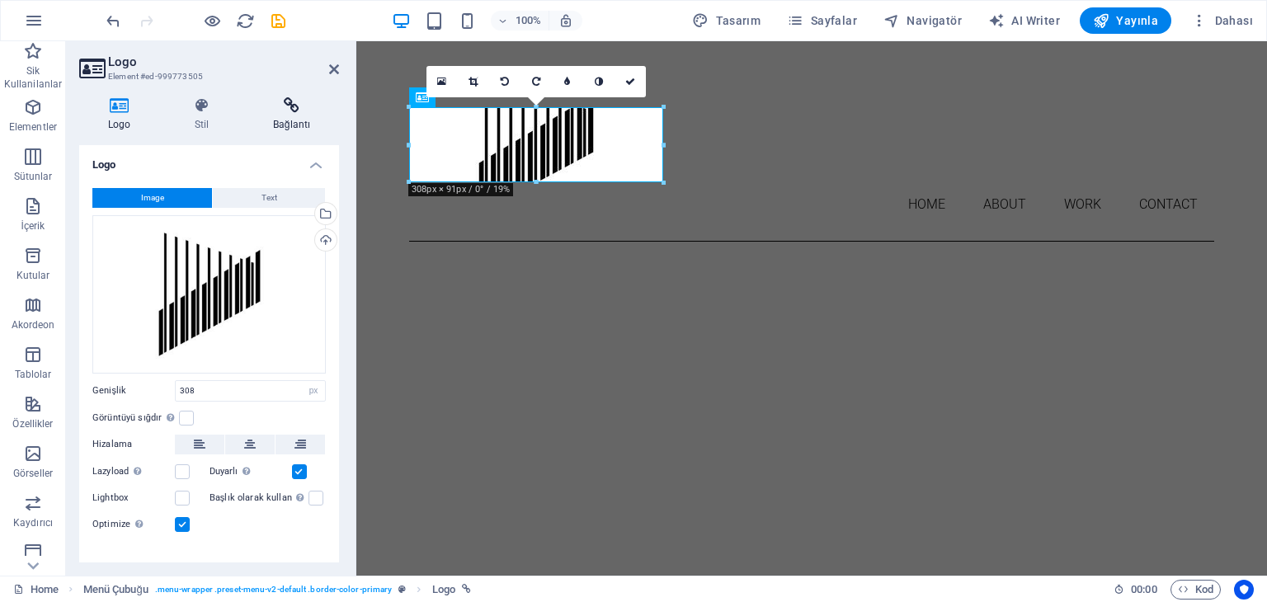
click at [279, 100] on icon at bounding box center [291, 105] width 95 height 16
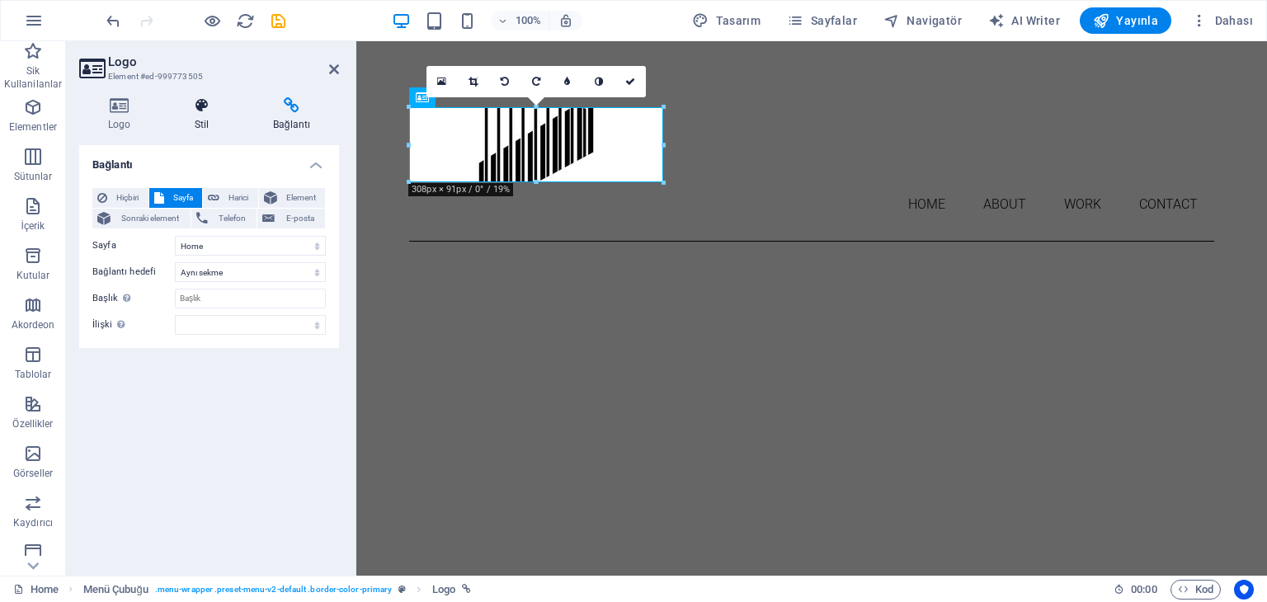
click at [198, 106] on icon at bounding box center [202, 105] width 72 height 16
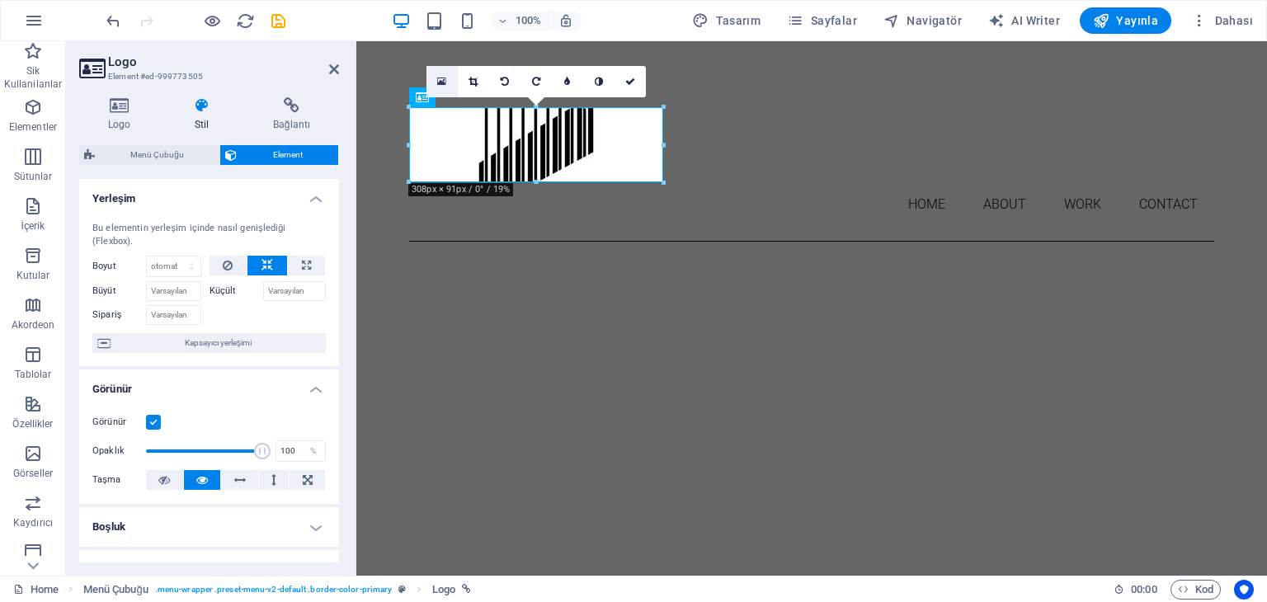
click at [439, 79] on icon at bounding box center [441, 82] width 9 height 12
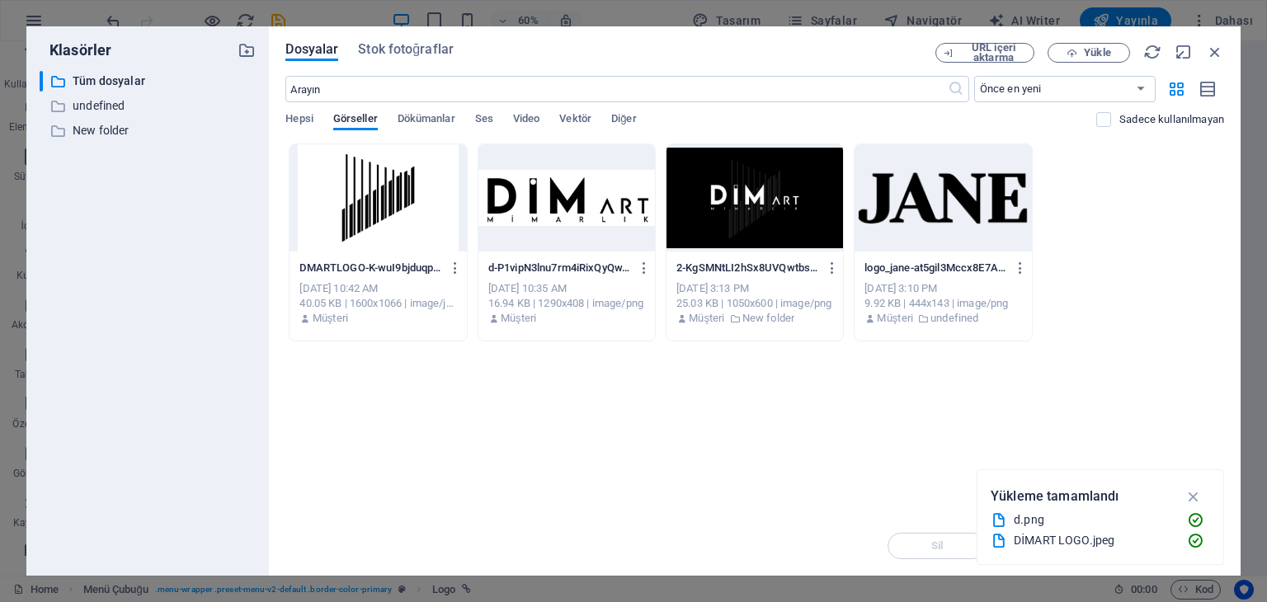
click at [527, 216] on div at bounding box center [566, 197] width 177 height 107
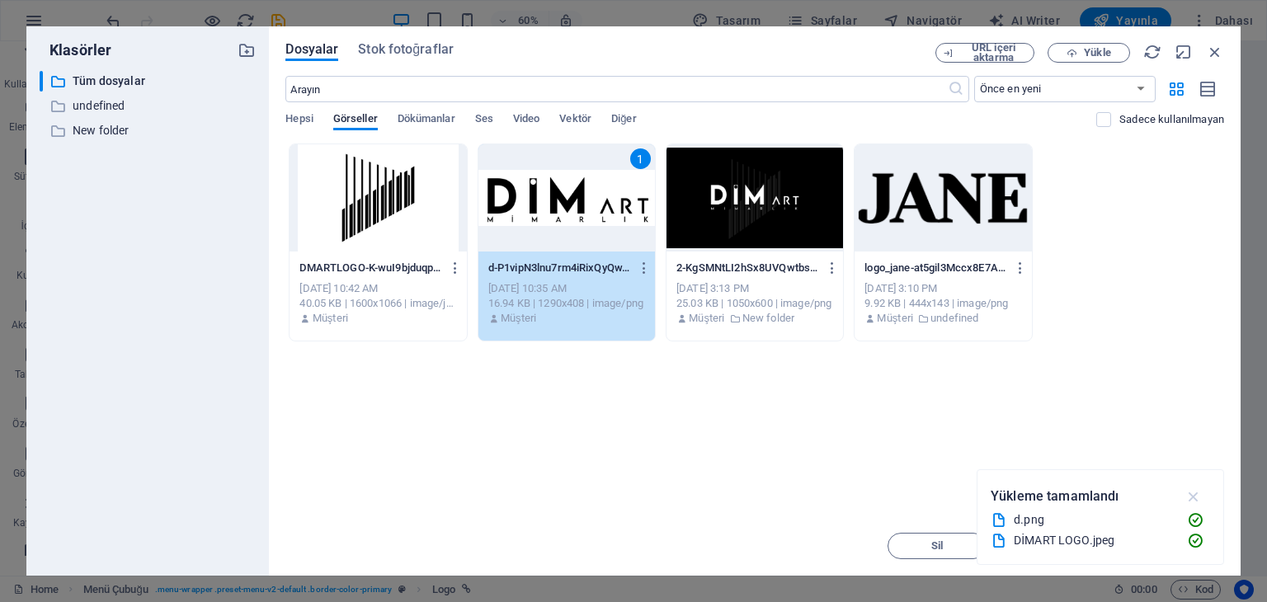
click at [1195, 494] on icon "button" at bounding box center [1194, 497] width 19 height 18
click at [1158, 544] on span "Insert Tuşu" at bounding box center [1174, 546] width 55 height 10
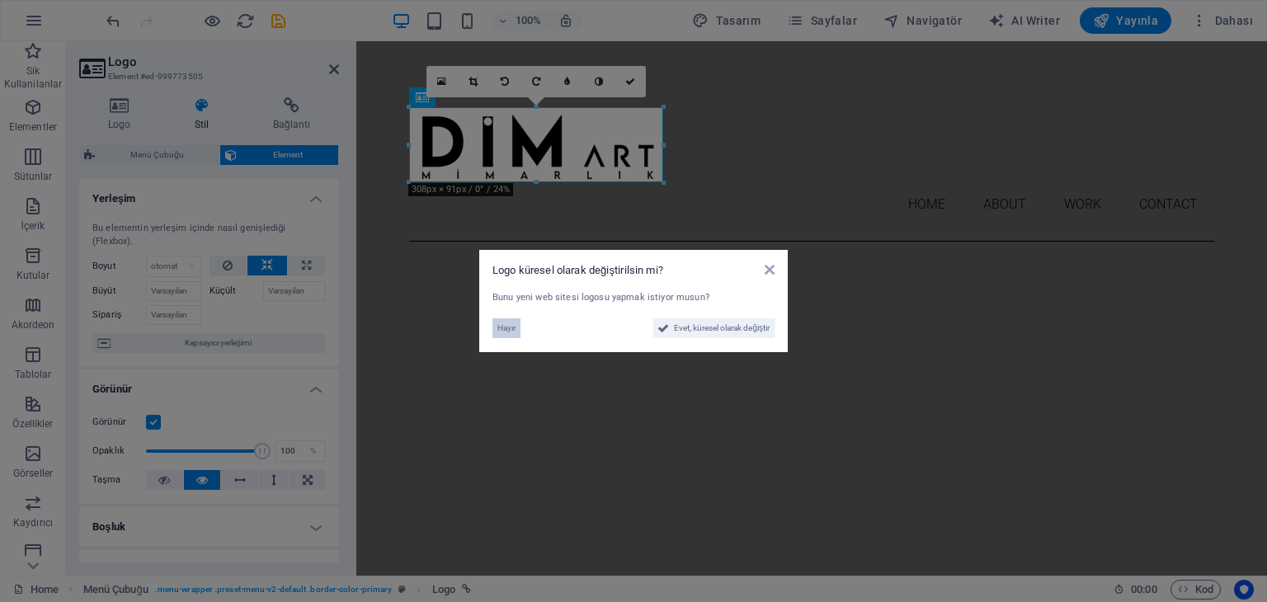
click at [502, 328] on span "Hayır" at bounding box center [506, 328] width 18 height 20
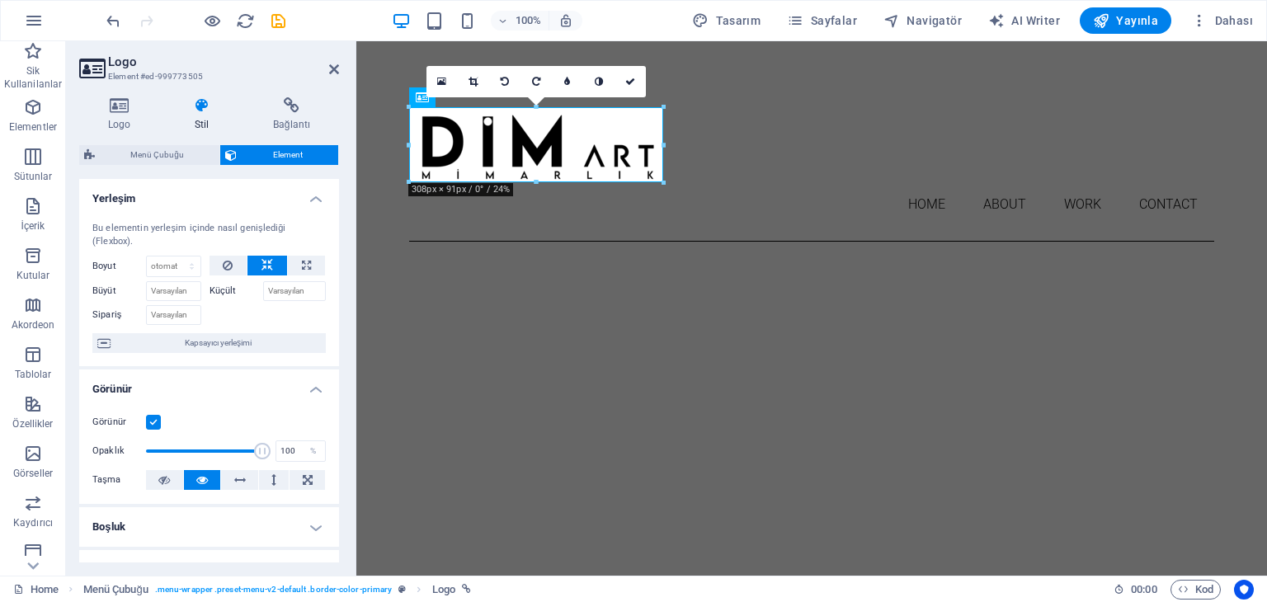
click at [347, 300] on div "Logo Stil Bağlantı Logo Image Text Dosyaları buraya sürükleyin, dosyaları seçme…" at bounding box center [209, 330] width 286 height 492
drag, startPoint x: 333, startPoint y: 68, endPoint x: 267, endPoint y: 26, distance: 78.7
click at [333, 68] on icon at bounding box center [334, 69] width 10 height 13
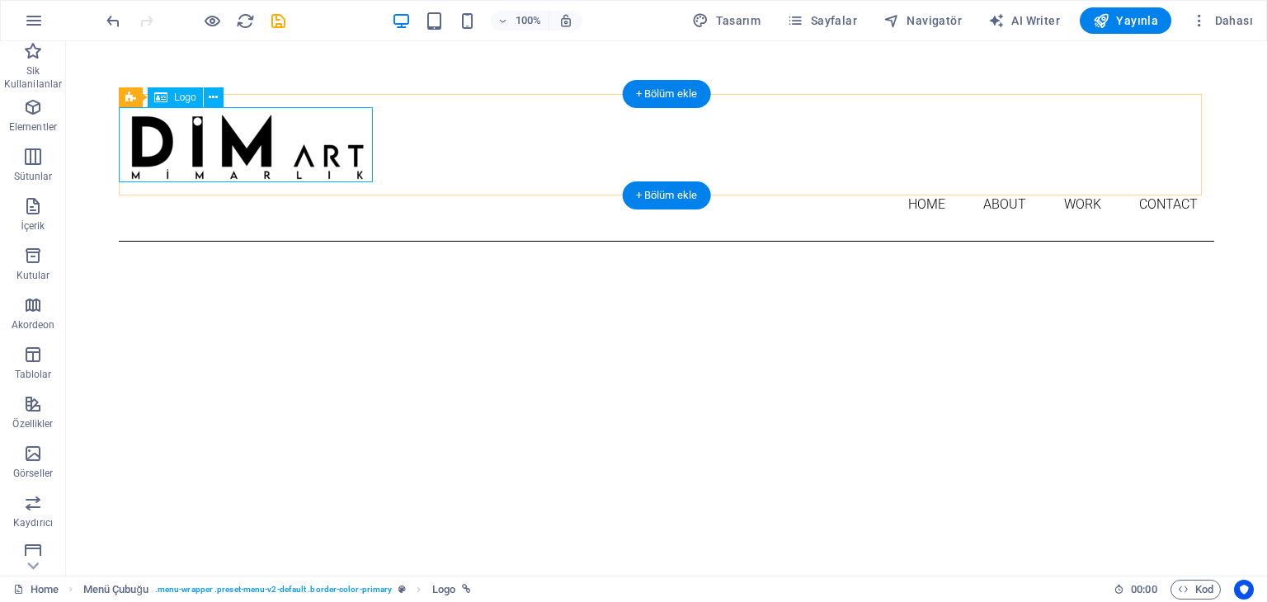
click at [307, 155] on div at bounding box center [667, 144] width 1096 height 74
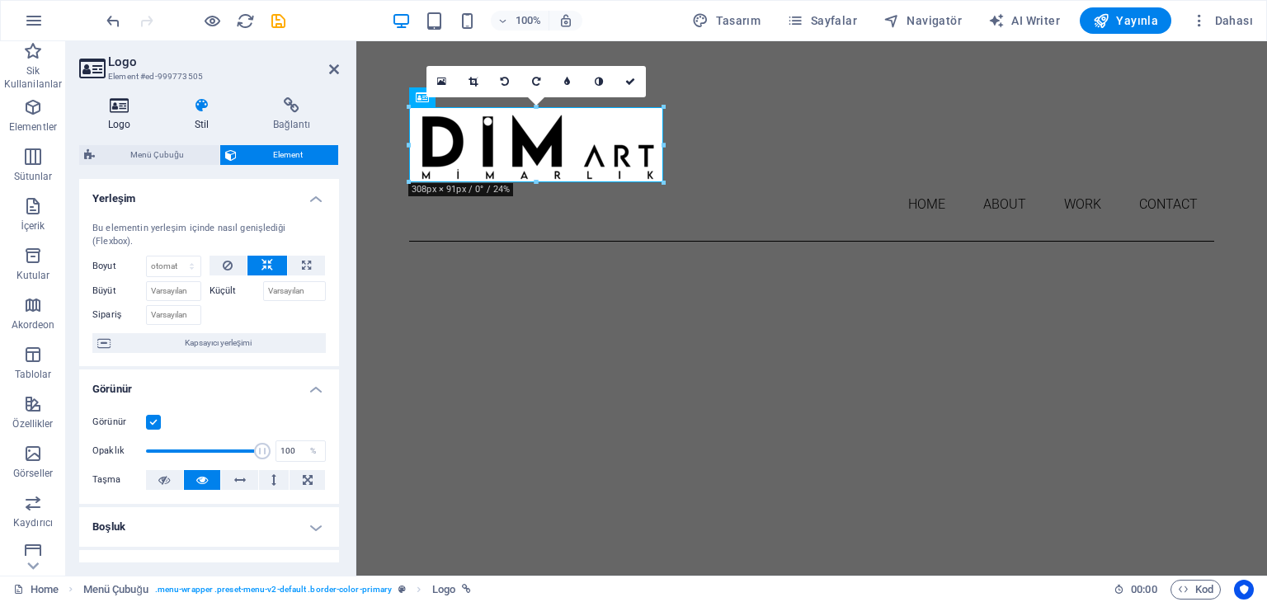
click at [119, 107] on icon at bounding box center [119, 105] width 80 height 16
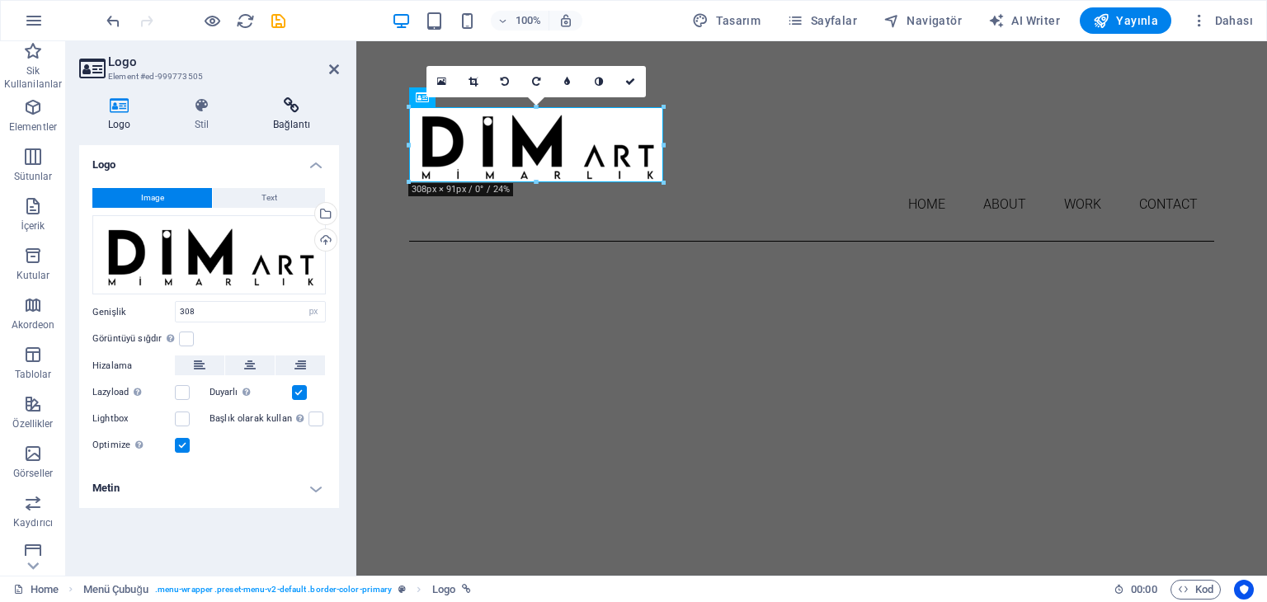
click at [294, 111] on icon at bounding box center [291, 105] width 95 height 16
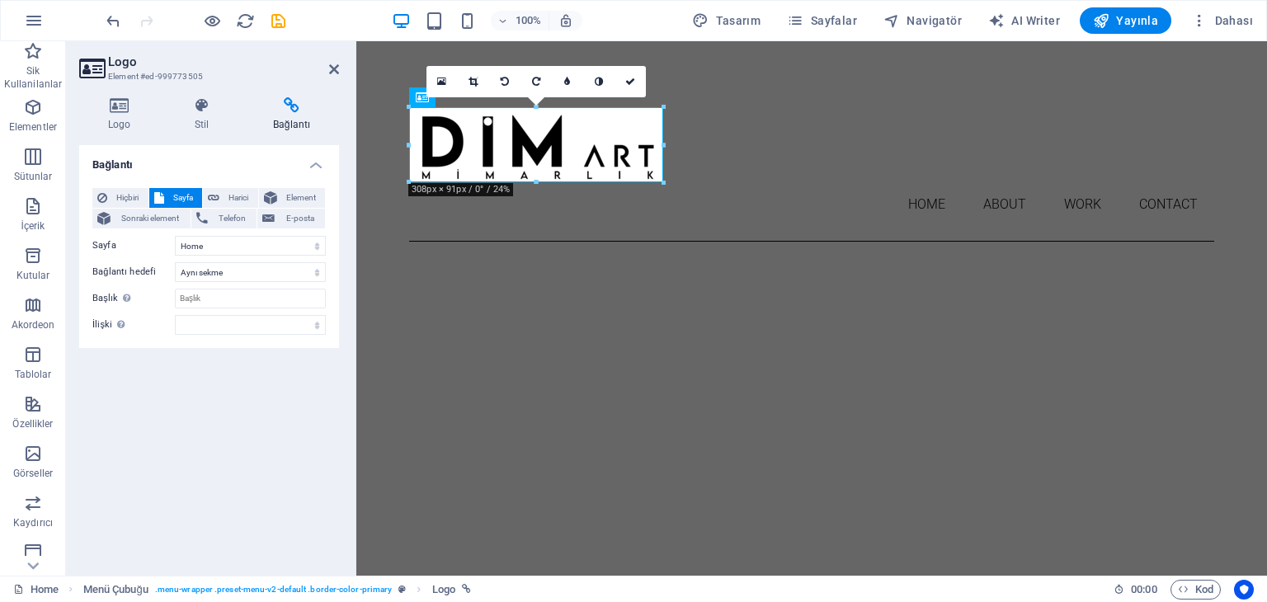
click at [630, 85] on icon at bounding box center [630, 82] width 10 height 10
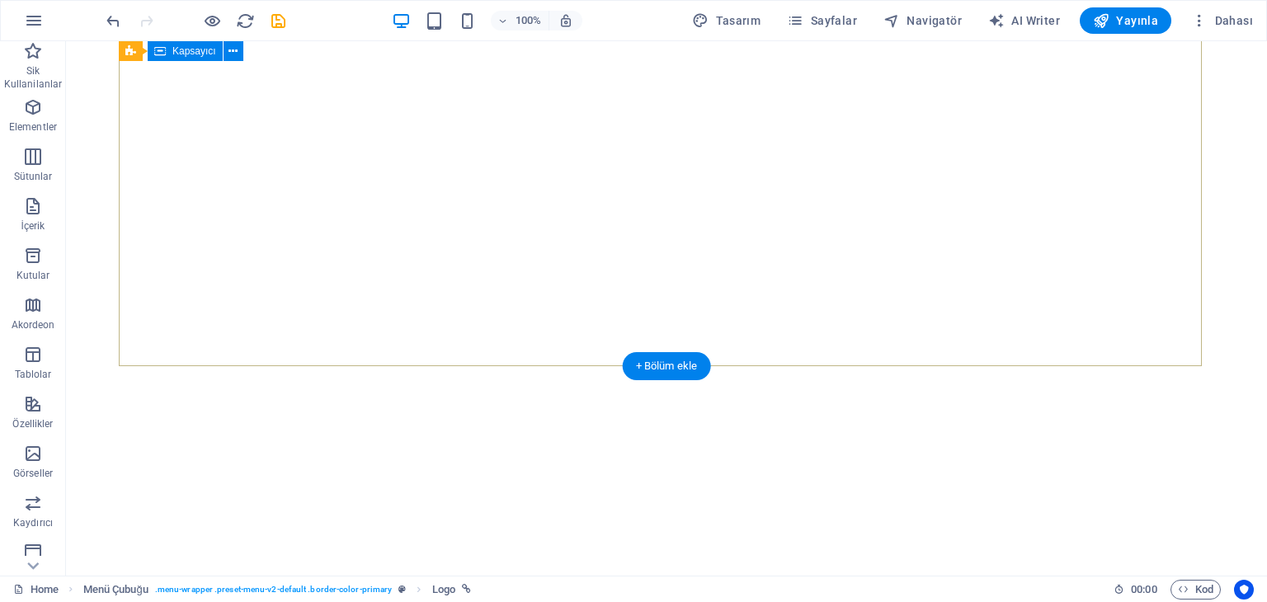
scroll to position [330, 0]
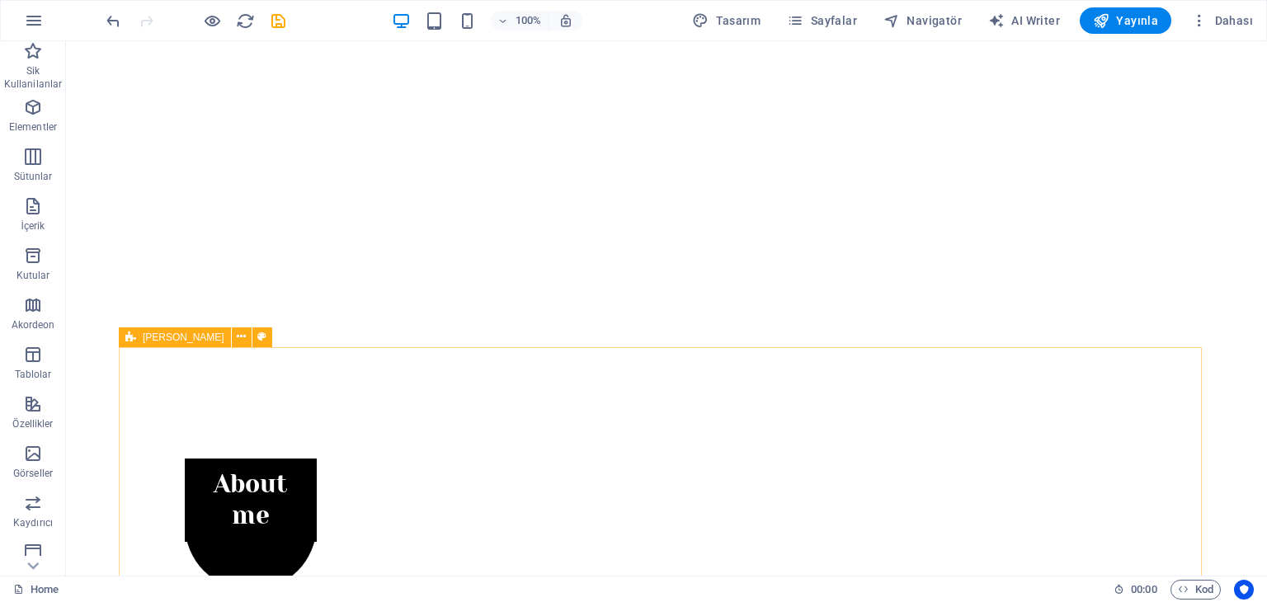
click at [144, 339] on span "[PERSON_NAME]" at bounding box center [184, 337] width 82 height 10
click at [144, 338] on span "[PERSON_NAME]" at bounding box center [184, 337] width 82 height 10
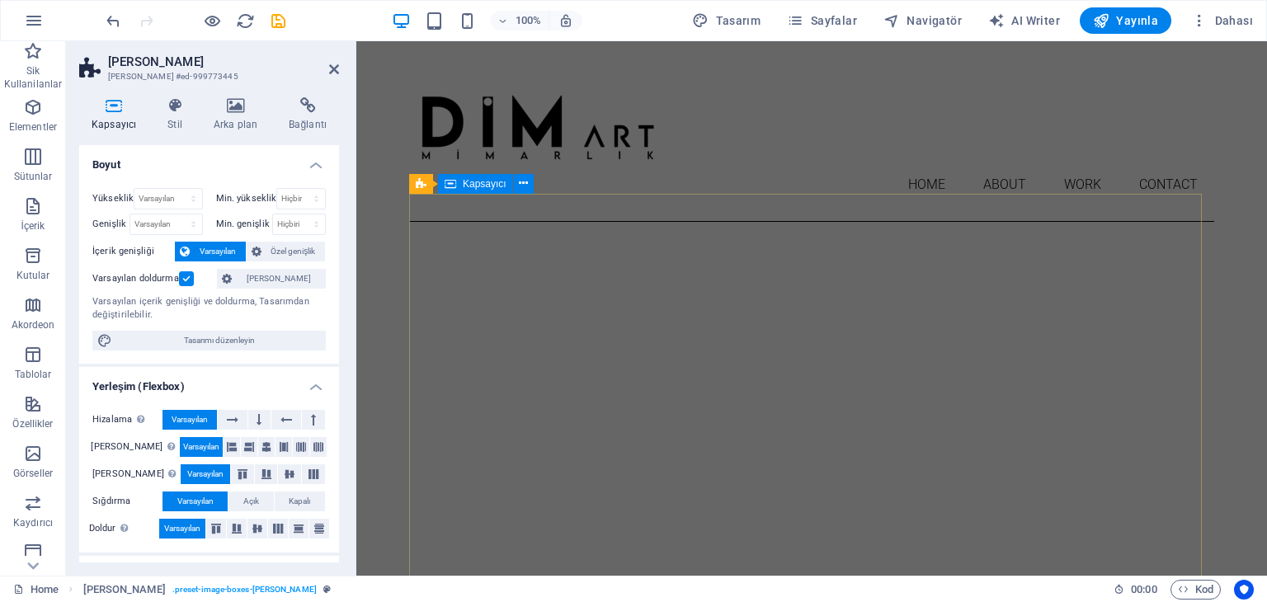
scroll to position [0, 0]
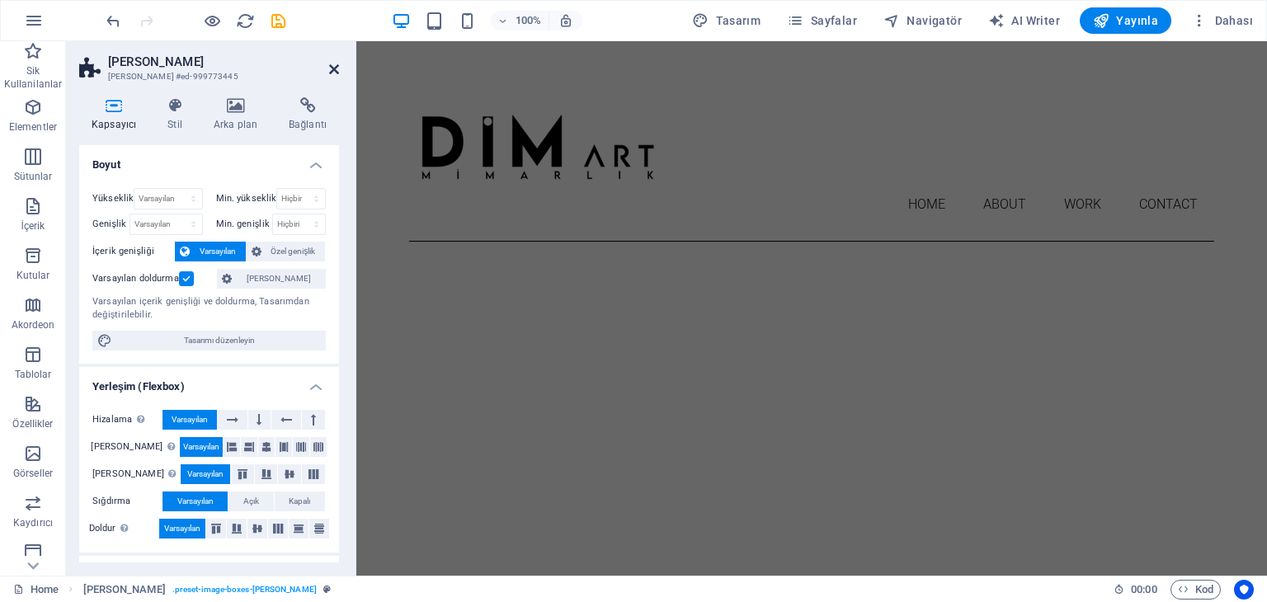
click at [333, 64] on icon at bounding box center [334, 69] width 10 height 13
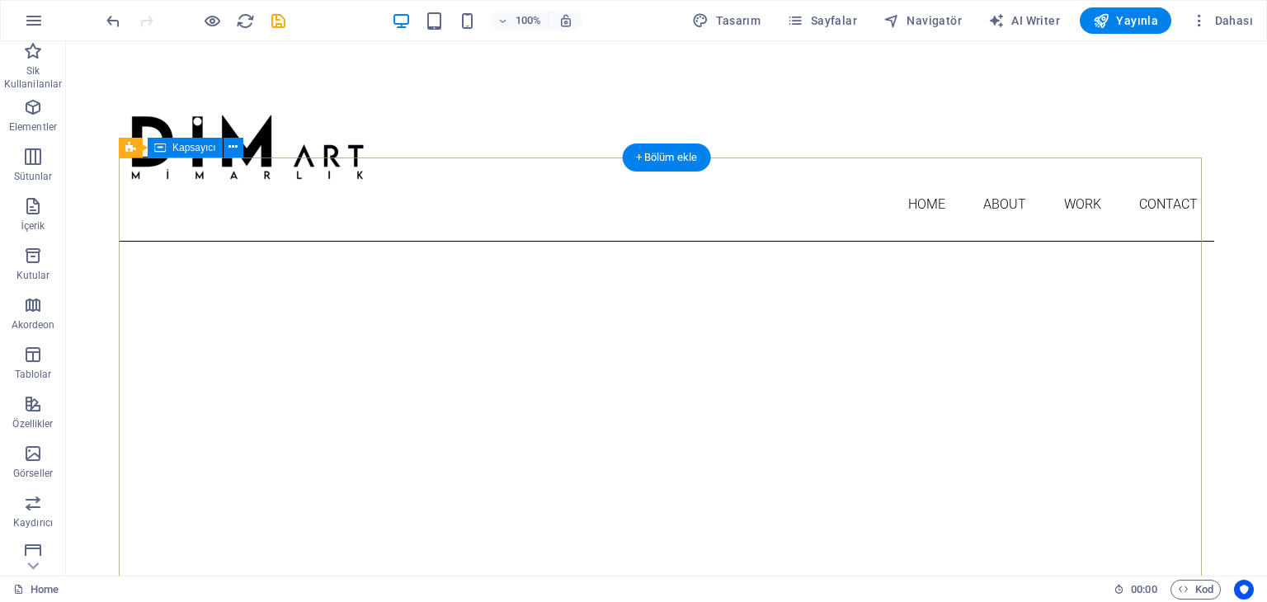
scroll to position [247, 0]
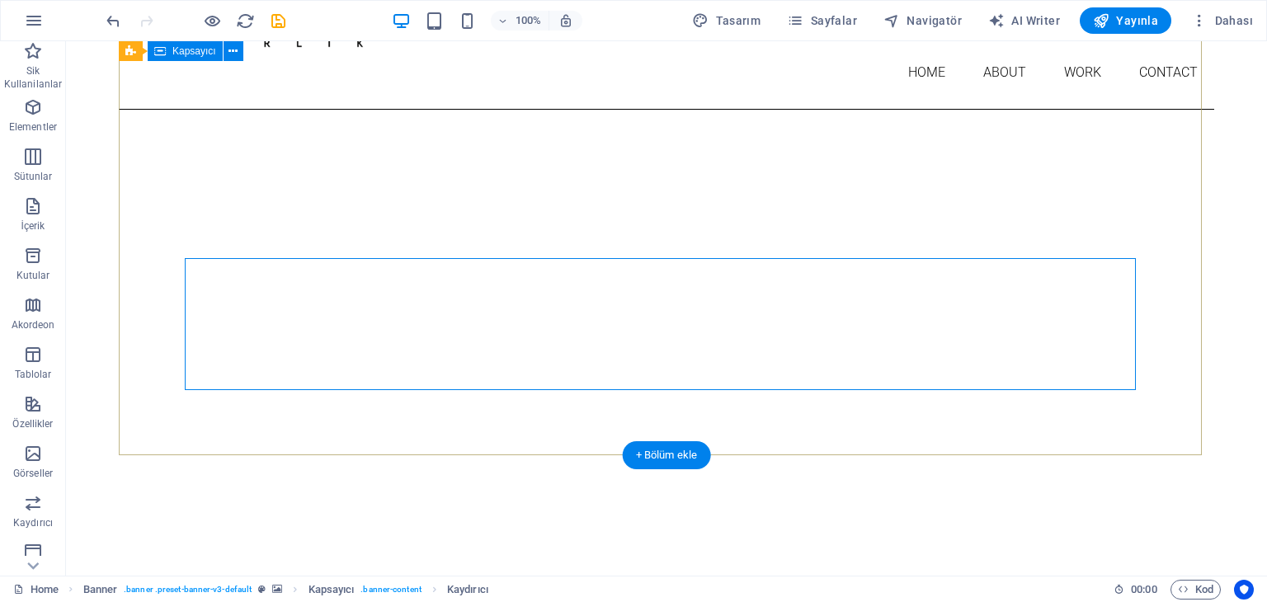
scroll to position [0, 0]
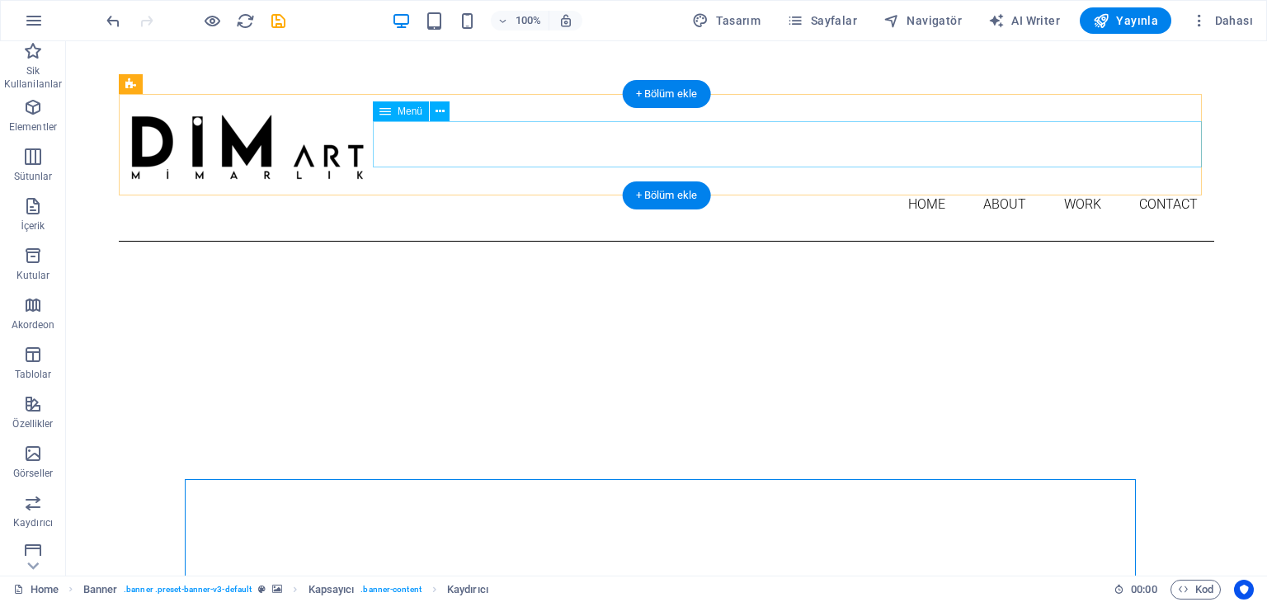
click at [496, 181] on nav "Home About Work Contact" at bounding box center [667, 204] width 1096 height 46
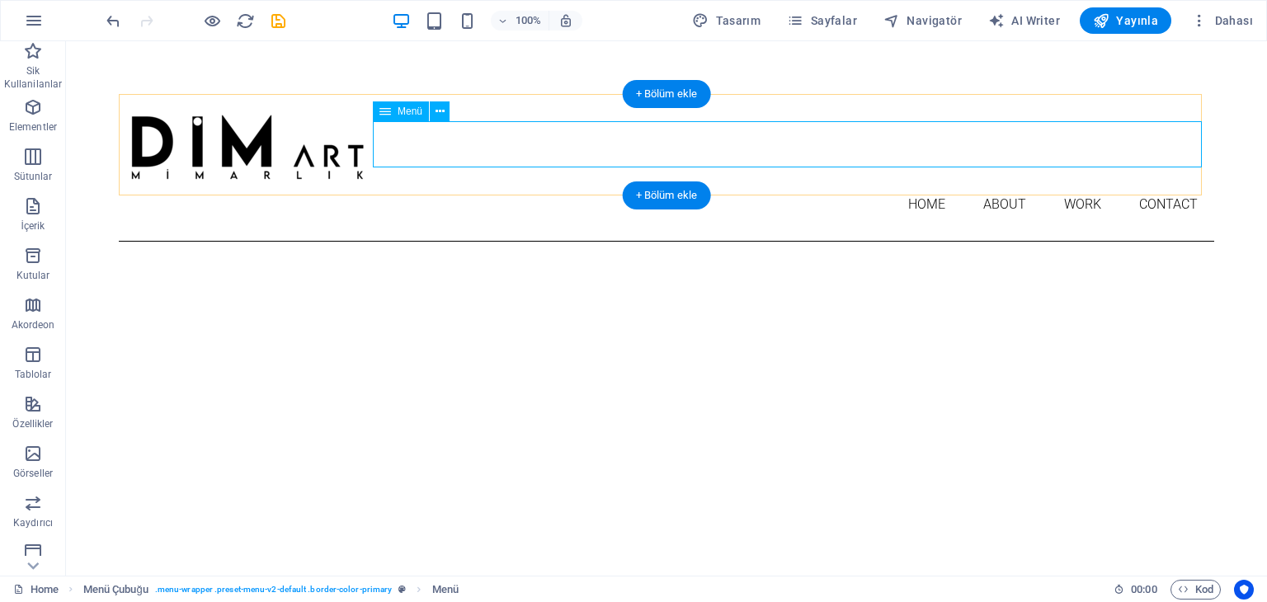
click at [568, 181] on nav "Home About Work Contact" at bounding box center [667, 204] width 1096 height 46
select select
select select "1"
select select
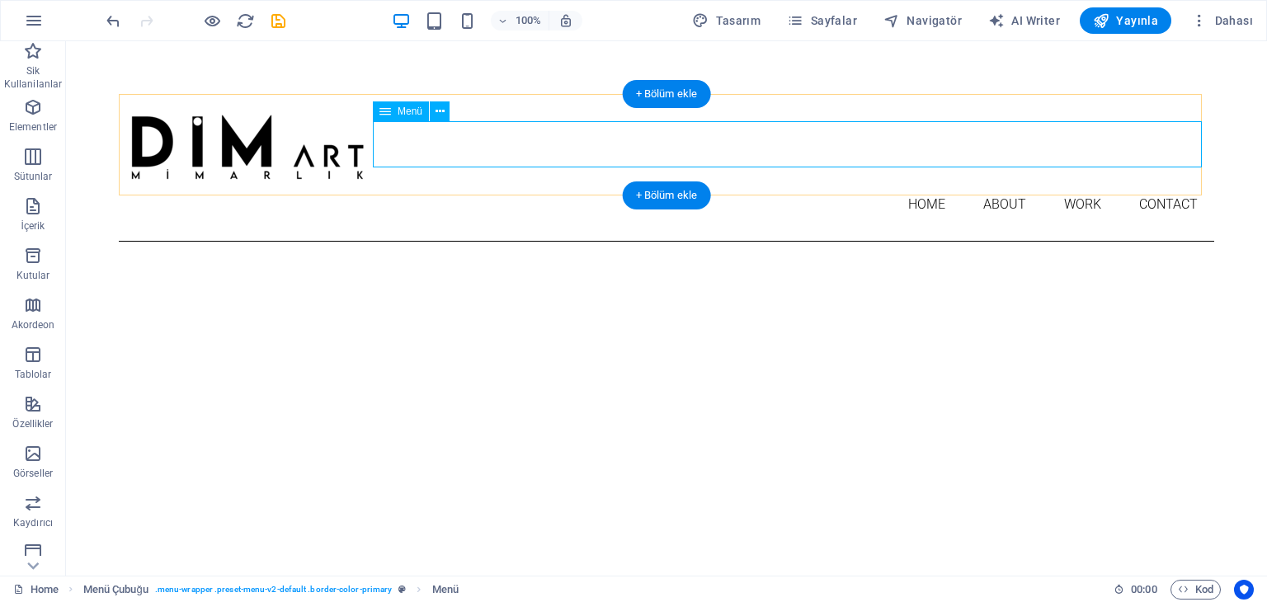
select select "2"
select select
select select "5"
select select
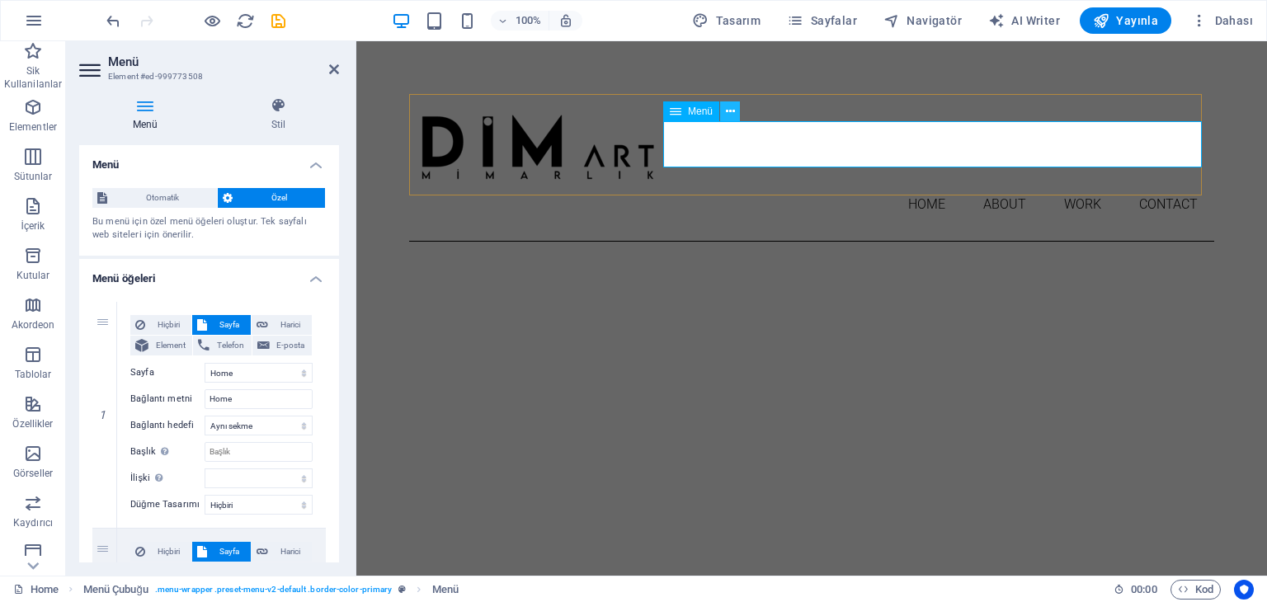
click at [729, 111] on icon at bounding box center [730, 111] width 9 height 17
click at [328, 64] on h2 "Menü" at bounding box center [223, 61] width 231 height 15
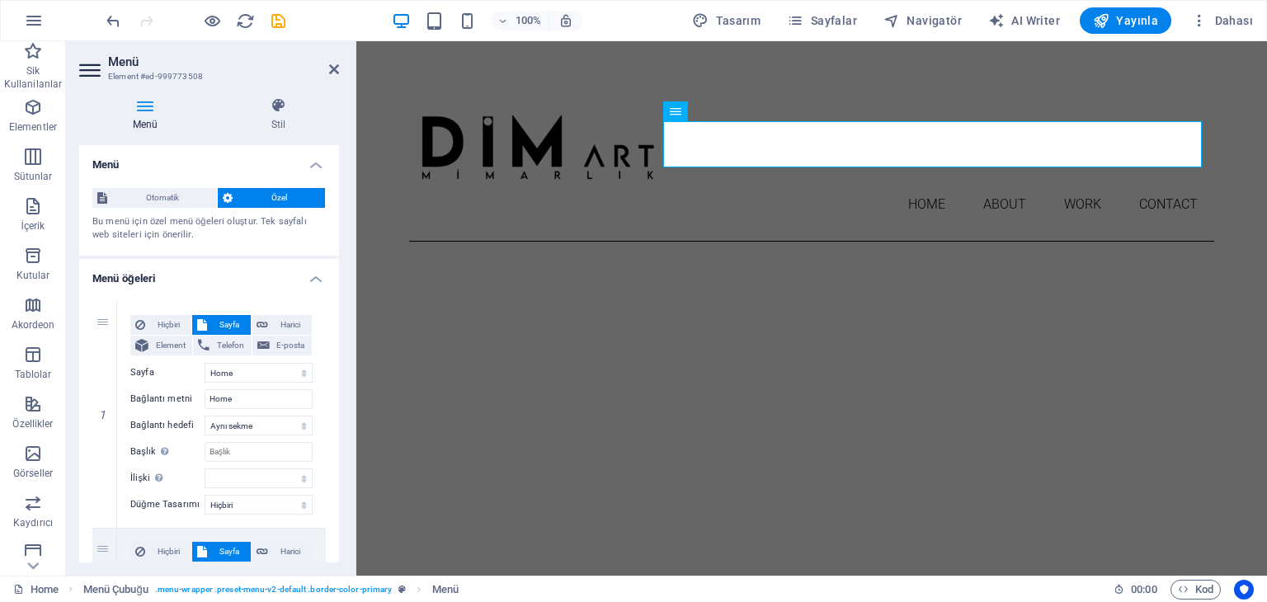
click at [340, 68] on aside "Menü Element #ed-999773508 Menü Stil Menü Otomatik Özel Bu menü için özel menü …" at bounding box center [211, 308] width 290 height 535
click at [332, 69] on icon at bounding box center [334, 69] width 10 height 13
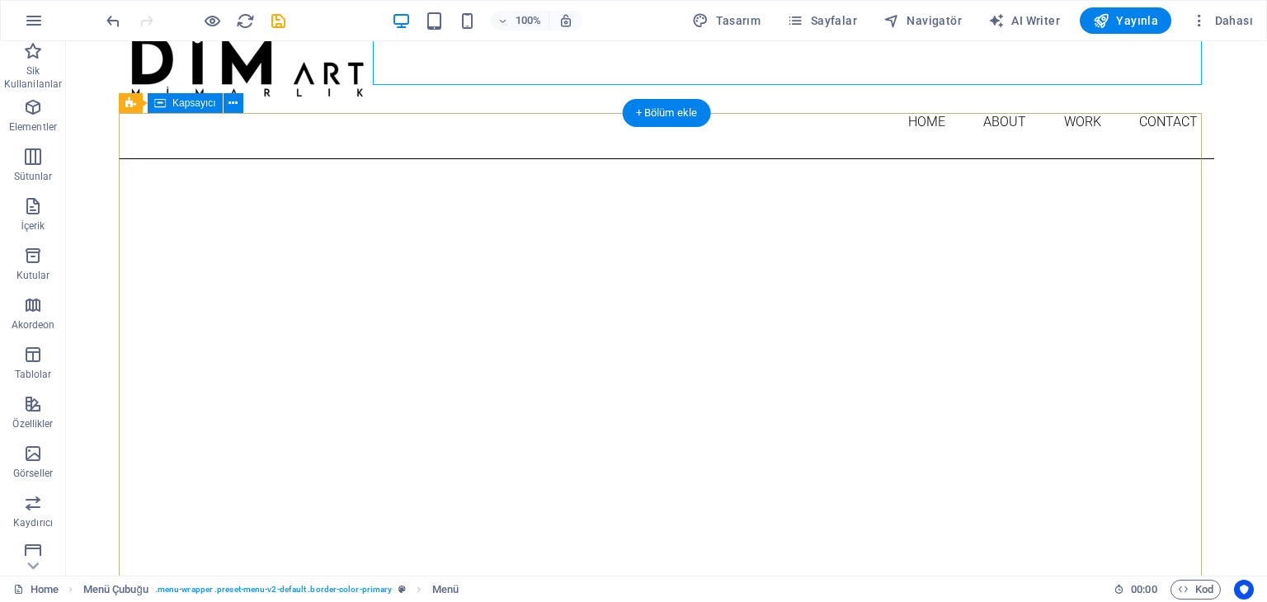
scroll to position [165, 0]
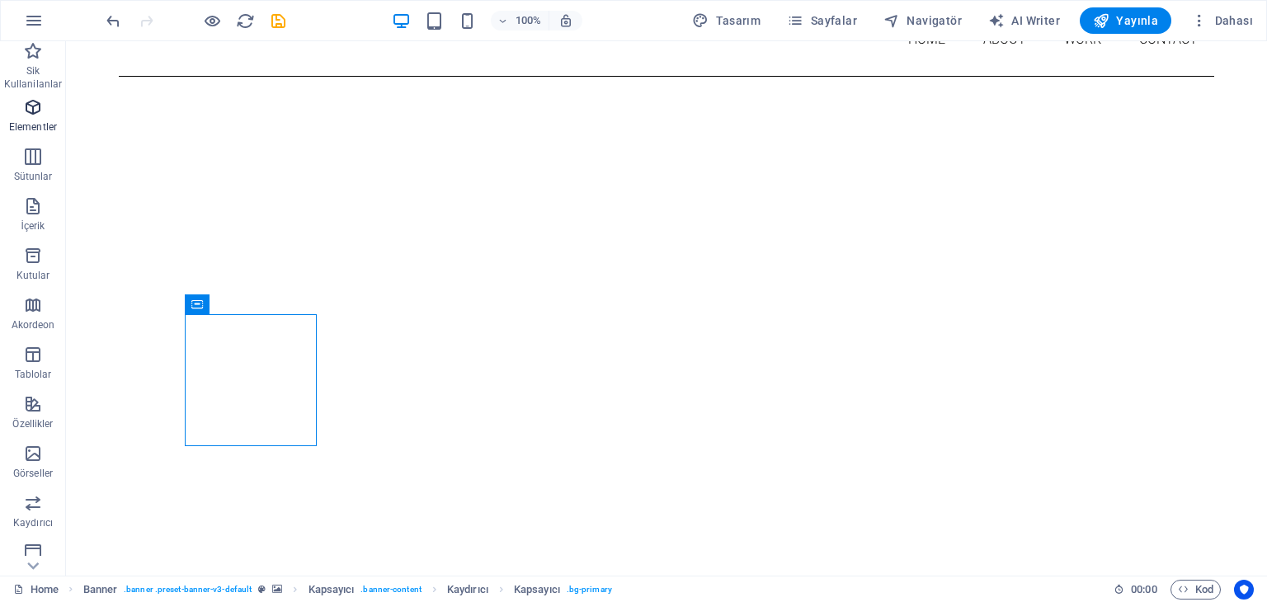
click at [35, 117] on span "Elementler" at bounding box center [33, 117] width 66 height 40
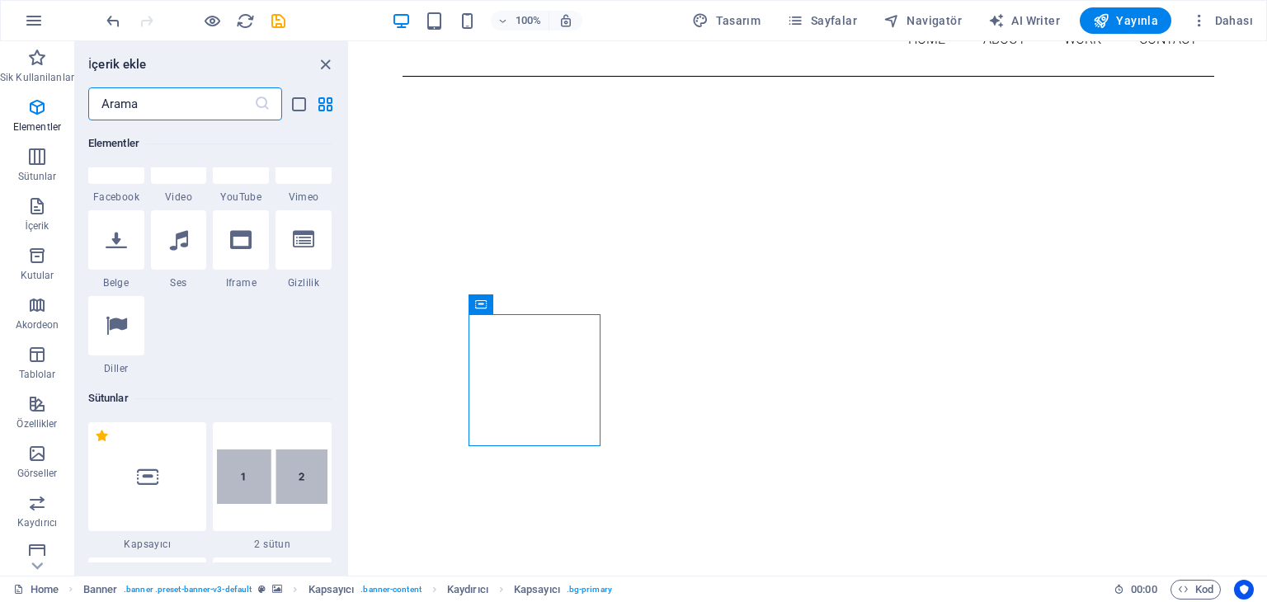
scroll to position [587, 0]
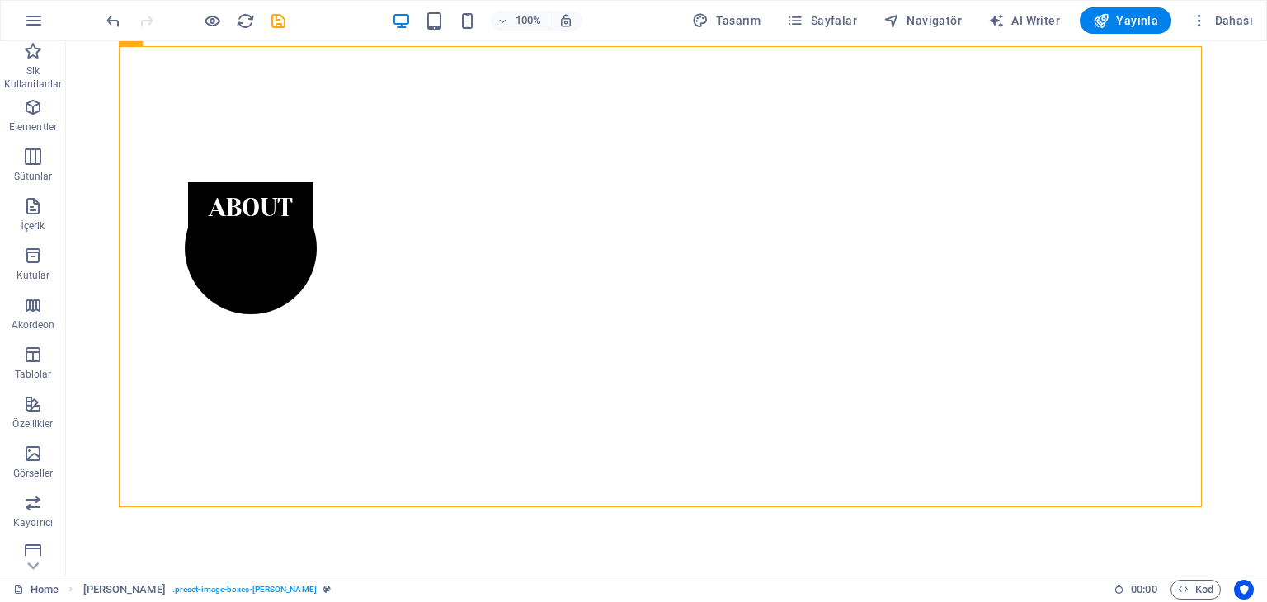
scroll to position [676, 0]
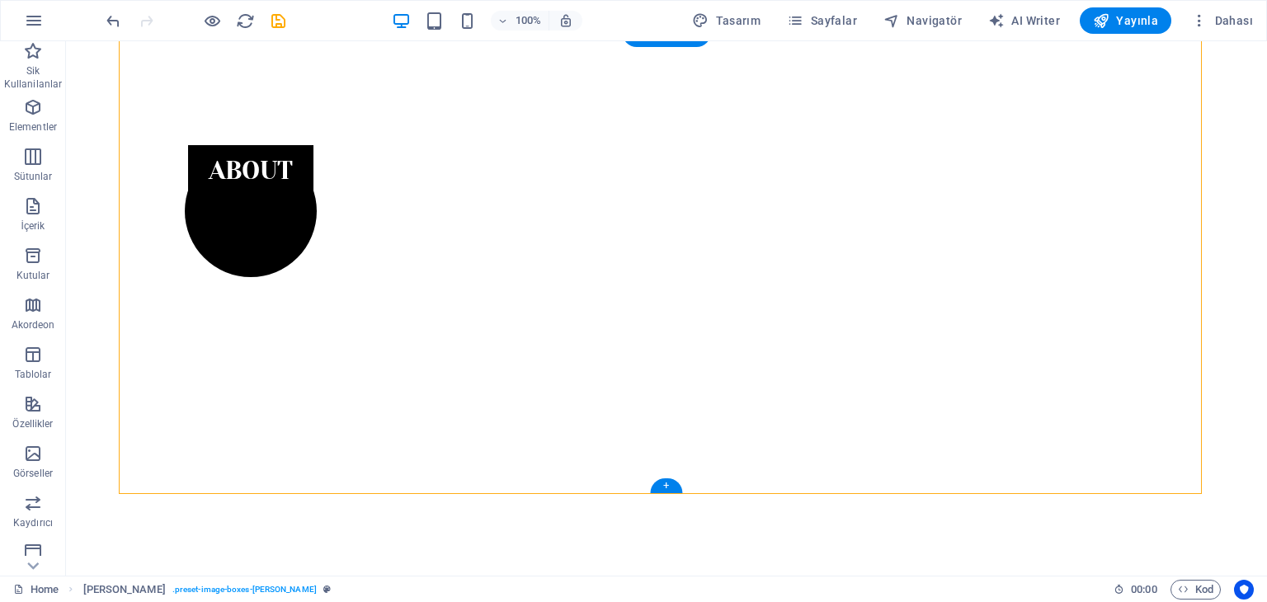
drag, startPoint x: 1063, startPoint y: 394, endPoint x: 952, endPoint y: 110, distance: 305.6
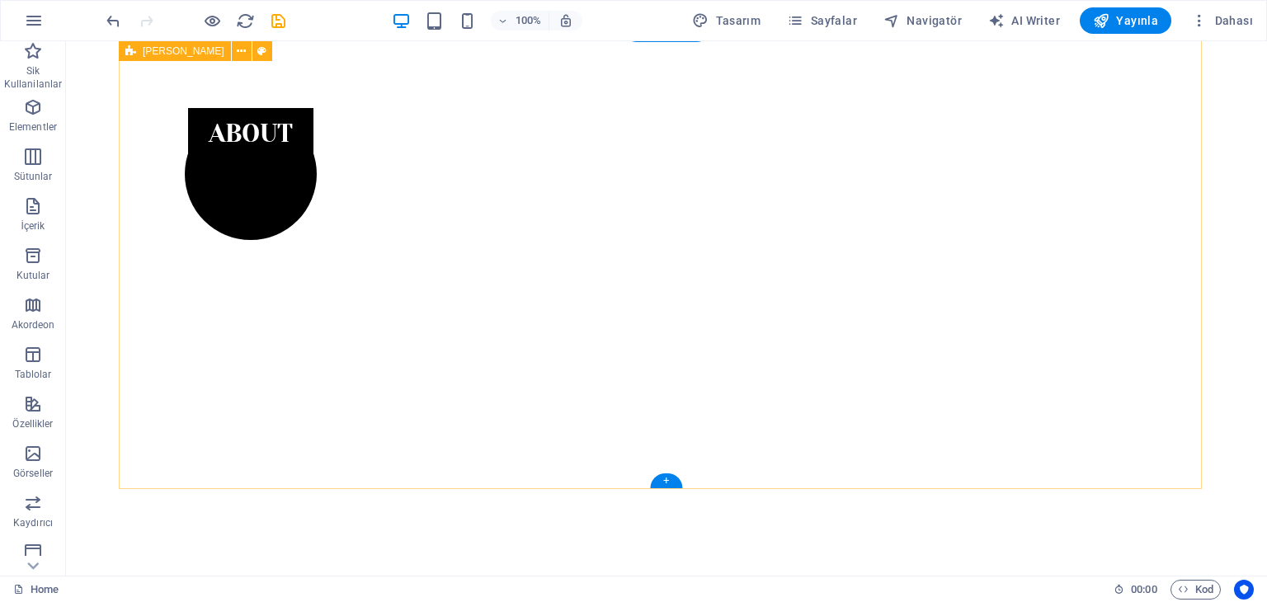
scroll to position [577, 0]
